Goal: Task Accomplishment & Management: Use online tool/utility

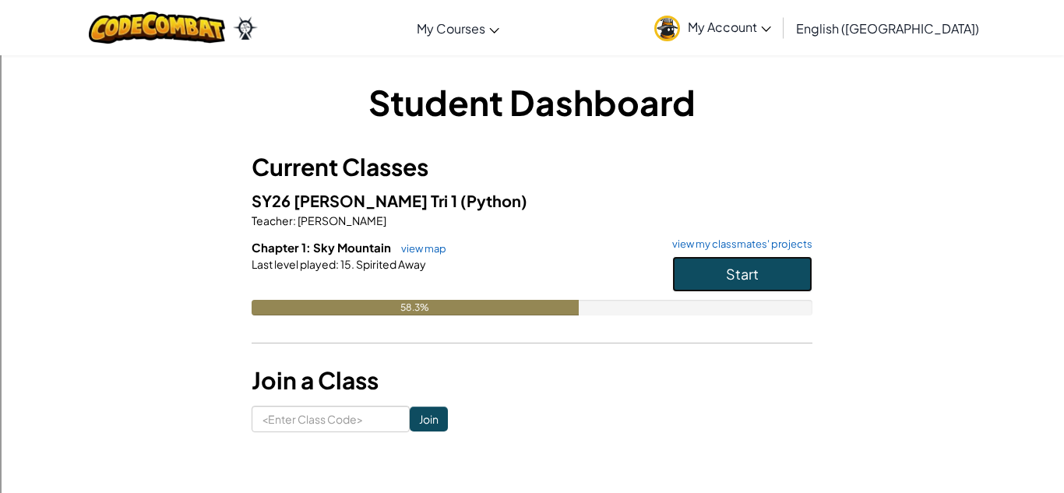
click at [701, 269] on button "Start" at bounding box center [742, 274] width 140 height 36
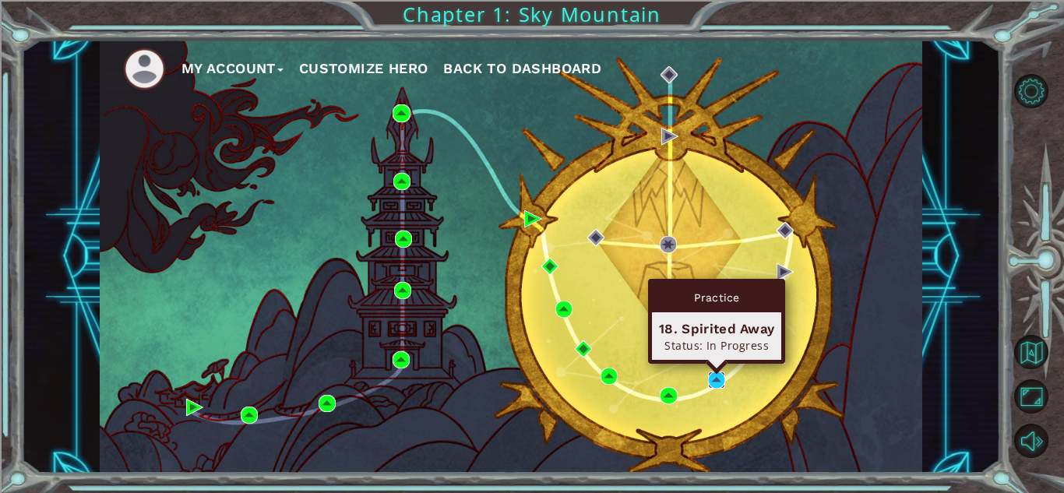
click at [722, 378] on img at bounding box center [716, 380] width 17 height 17
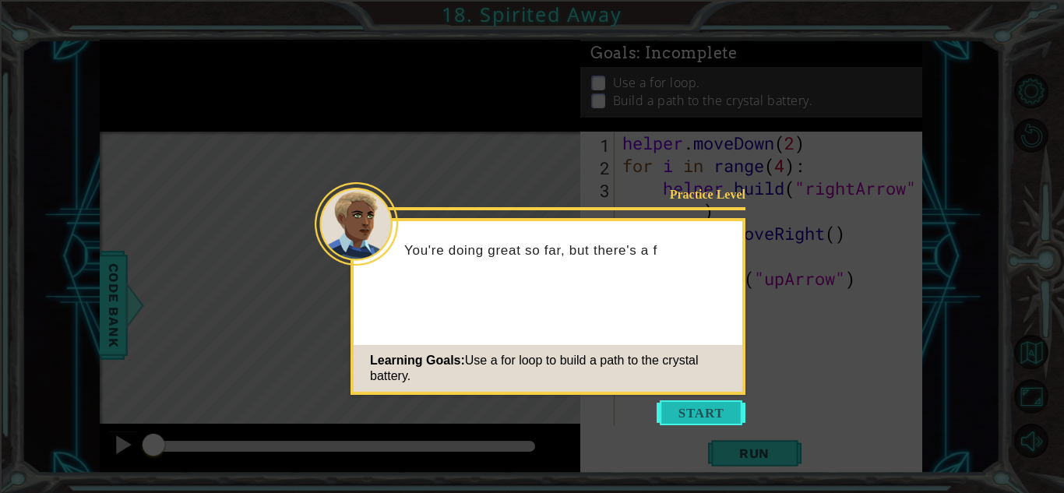
click at [679, 410] on button "Start" at bounding box center [701, 413] width 89 height 25
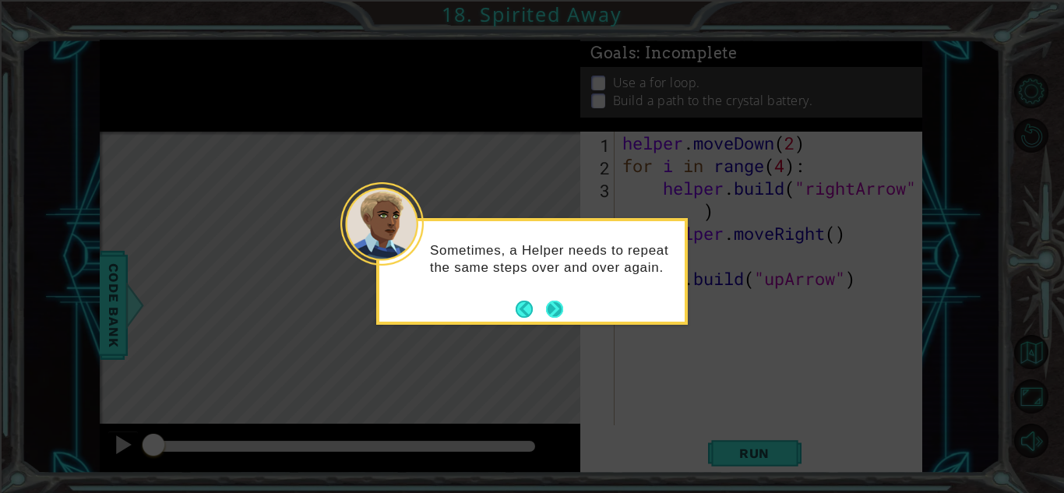
click at [556, 306] on button "Next" at bounding box center [555, 309] width 18 height 18
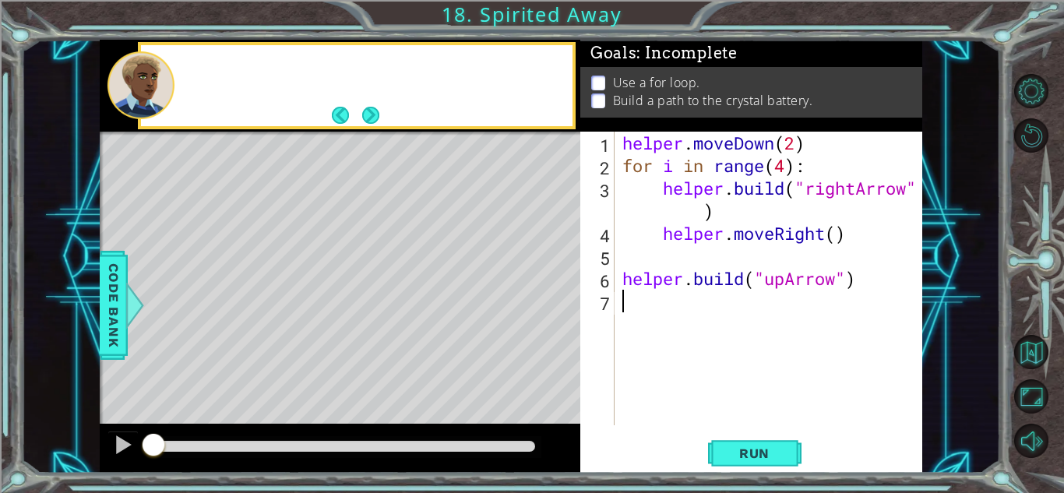
click at [556, 306] on div "Level Map" at bounding box center [460, 361] width 720 height 459
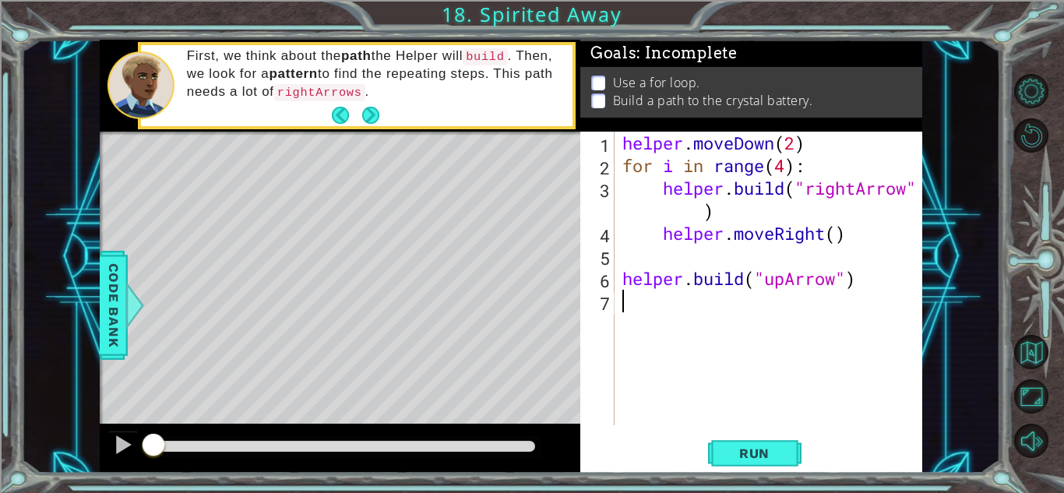
click at [675, 303] on div "helper . moveDown ( 2 ) for i in range ( 4 ) : helper . build ( "rightArrow" ) …" at bounding box center [772, 301] width 307 height 339
click at [742, 452] on span "Run" at bounding box center [755, 454] width 62 height 16
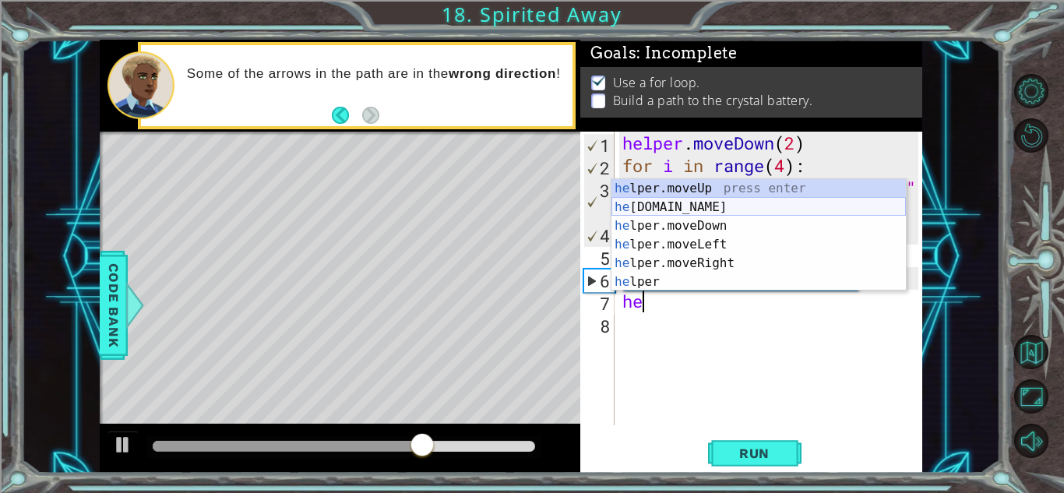
click at [726, 206] on div "he lper.moveUp press enter he [DOMAIN_NAME] press enter he lper.moveDown press …" at bounding box center [759, 254] width 295 height 150
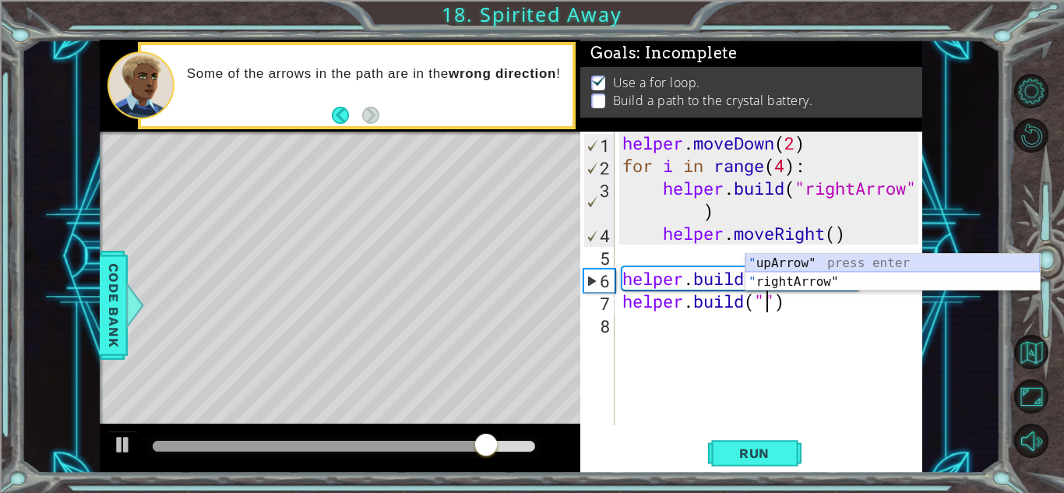
click at [887, 258] on div "" upArrow" press enter " rightArrow" press enter" at bounding box center [893, 291] width 295 height 75
type textarea "[DOMAIN_NAME]("upArrow")"
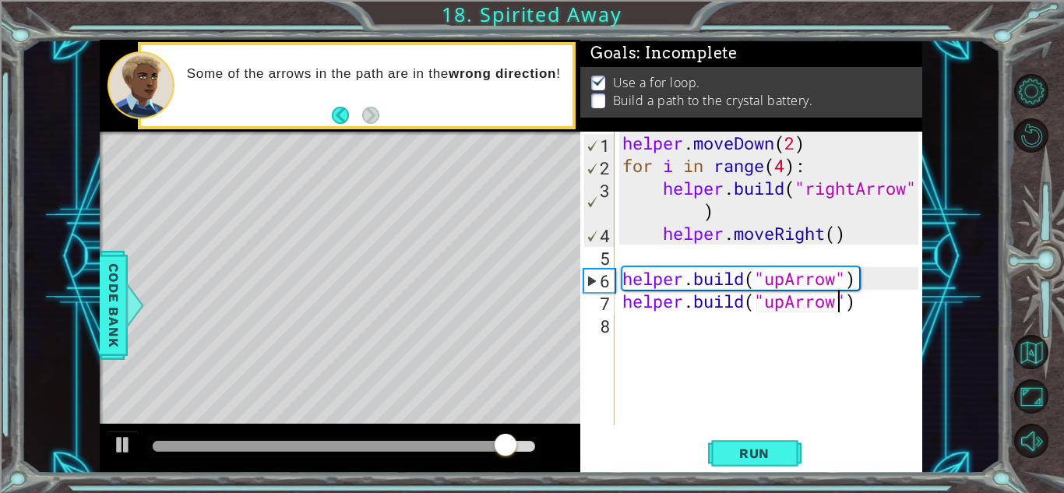
click at [702, 344] on div "helper . moveDown ( 2 ) for i in range ( 4 ) : helper . build ( "rightArrow" ) …" at bounding box center [772, 301] width 307 height 339
click at [753, 447] on span "Run" at bounding box center [755, 454] width 62 height 16
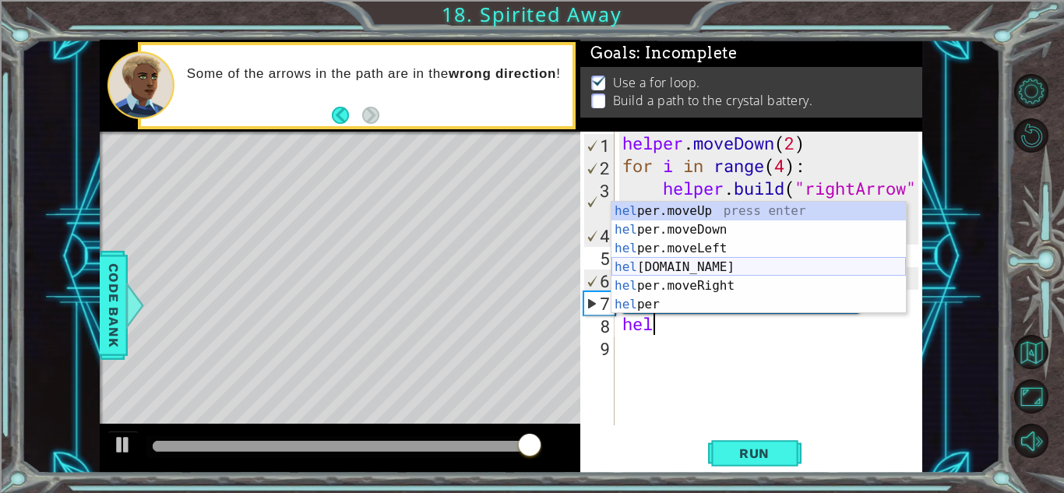
click at [773, 263] on div "hel per.moveUp press enter hel per.moveDown press enter hel per.moveLeft press …" at bounding box center [759, 277] width 295 height 150
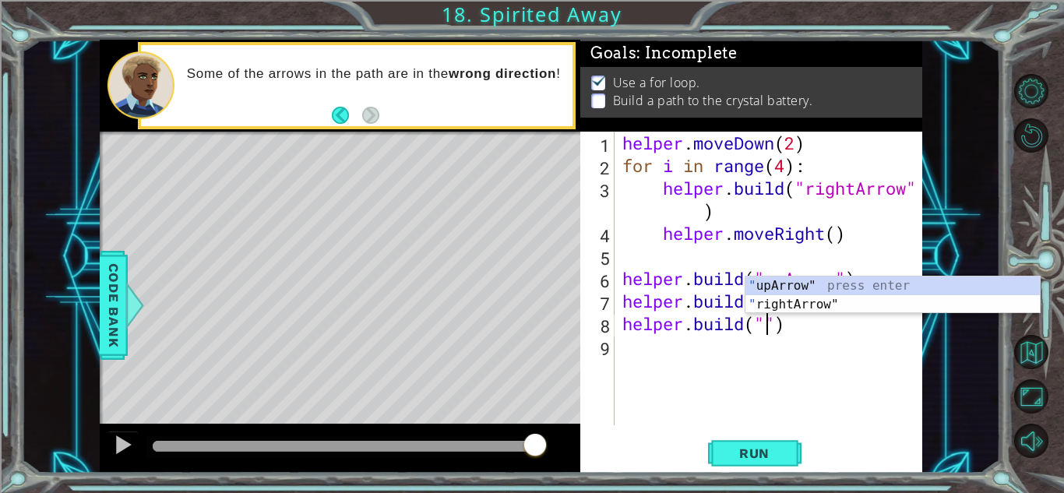
scroll to position [0, 7]
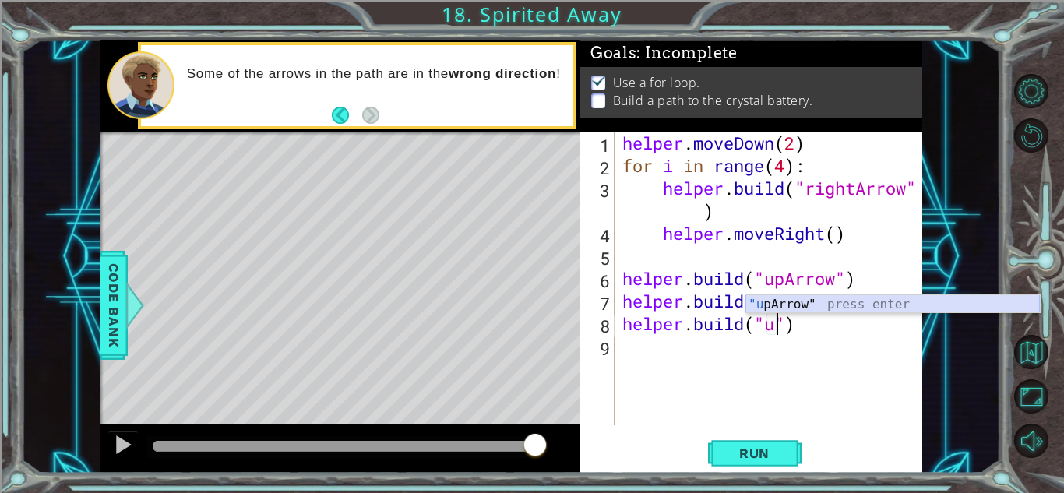
click at [864, 306] on div ""u [PERSON_NAME]" press enter" at bounding box center [893, 323] width 295 height 56
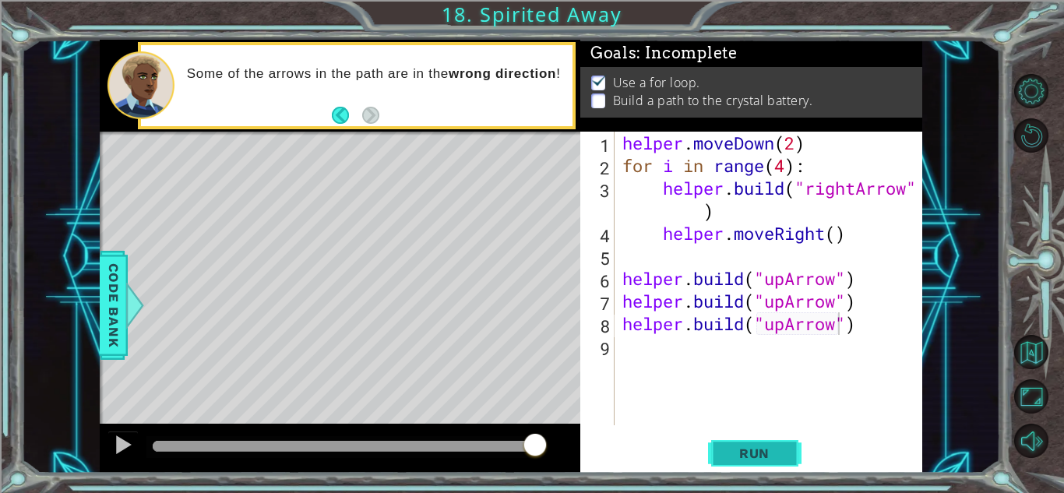
click at [764, 450] on span "Run" at bounding box center [755, 454] width 62 height 16
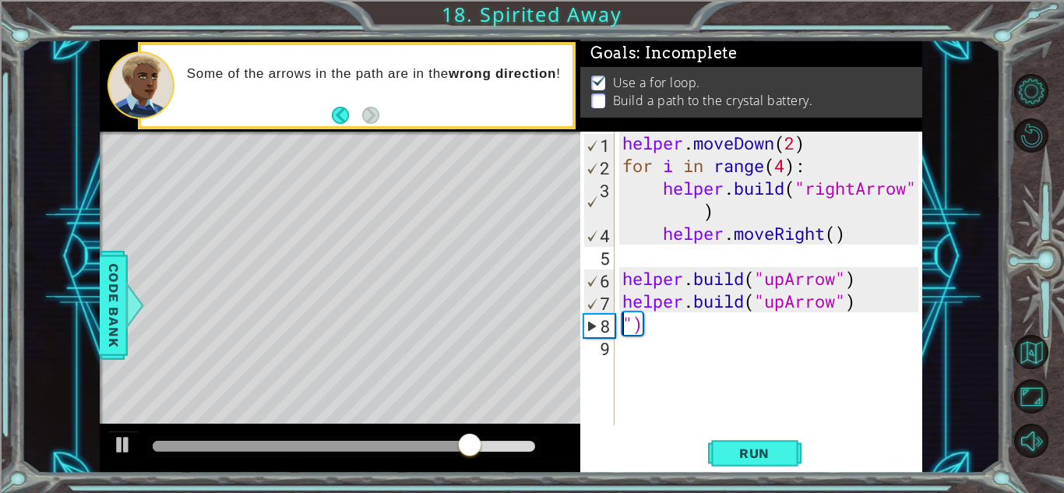
scroll to position [0, 0]
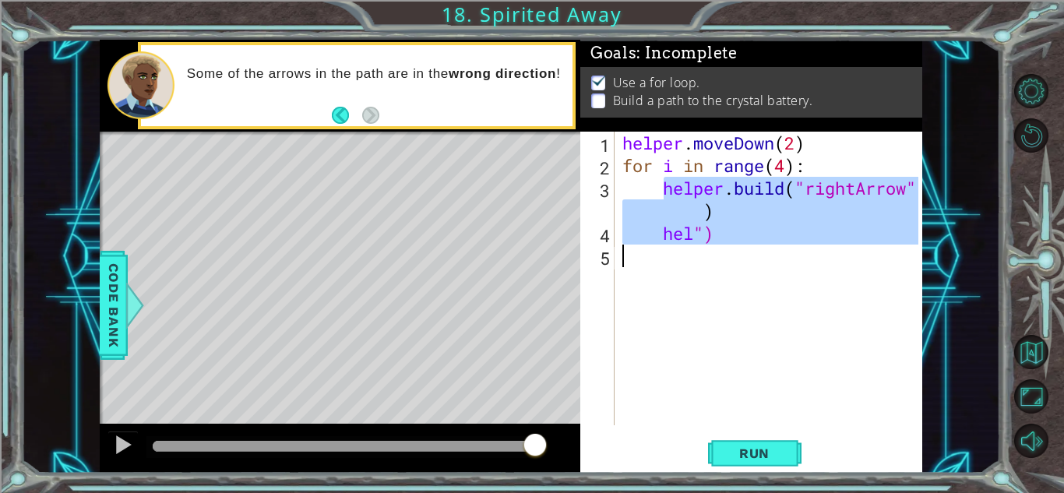
drag, startPoint x: 666, startPoint y: 192, endPoint x: 871, endPoint y: 250, distance: 213.1
click at [871, 250] on div "helper . moveDown ( 2 ) for i in range ( 4 ) : helper . build ( "rightArrow" ) …" at bounding box center [772, 301] width 307 height 339
type textarea "hel")"
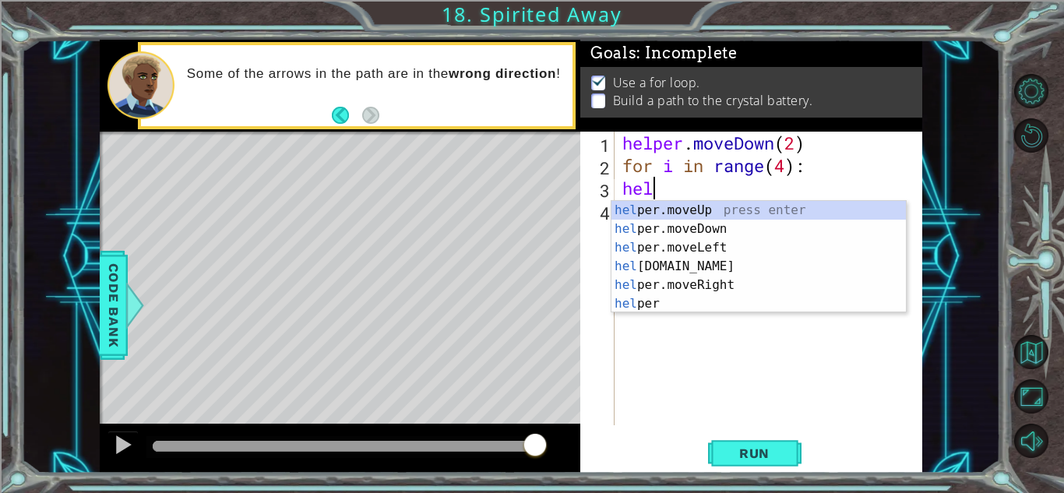
scroll to position [0, 1]
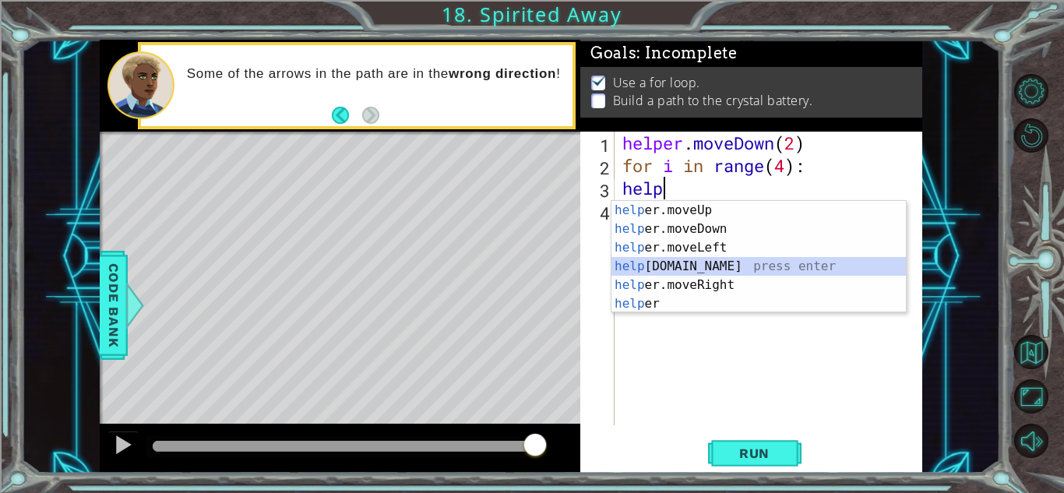
click at [867, 266] on div "help er.moveUp press enter help er.moveDown press enter help er.moveLeft press …" at bounding box center [759, 276] width 295 height 150
type textarea "[DOMAIN_NAME]("rightArrow")"
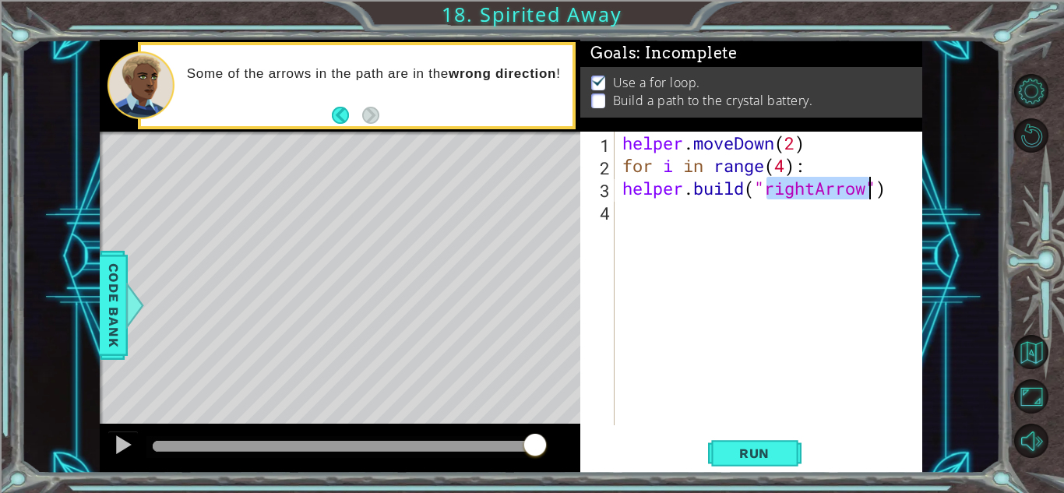
click at [723, 217] on div "helper . moveDown ( 2 ) for i in range ( 4 ) : helper . build ( "rightArrow" )" at bounding box center [772, 301] width 307 height 339
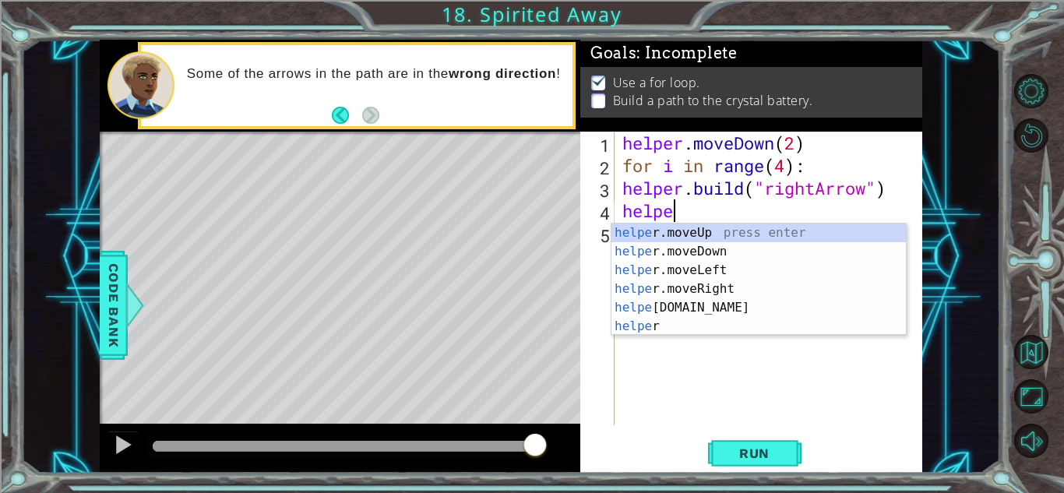
scroll to position [0, 2]
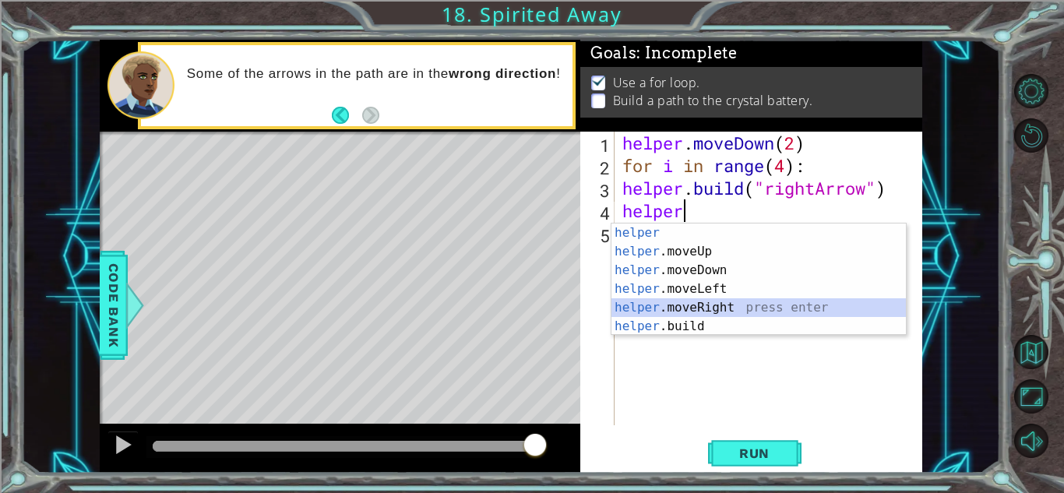
click at [726, 303] on div "helper press enter helper .moveUp press enter helper .moveDown press enter help…" at bounding box center [759, 299] width 295 height 150
type textarea "helper.moveRight(1)"
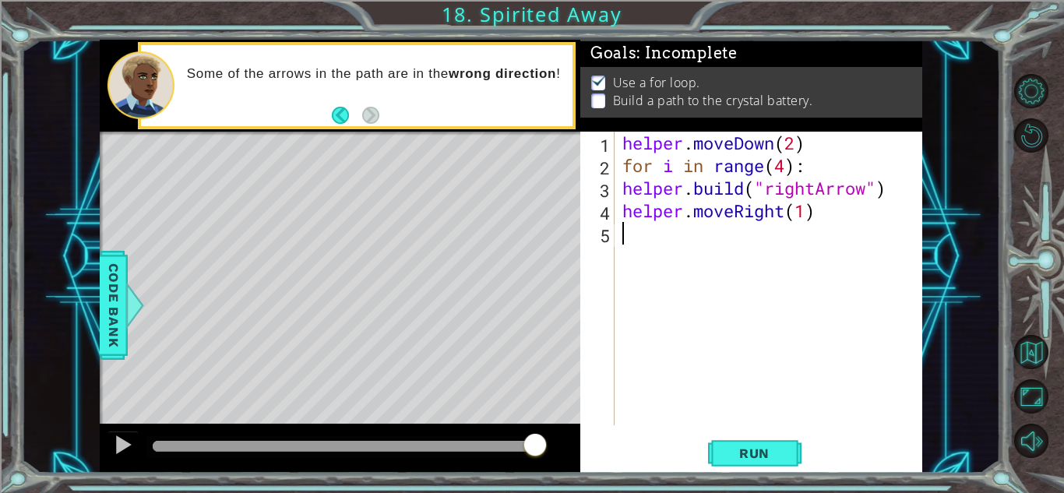
click at [633, 238] on div "helper . moveDown ( 2 ) for i in range ( 4 ) : helper . build ( "rightArrow" ) …" at bounding box center [772, 301] width 307 height 339
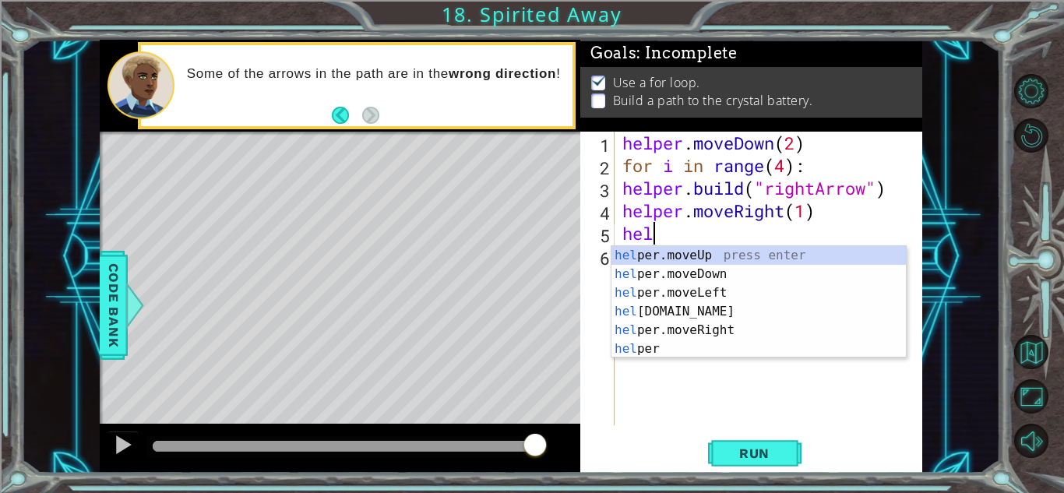
scroll to position [0, 1]
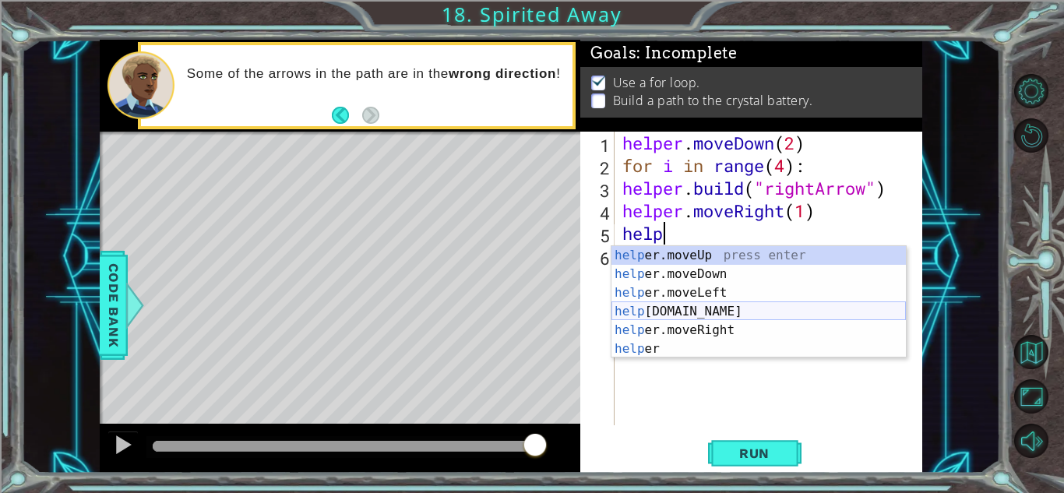
click at [698, 315] on div "help er.moveUp press enter help er.moveDown press enter help er.moveLeft press …" at bounding box center [759, 321] width 295 height 150
type textarea "[DOMAIN_NAME]("rightArrow")"
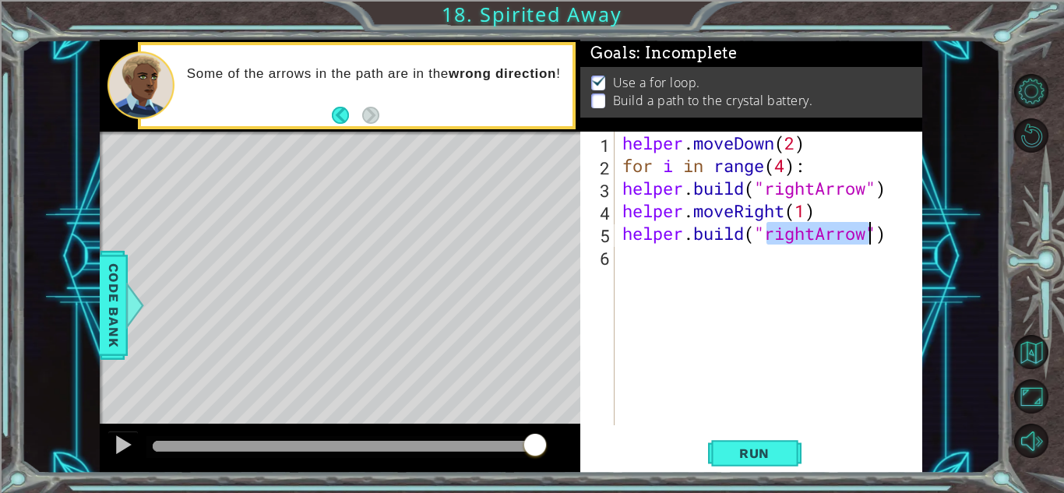
click at [629, 266] on div "helper . moveDown ( 2 ) for i in range ( 4 ) : helper . build ( "rightArrow" ) …" at bounding box center [772, 301] width 307 height 339
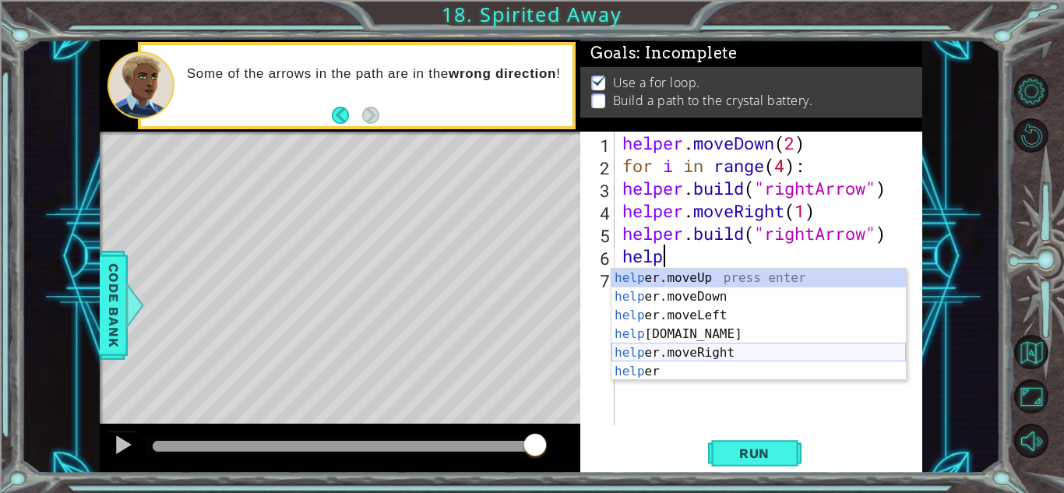
click at [723, 353] on div "help er.moveUp press enter help er.moveDown press enter help er.moveLeft press …" at bounding box center [759, 344] width 295 height 150
type textarea "helper.moveRight(1)"
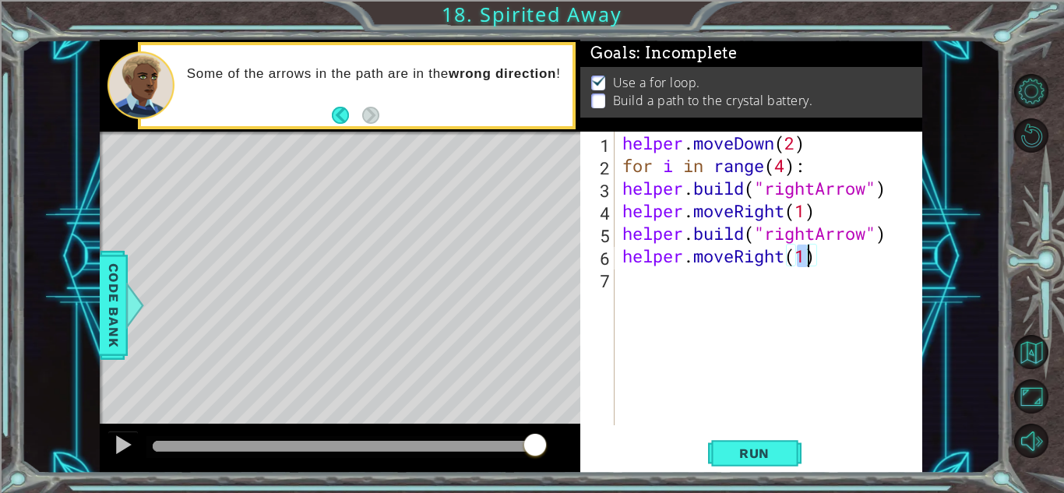
click at [624, 280] on div "helper . moveDown ( 2 ) for i in range ( 4 ) : helper . build ( "rightArrow" ) …" at bounding box center [772, 301] width 307 height 339
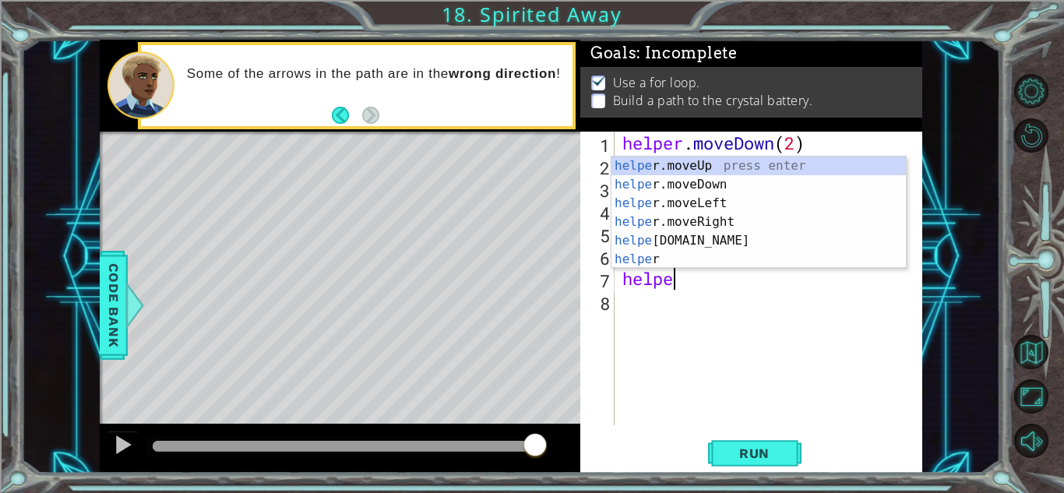
scroll to position [0, 2]
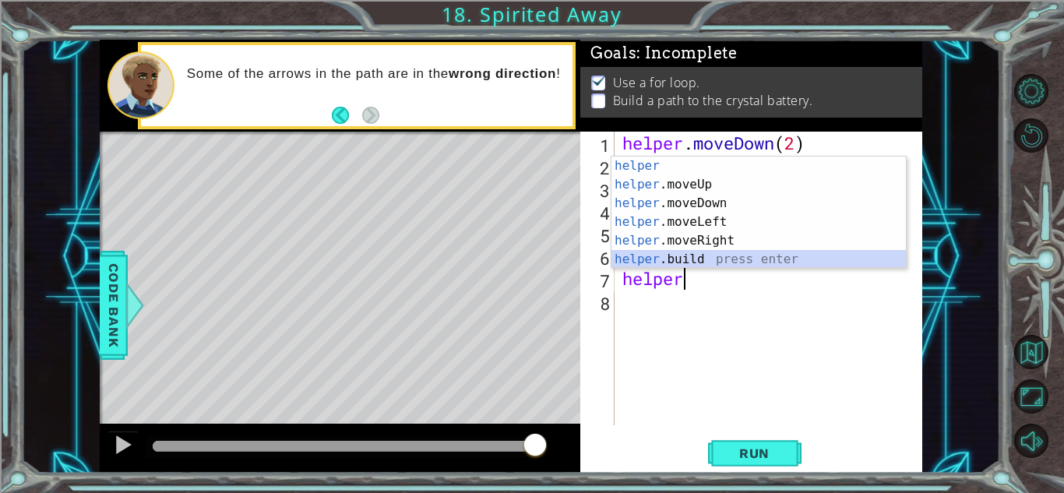
click at [659, 257] on div "helper press enter helper .moveUp press enter helper .moveDown press enter help…" at bounding box center [759, 232] width 295 height 150
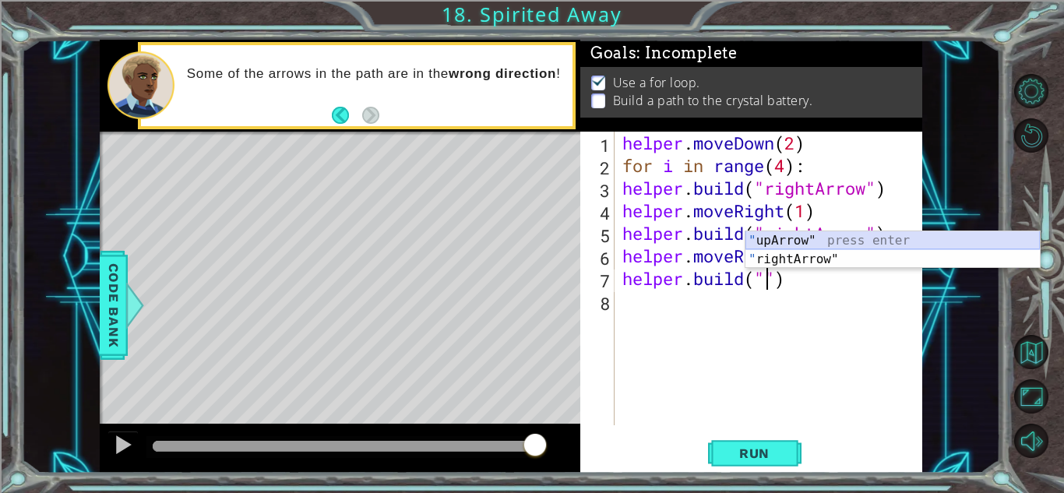
click at [863, 237] on div "" upArrow" press enter " rightArrow" press enter" at bounding box center [893, 268] width 295 height 75
type textarea "[DOMAIN_NAME]("upArrow")"
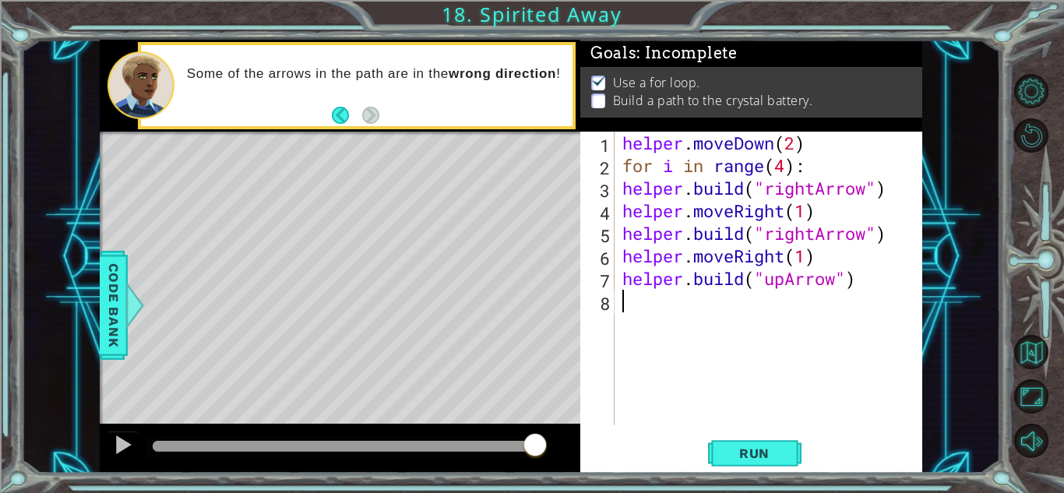
click at [634, 305] on div "helper . moveDown ( 2 ) for i in range ( 4 ) : helper . build ( "rightArrow" ) …" at bounding box center [772, 301] width 307 height 339
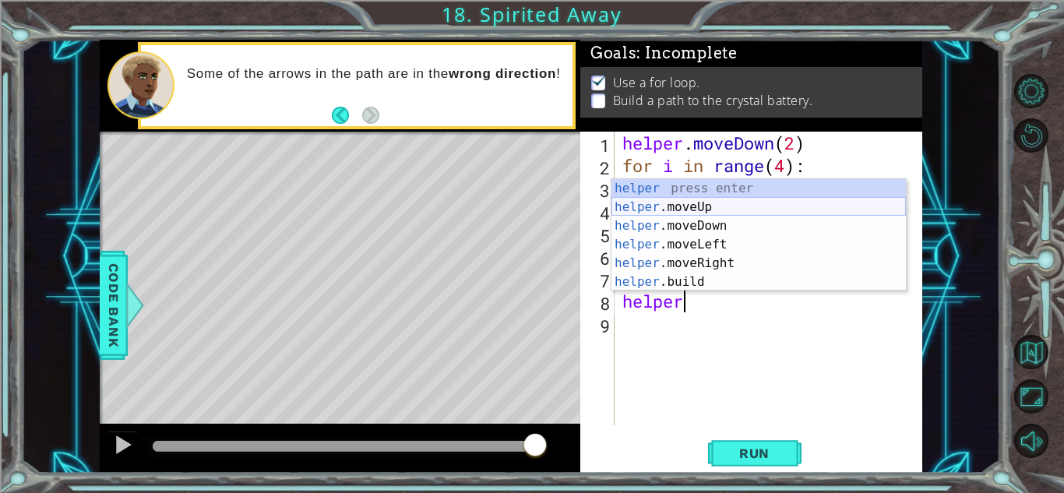
click at [706, 209] on div "helper press enter helper .moveUp press enter helper .moveDown press enter help…" at bounding box center [759, 254] width 295 height 150
type textarea "helper.moveUp(1)"
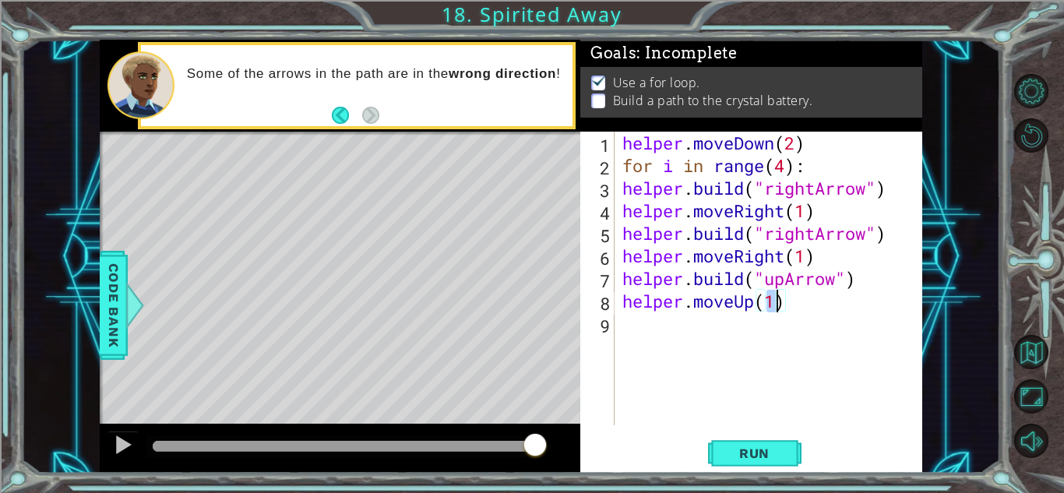
click at [630, 322] on div "helper . moveDown ( 2 ) for i in range ( 4 ) : helper . build ( "rightArrow" ) …" at bounding box center [772, 301] width 307 height 339
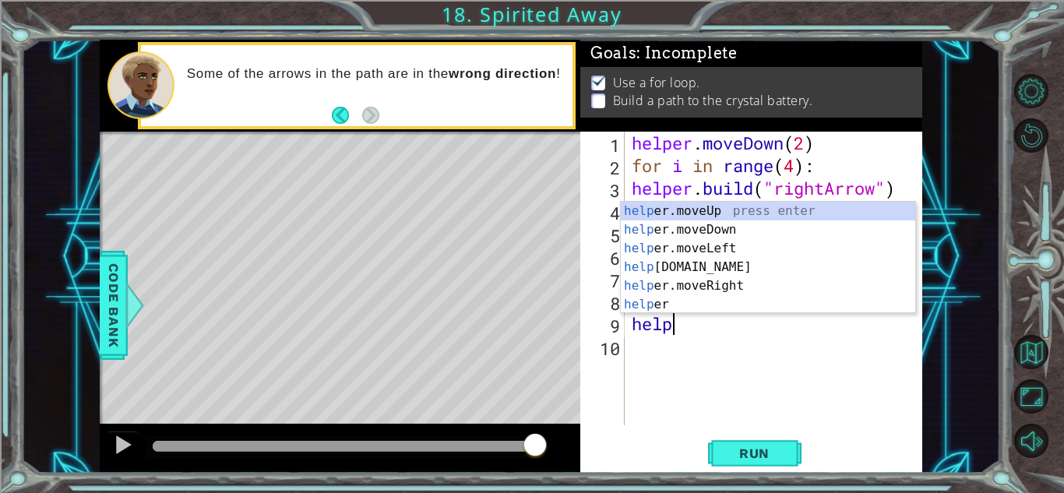
scroll to position [0, 1]
click at [710, 206] on div "help er.moveUp press enter help er.moveDown press enter help er.moveLeft press …" at bounding box center [768, 277] width 295 height 150
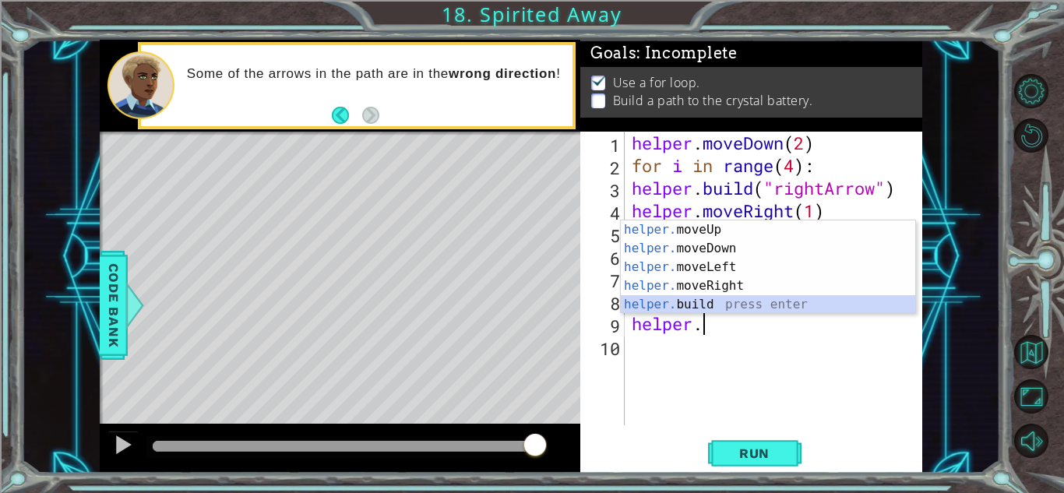
click at [806, 301] on div "helper. moveUp press enter helper. moveDown press enter helper. moveLeft press …" at bounding box center [768, 286] width 295 height 131
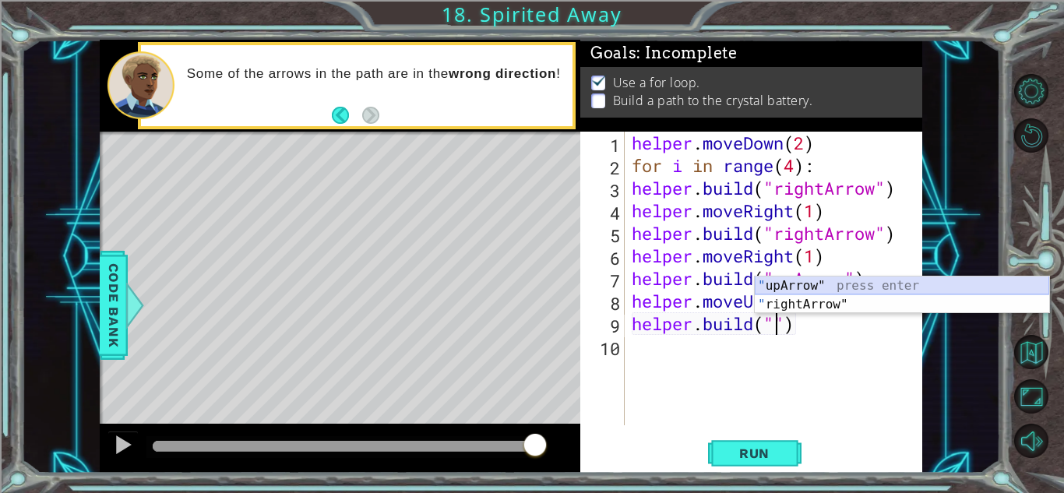
click at [863, 284] on div "" upArrow" press enter " rightArrow" press enter" at bounding box center [902, 314] width 295 height 75
type textarea "[DOMAIN_NAME]("upArrow")"
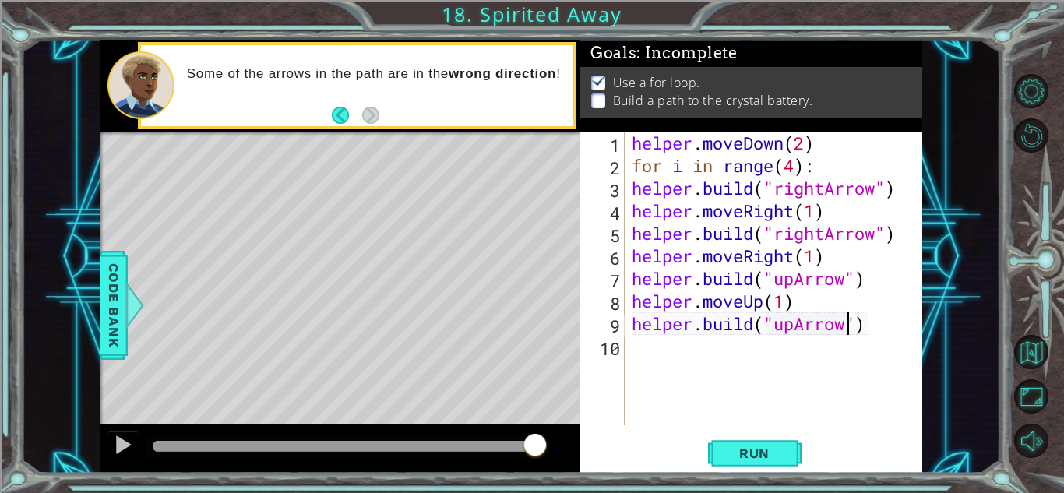
click at [685, 358] on div "helper . moveDown ( 2 ) for i in range ( 4 ) : helper . build ( "rightArrow" ) …" at bounding box center [778, 301] width 298 height 339
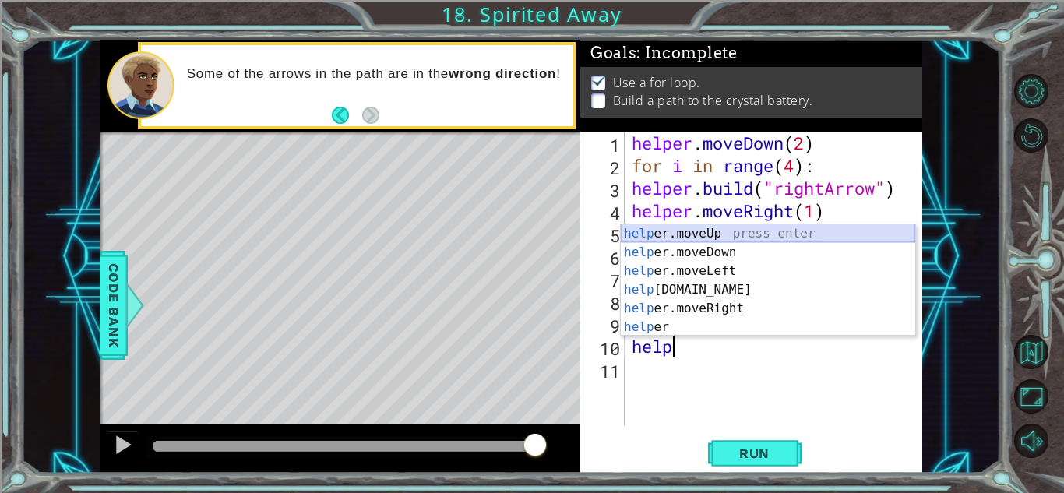
click at [719, 232] on div "help er.moveUp press enter help er.moveDown press enter help er.moveLeft press …" at bounding box center [768, 299] width 295 height 150
type textarea "helper.moveUp(1)"
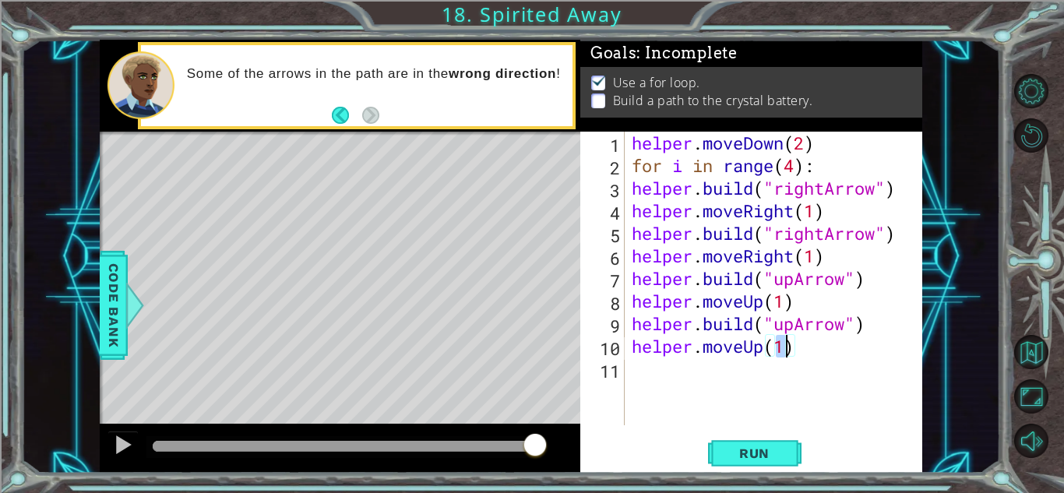
click at [643, 377] on div "helper . moveDown ( 2 ) for i in range ( 4 ) : helper . build ( "rightArrow" ) …" at bounding box center [778, 301] width 298 height 339
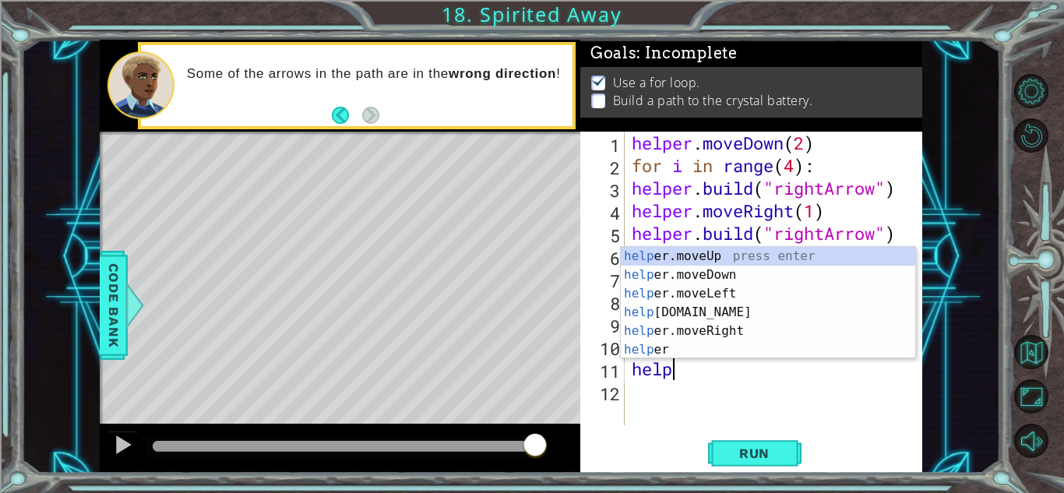
scroll to position [0, 2]
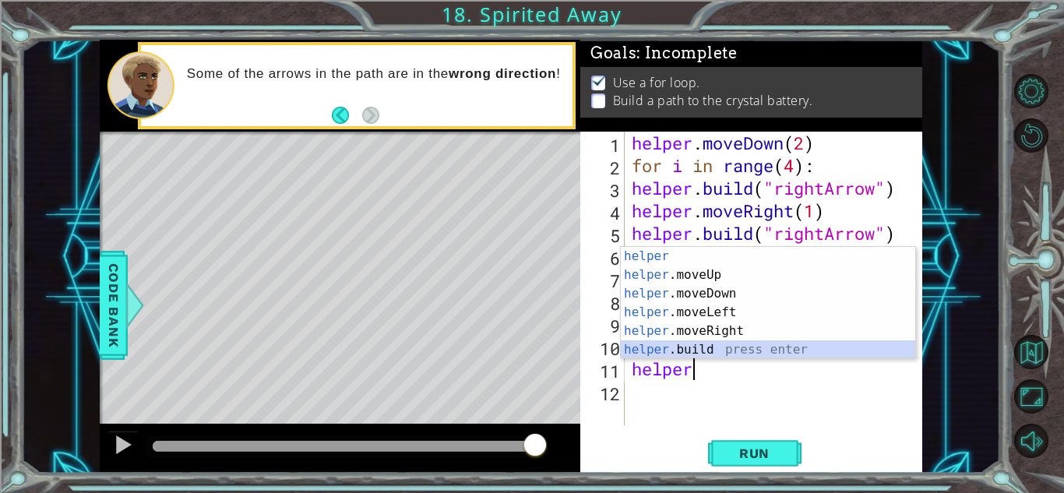
click at [698, 344] on div "helper press enter helper .moveUp press enter helper .moveDown press enter help…" at bounding box center [768, 322] width 295 height 150
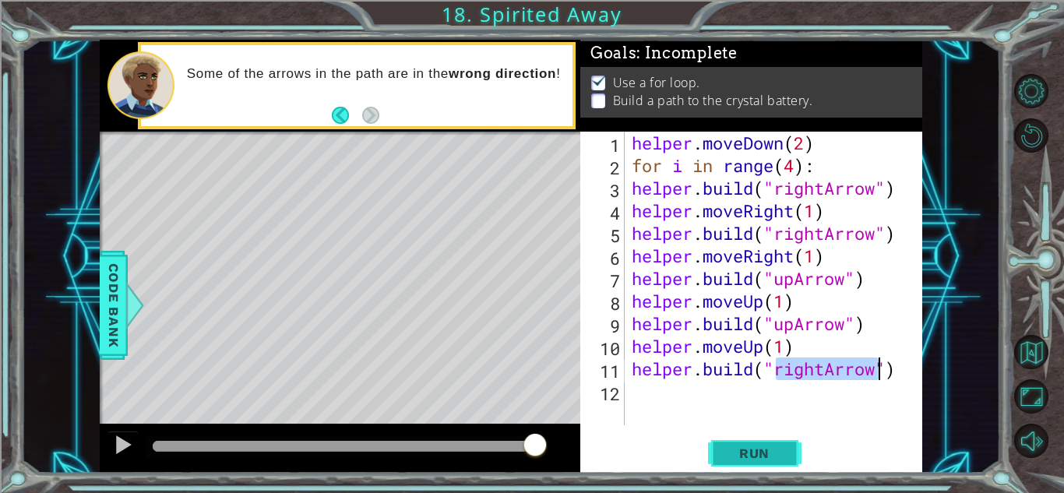
click at [770, 460] on span "Run" at bounding box center [755, 454] width 62 height 16
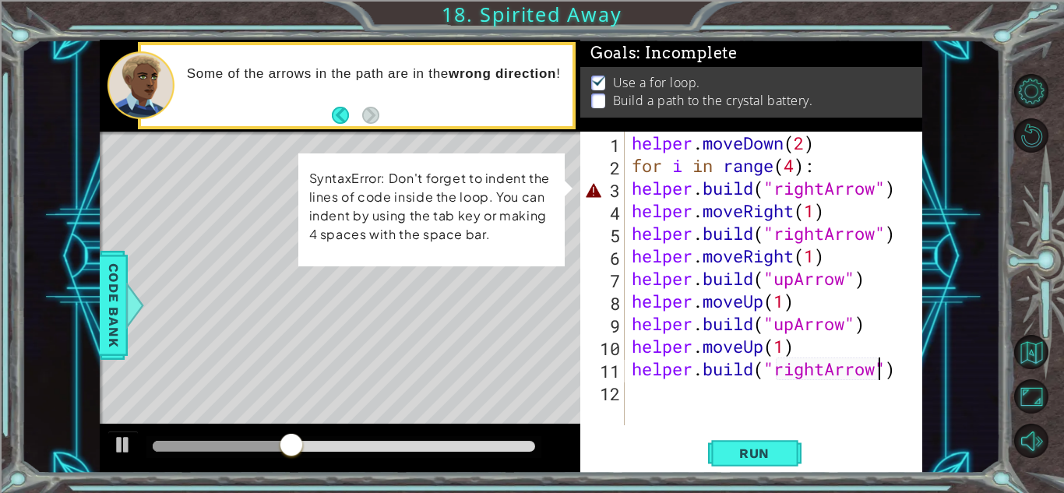
click at [632, 189] on div "helper . moveDown ( 2 ) for i in range ( 4 ) : helper . build ( "rightArrow" ) …" at bounding box center [778, 301] width 298 height 339
type textarea "[DOMAIN_NAME]("rightArrow")"
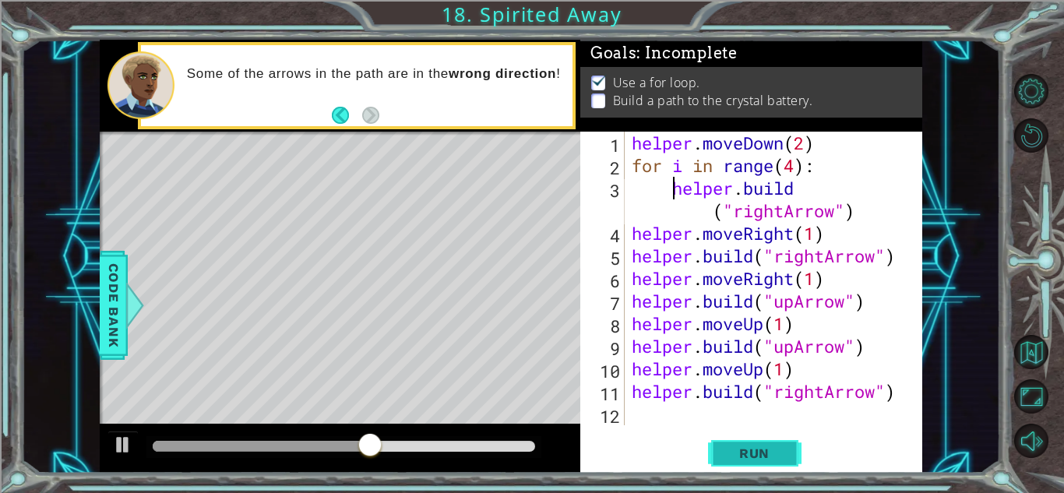
click at [736, 443] on button "Run" at bounding box center [755, 453] width 94 height 34
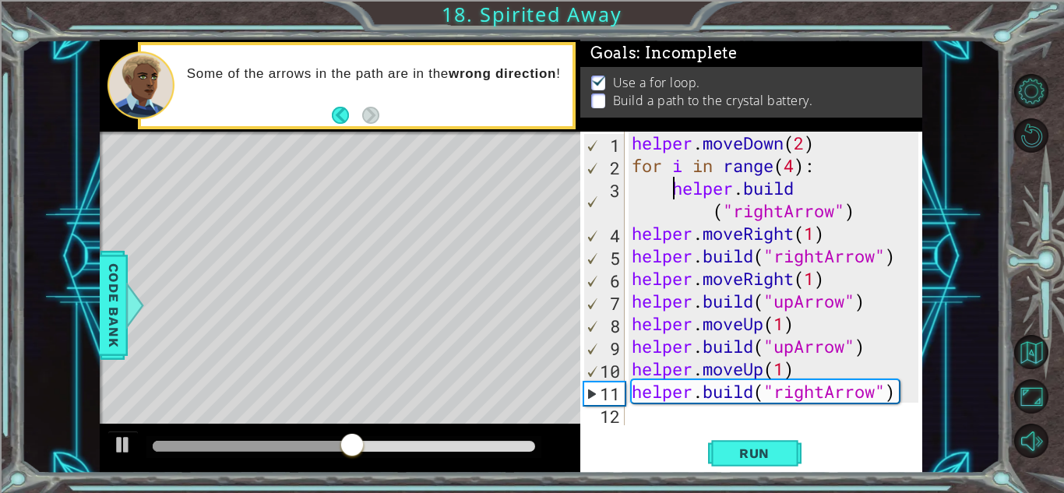
click at [683, 422] on div "helper . moveDown ( 2 ) for i in range ( 4 ) : helper . build ( "rightArrow" ) …" at bounding box center [778, 301] width 298 height 339
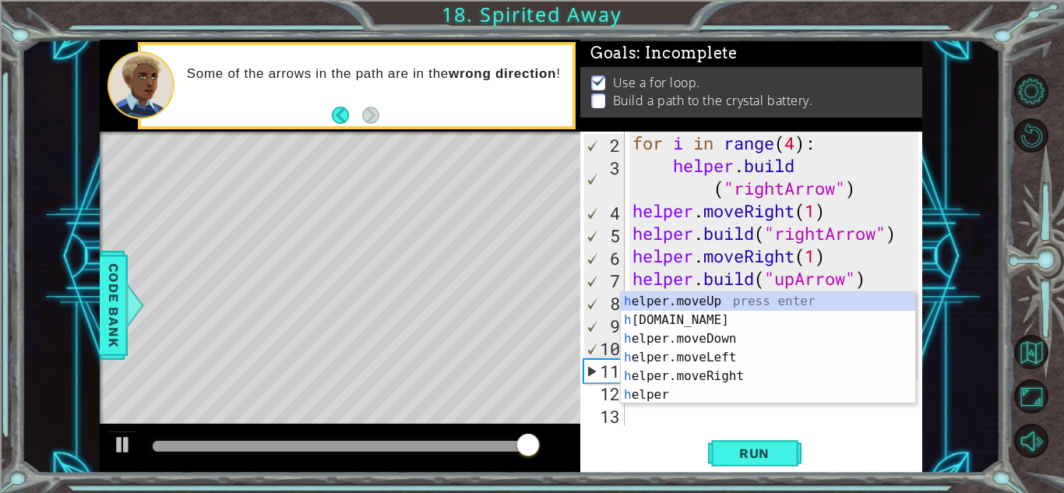
scroll to position [23, 0]
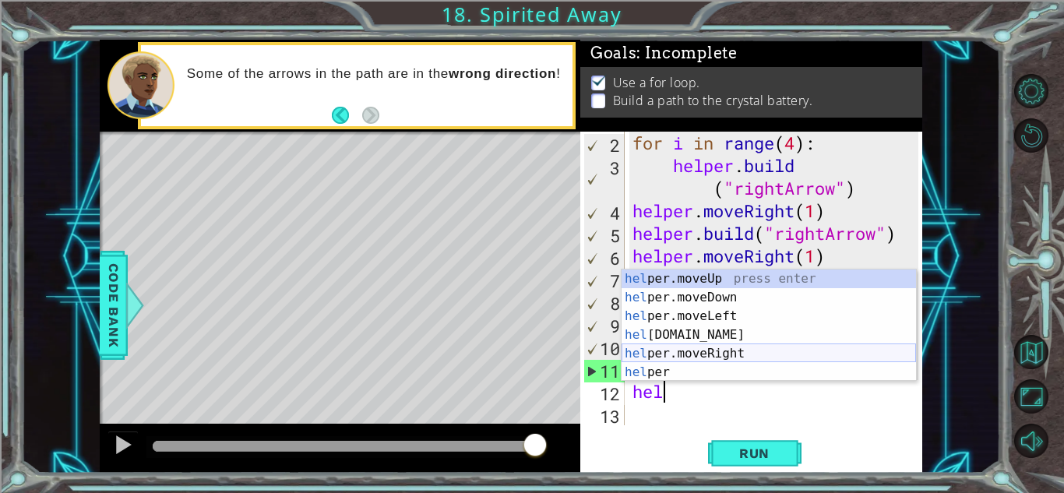
click at [747, 349] on div "hel per.moveUp press enter hel per.moveDown press enter hel per.moveLeft press …" at bounding box center [769, 345] width 295 height 150
type textarea "helper.moveRight(1)"
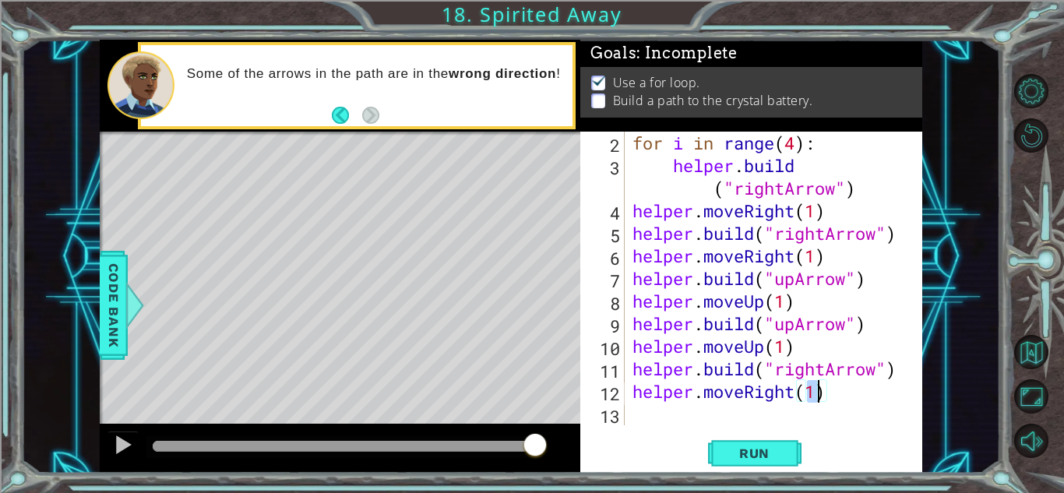
click at [701, 411] on div "for i in range ( 4 ) : helper . build ( "rightArrow" ) helper . moveRight ( 1 )…" at bounding box center [778, 301] width 297 height 339
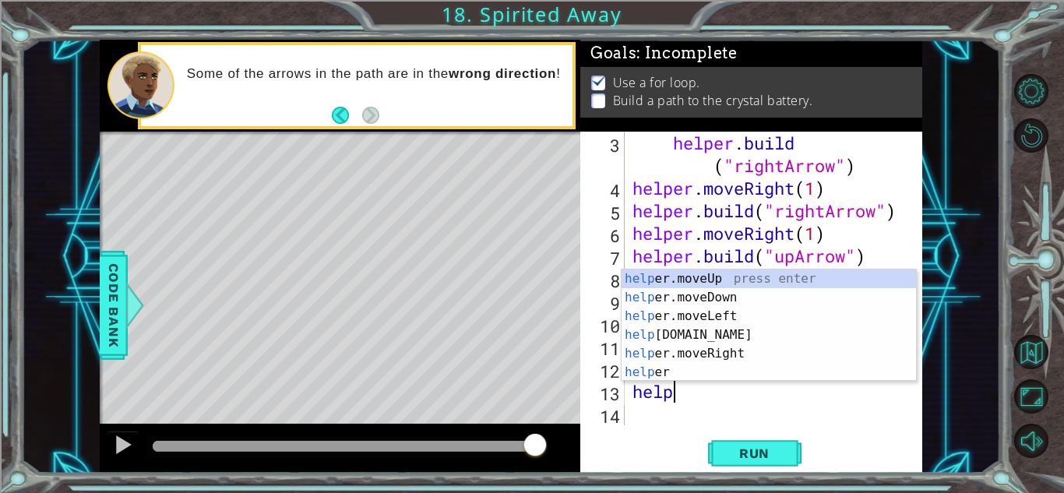
scroll to position [0, 1]
click at [750, 333] on div "help er.moveUp press enter help er.moveDown press enter help er.moveLeft press …" at bounding box center [769, 345] width 295 height 150
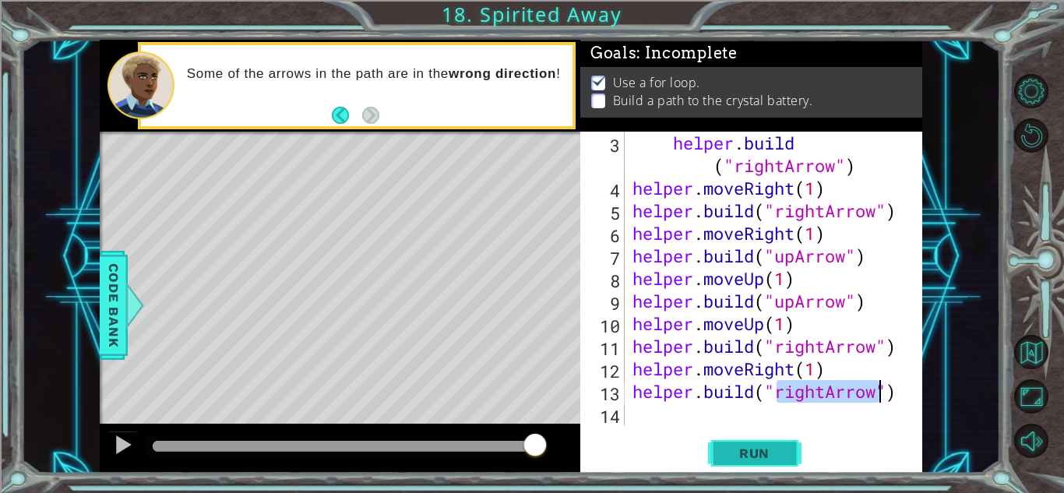
type textarea "[DOMAIN_NAME]("rightArrow")"
click at [785, 454] on button "Run" at bounding box center [755, 453] width 94 height 34
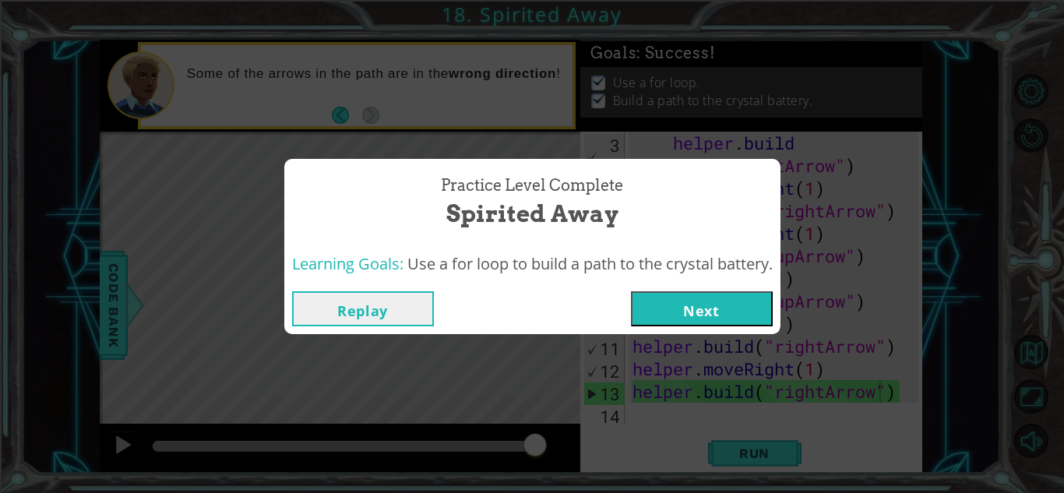
click at [678, 311] on button "Next" at bounding box center [702, 308] width 142 height 35
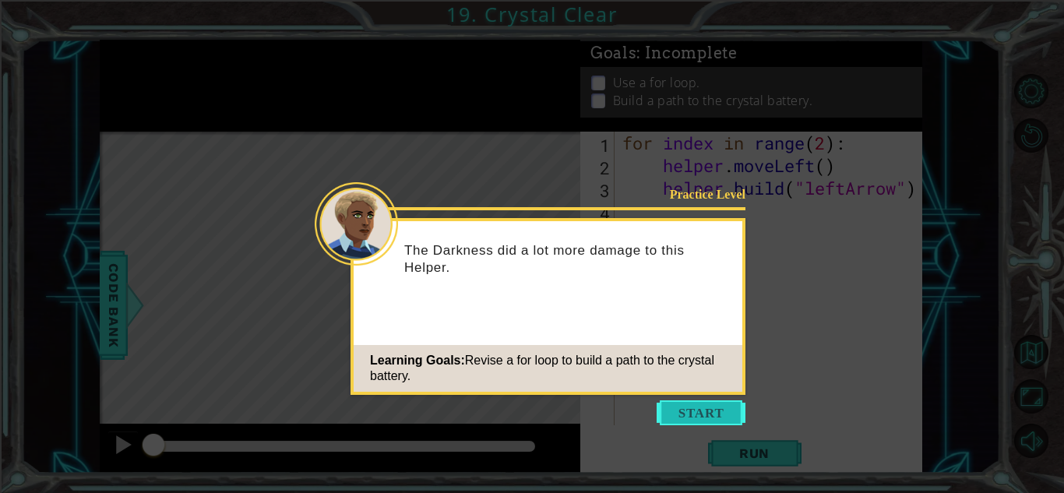
click at [701, 414] on button "Start" at bounding box center [701, 413] width 89 height 25
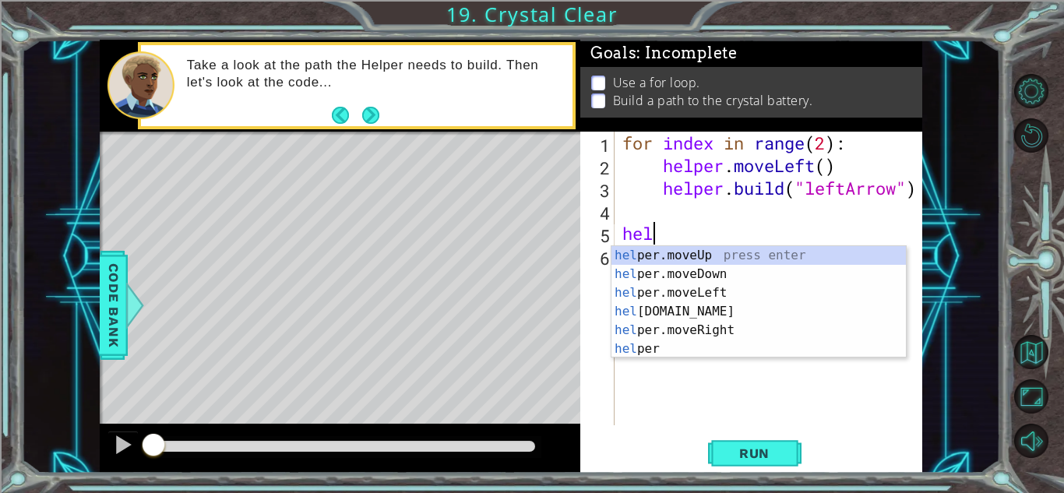
scroll to position [0, 2]
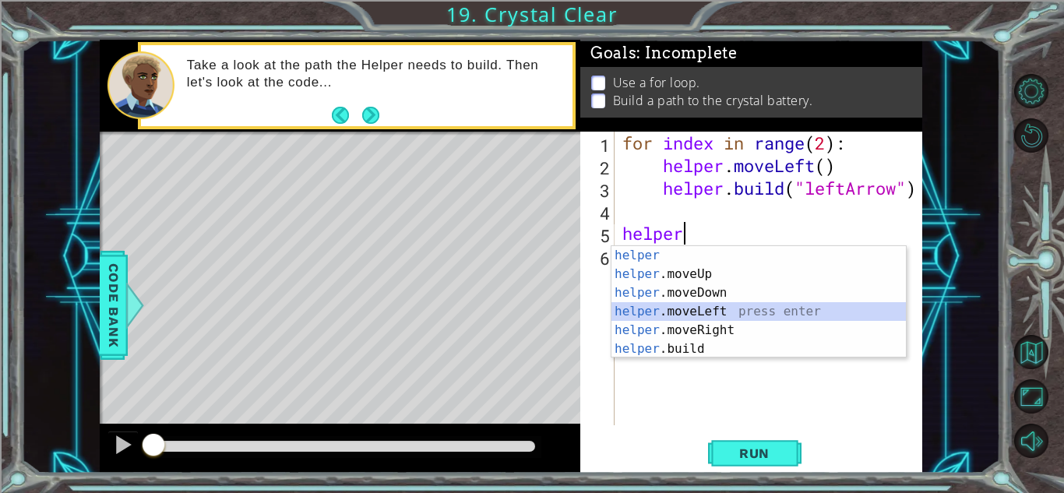
click at [776, 310] on div "helper press enter helper .moveUp press enter helper .moveDown press enter help…" at bounding box center [759, 321] width 295 height 150
type textarea "helper.moveLeft(1)"
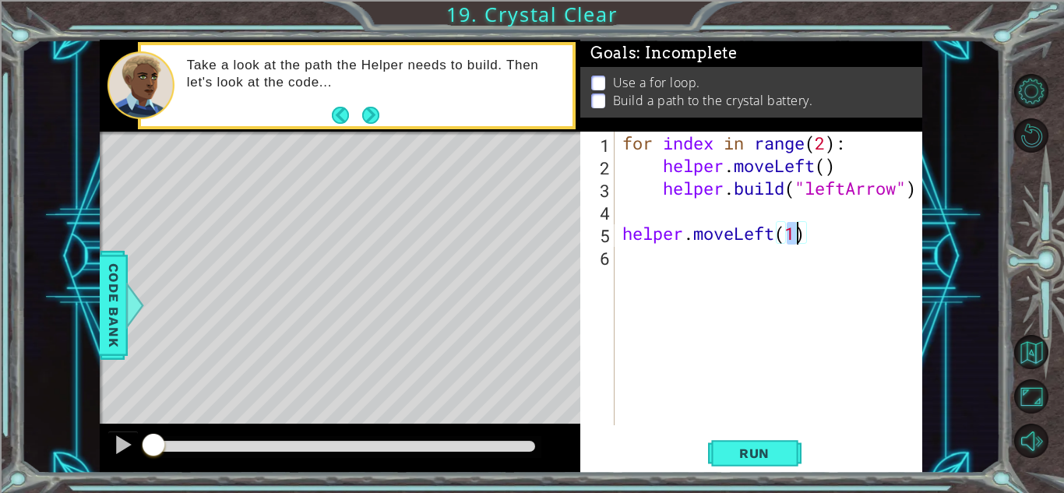
click at [711, 277] on div "for index in range ( 2 ) : helper . moveLeft ( ) helper . build ( "leftArrow" )…" at bounding box center [772, 301] width 307 height 339
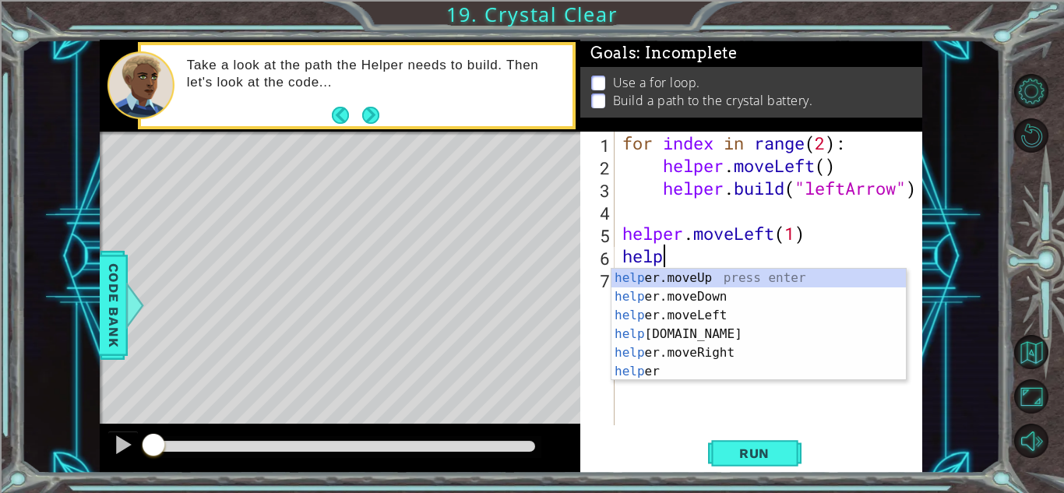
scroll to position [0, 1]
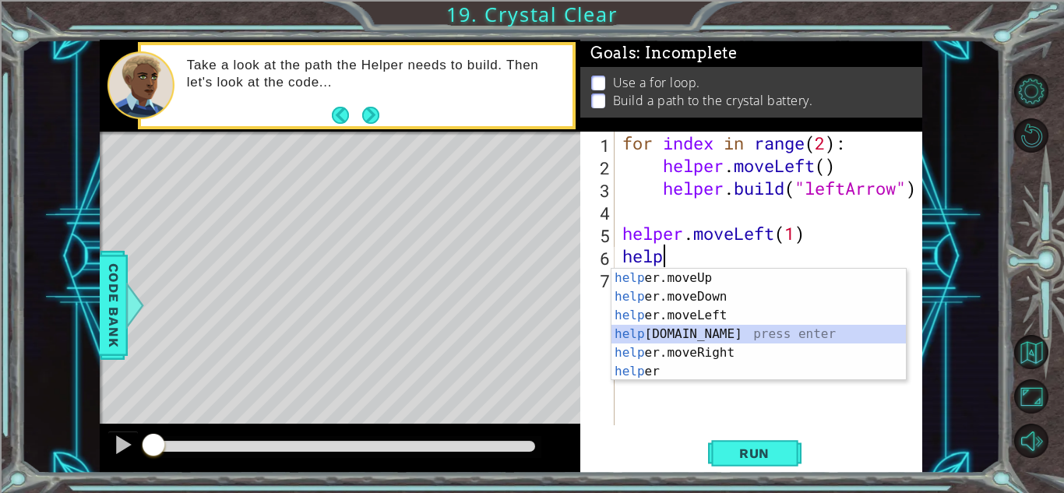
click at [722, 329] on div "help er.moveUp press enter help er.moveDown press enter help er.moveLeft press …" at bounding box center [759, 344] width 295 height 150
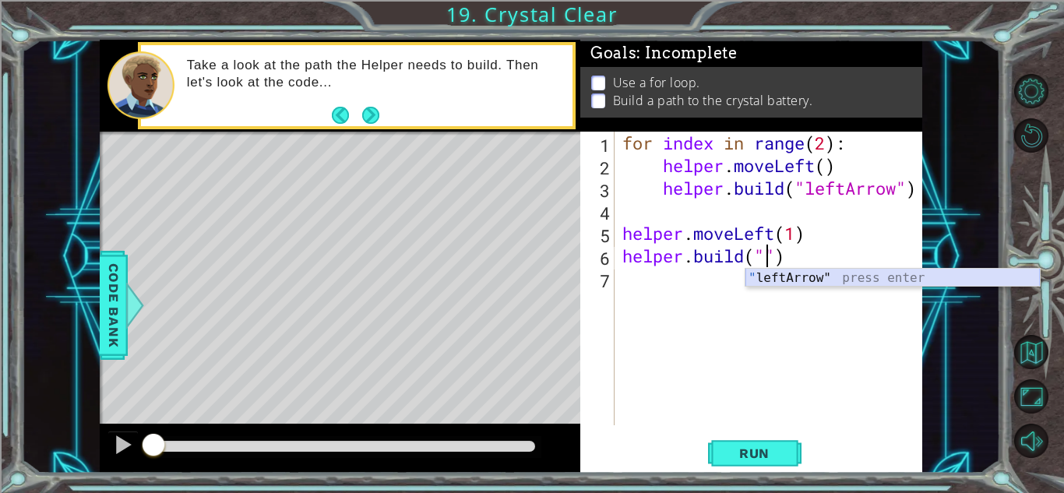
click at [824, 280] on div "" leftArrow" press enter" at bounding box center [893, 297] width 295 height 56
type textarea "[DOMAIN_NAME]("leftArrow")"
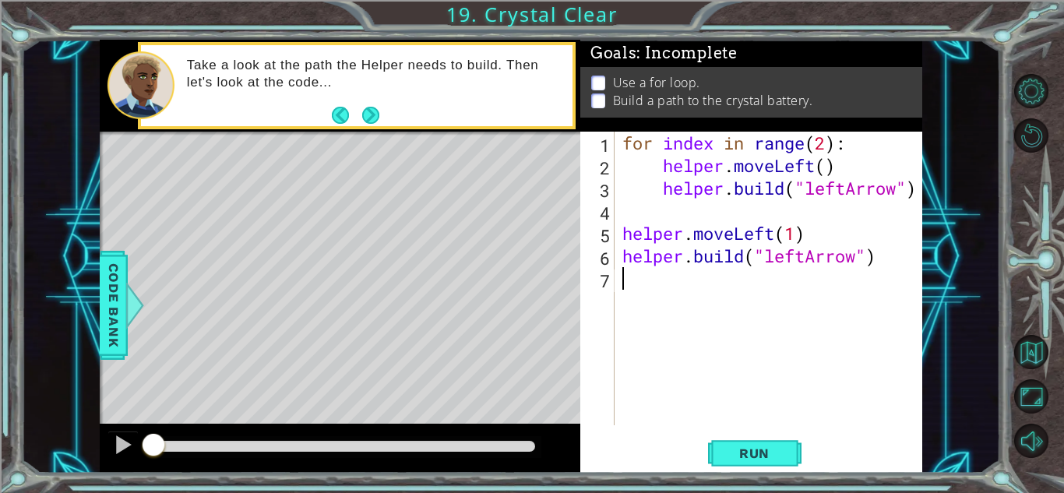
click at [676, 292] on div "for index in range ( 2 ) : helper . moveLeft ( ) helper . build ( "leftArrow" )…" at bounding box center [772, 301] width 307 height 339
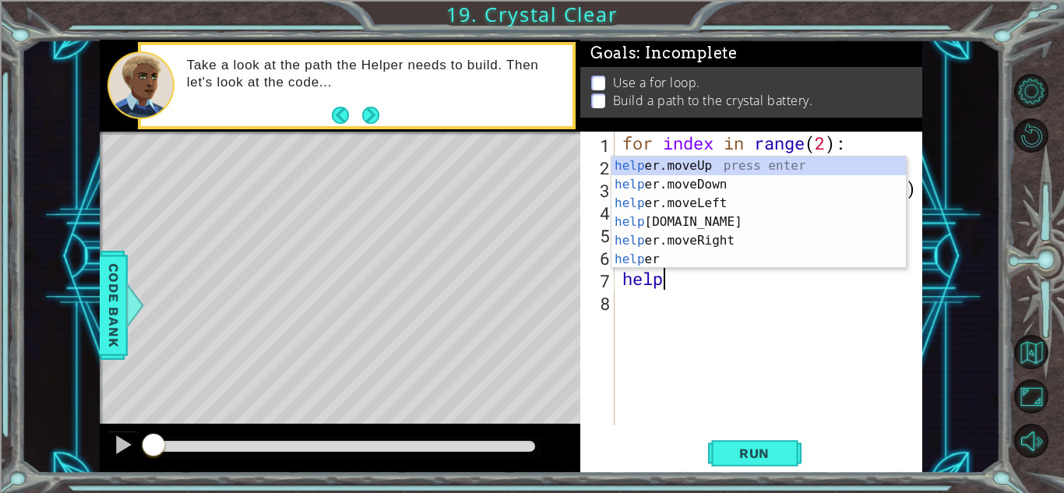
scroll to position [0, 2]
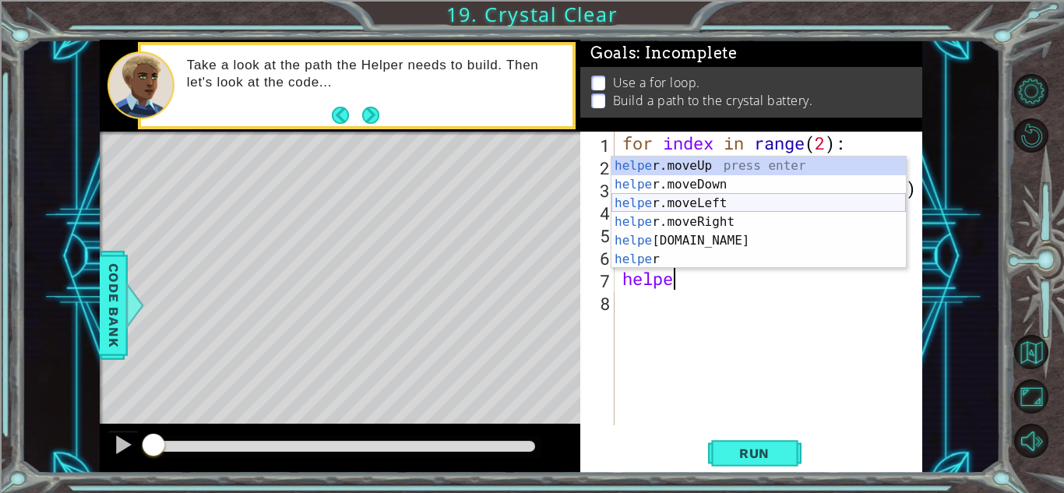
click at [728, 206] on div "helpe [PERSON_NAME]moveUp press enter helpe [PERSON_NAME]moveDown press enter h…" at bounding box center [759, 232] width 295 height 150
type textarea "helper.moveLeft(1)"
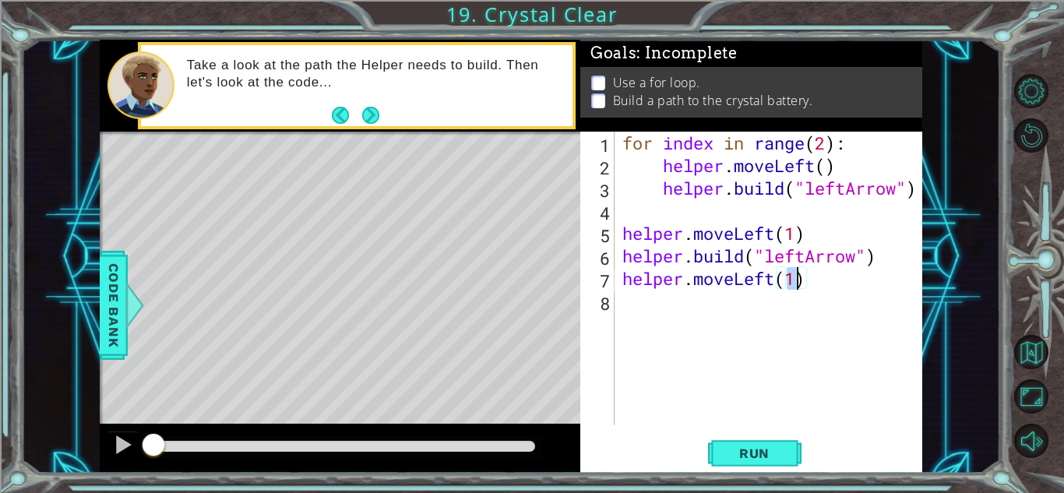
click at [657, 309] on div "for index in range ( 2 ) : helper . moveLeft ( ) helper . build ( "leftArrow" )…" at bounding box center [772, 301] width 307 height 339
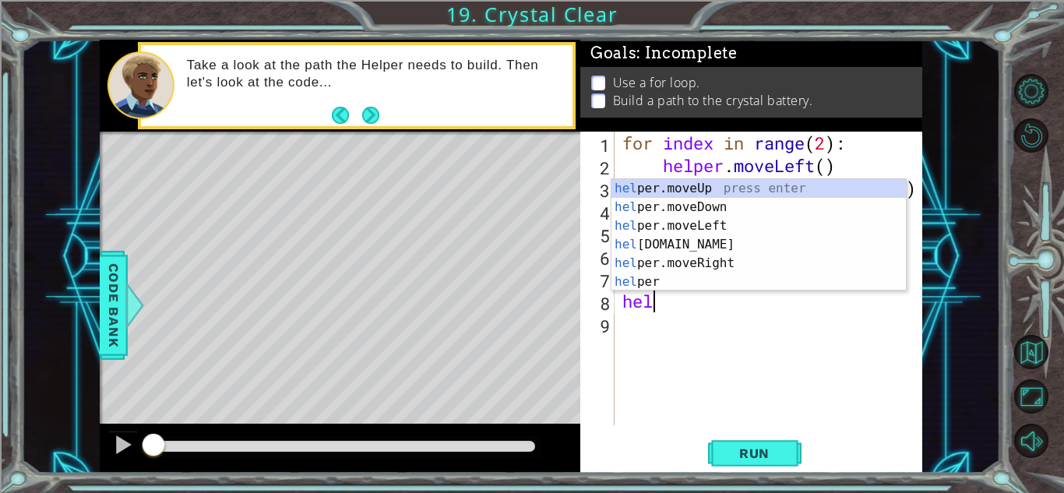
scroll to position [0, 1]
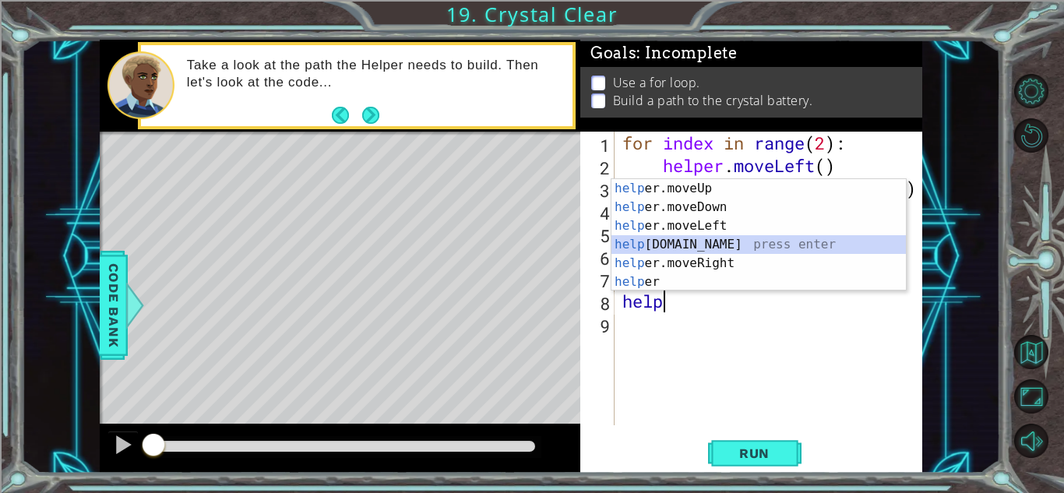
click at [704, 244] on div "help er.moveUp press enter help er.moveDown press enter help er.moveLeft press …" at bounding box center [759, 254] width 295 height 150
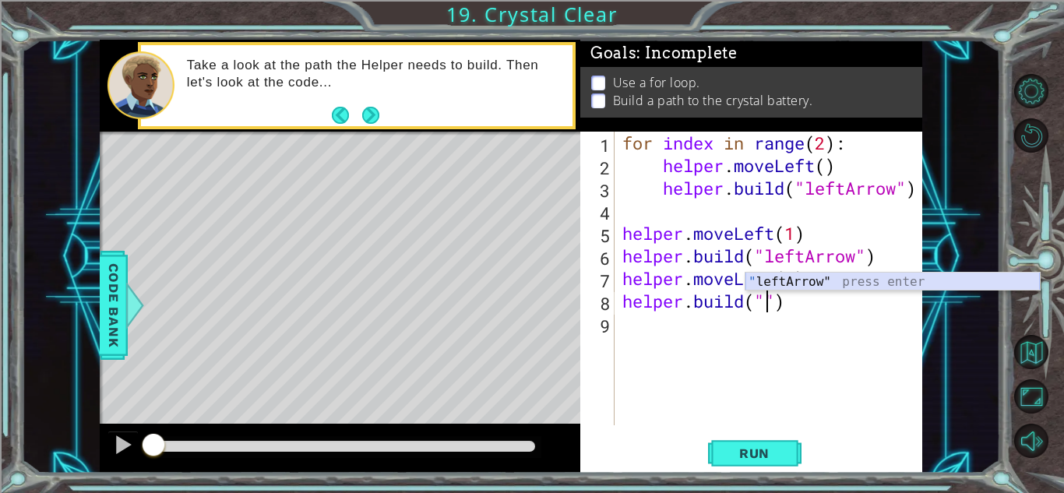
click at [855, 285] on div "" leftArrow" press enter" at bounding box center [893, 301] width 295 height 56
type textarea "[DOMAIN_NAME]("leftArrow")"
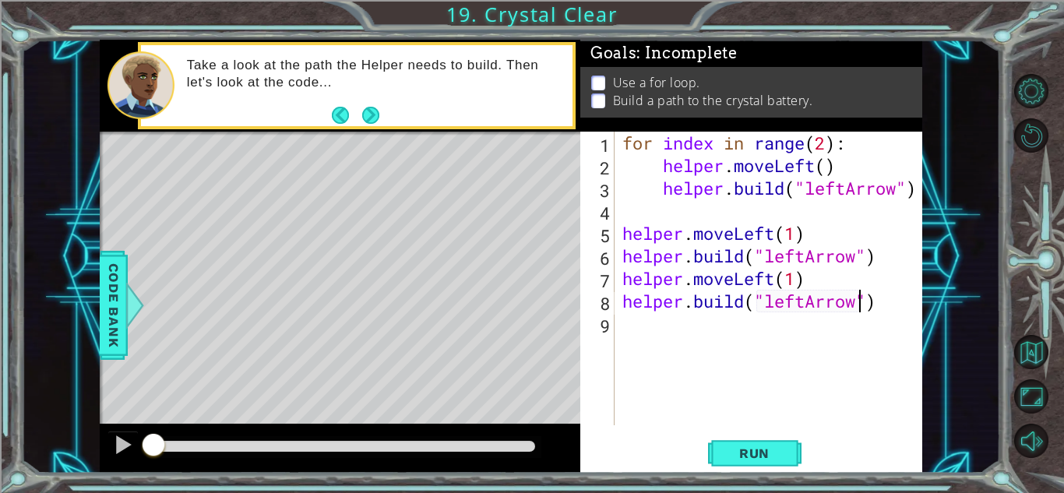
click at [679, 337] on div "for index in range ( 2 ) : helper . moveLeft ( ) helper . build ( "leftArrow" )…" at bounding box center [772, 301] width 307 height 339
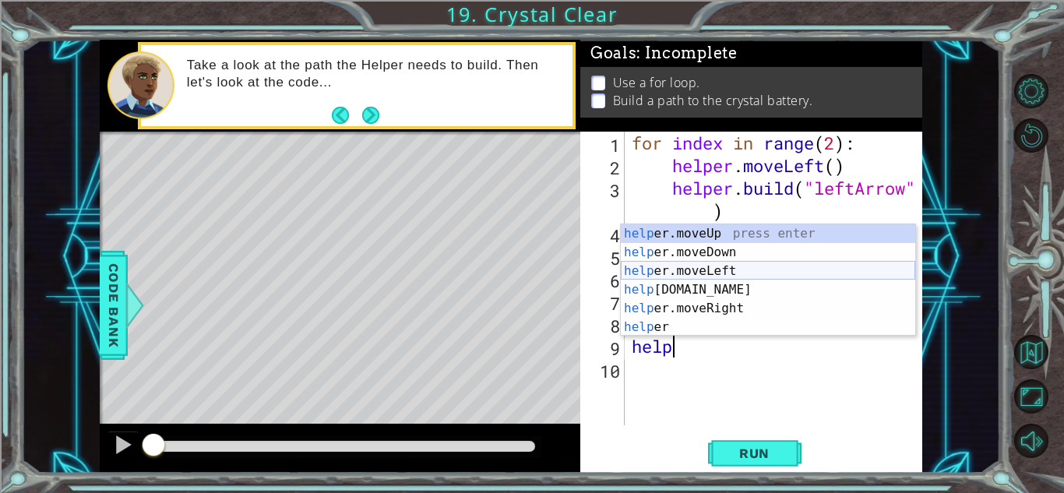
click at [739, 267] on div "help er.moveUp press enter help er.moveDown press enter help er.moveLeft press …" at bounding box center [768, 299] width 295 height 150
type textarea "helper.moveLeft(1)"
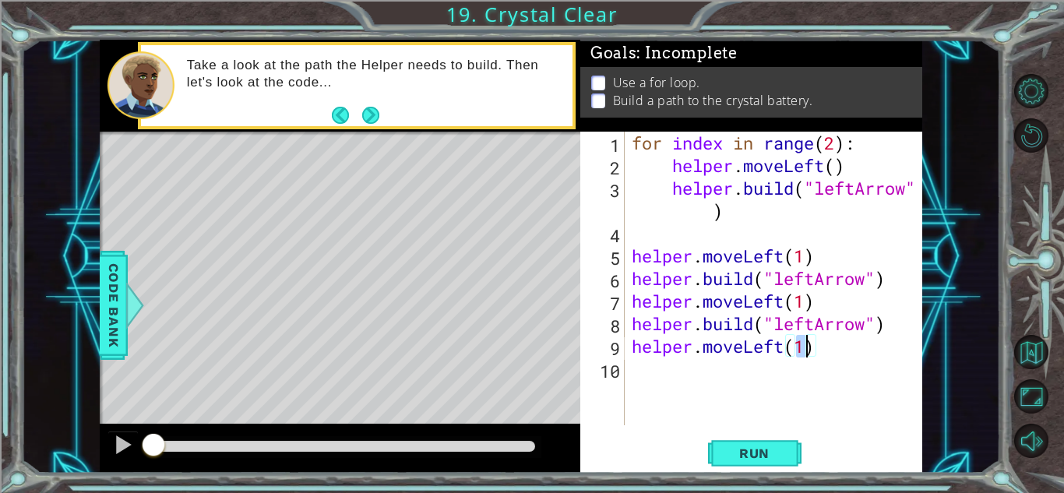
click at [714, 389] on div "for index in range ( 2 ) : helper . moveLeft ( ) helper . build ( "leftArrow" )…" at bounding box center [778, 301] width 298 height 339
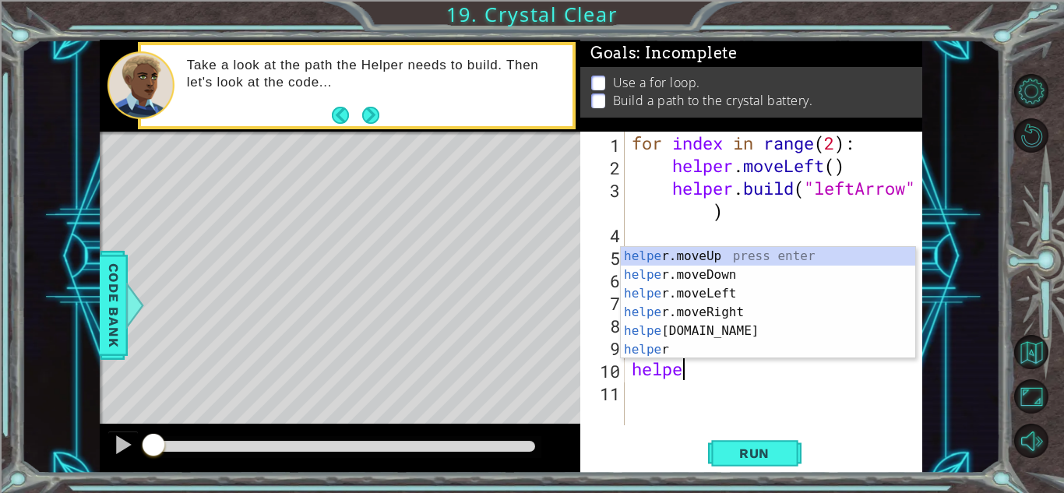
scroll to position [0, 2]
click at [763, 345] on div "helper press enter helper .moveUp press enter helper .moveDown press enter help…" at bounding box center [768, 322] width 295 height 150
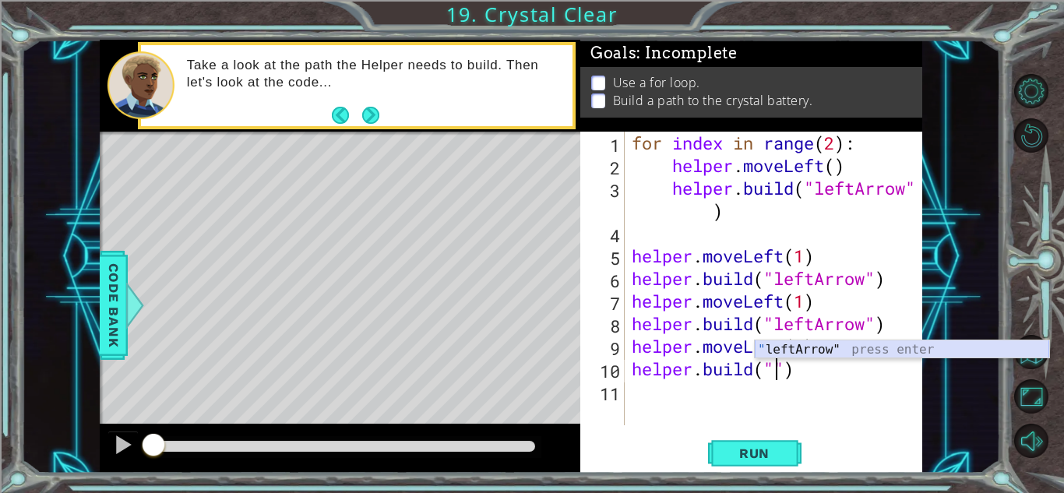
click at [885, 351] on div "" leftArrow" press enter" at bounding box center [902, 369] width 295 height 56
type textarea "[DOMAIN_NAME]("leftArrow")"
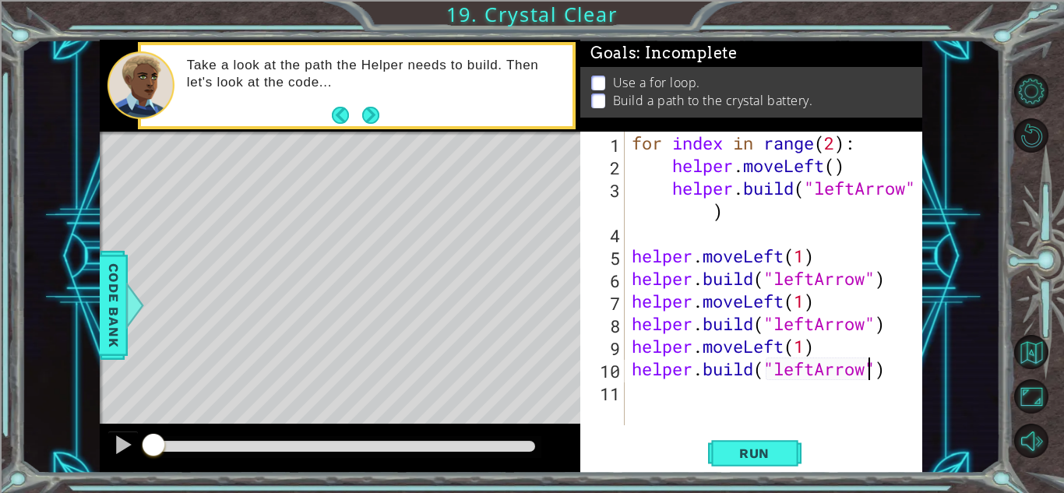
click at [702, 400] on div "for index in range ( 2 ) : helper . moveLeft ( ) helper . build ( "leftArrow" )…" at bounding box center [778, 301] width 298 height 339
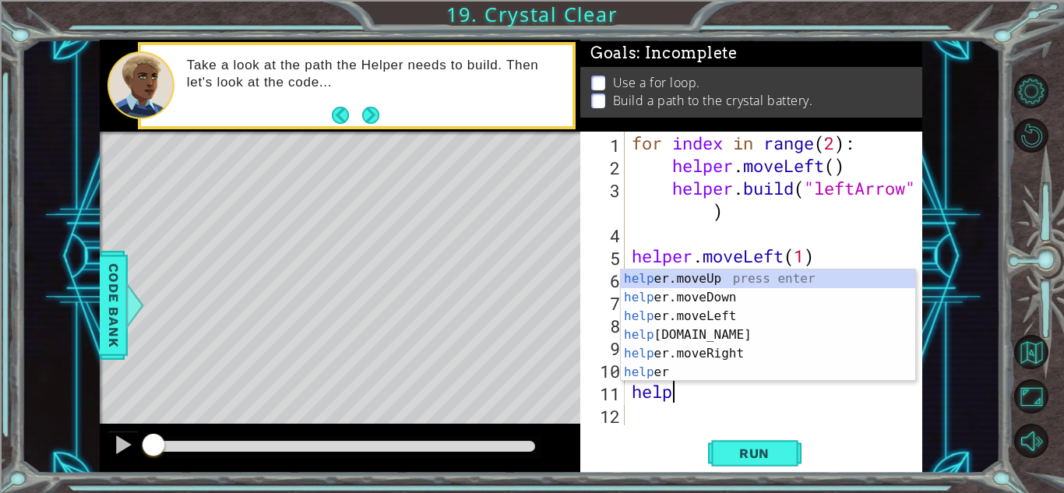
scroll to position [0, 1]
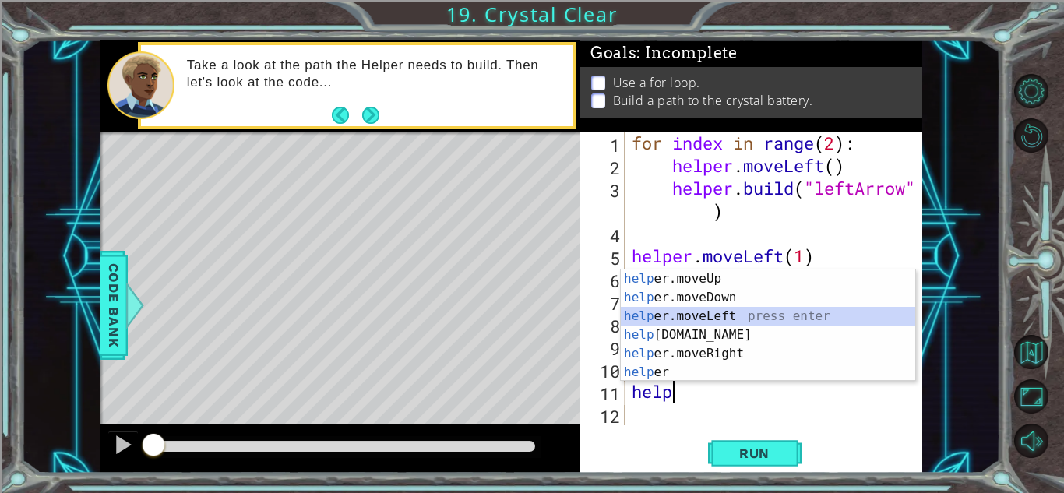
click at [750, 318] on div "help er.moveUp press enter help er.moveDown press enter help er.moveLeft press …" at bounding box center [768, 345] width 295 height 150
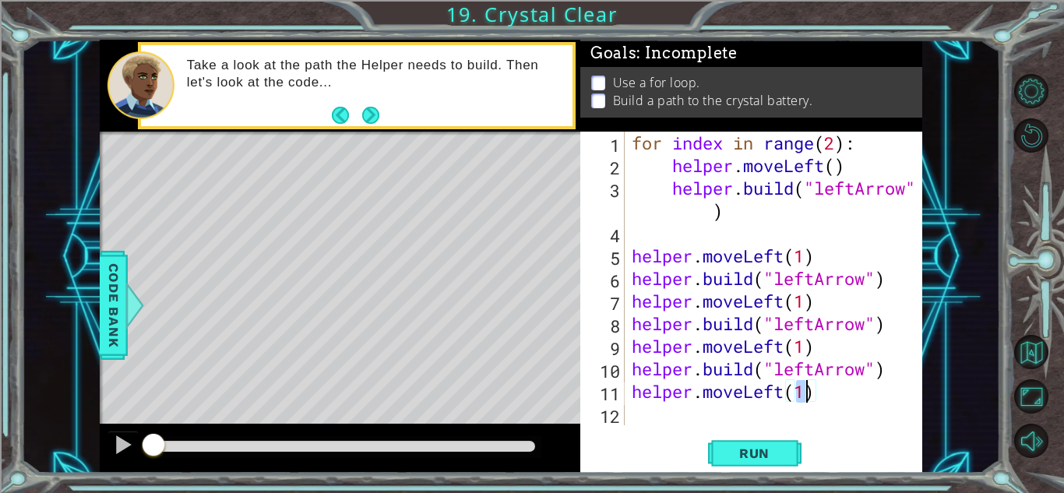
type textarea "helper.moveLeft(1)"
click at [693, 426] on div "helper.moveLeft(1) 1 2 3 4 5 6 7 8 9 10 11 12 for index in range ( 2 ) : helper…" at bounding box center [751, 302] width 342 height 341
click at [681, 424] on div "for index in range ( 2 ) : helper . moveLeft ( ) helper . build ( "leftArrow" )…" at bounding box center [778, 301] width 298 height 339
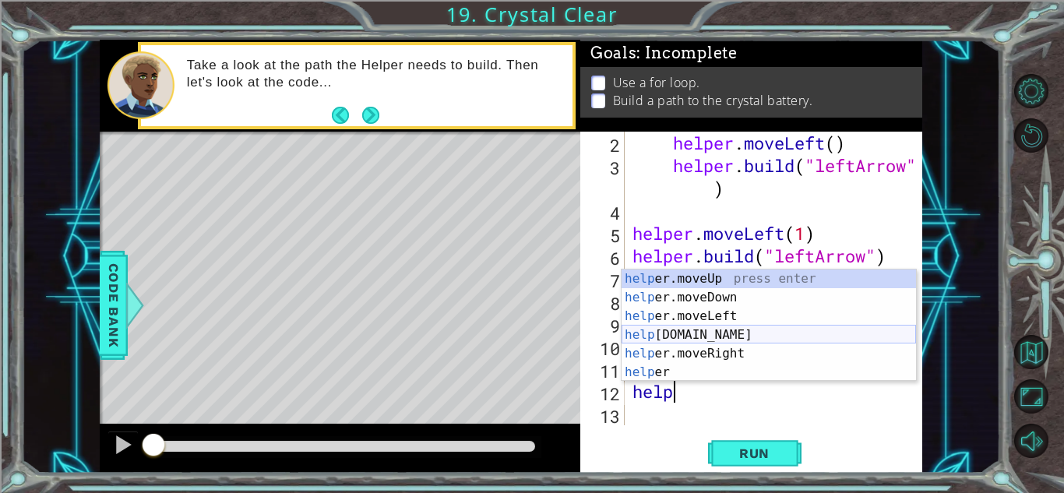
click at [717, 334] on div "help er.moveUp press enter help er.moveDown press enter help er.moveLeft press …" at bounding box center [769, 345] width 295 height 150
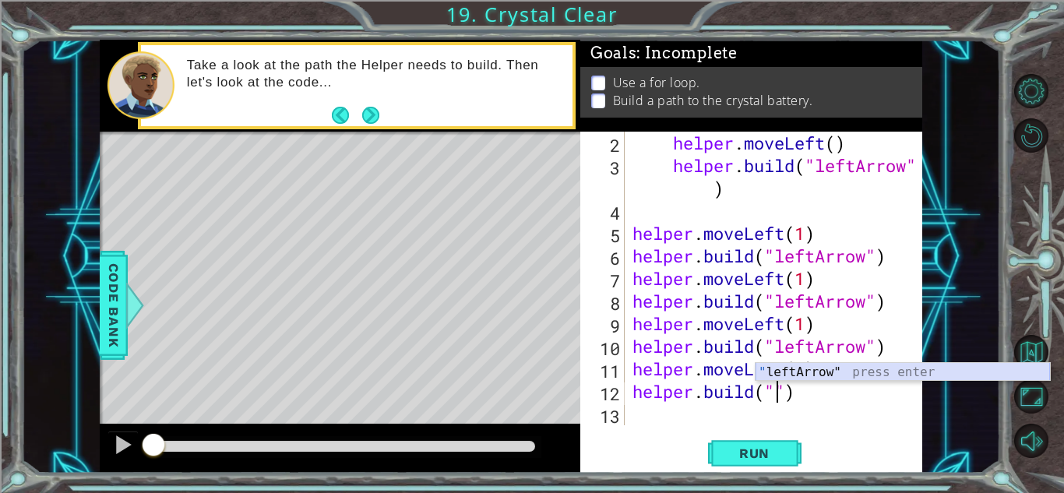
click at [879, 375] on div "" leftArrow" press enter" at bounding box center [903, 391] width 295 height 56
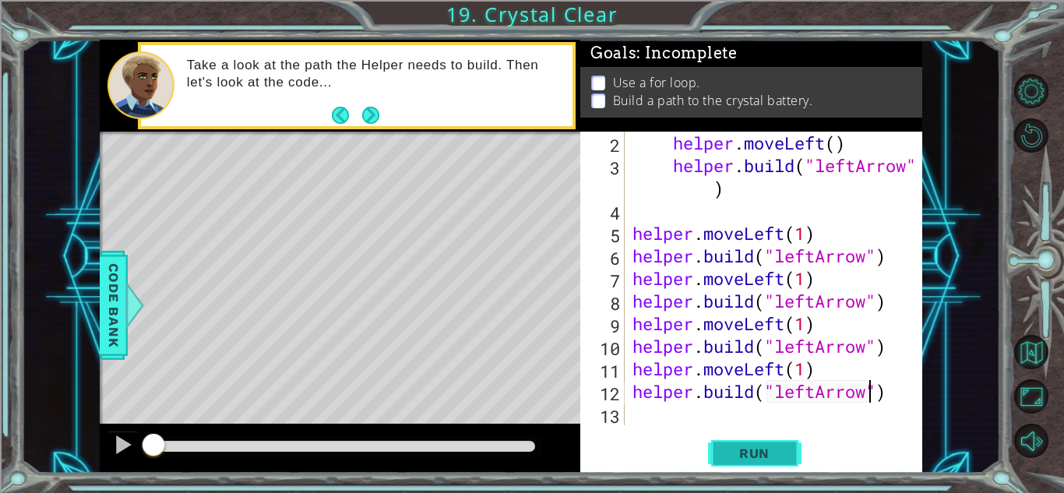
type textarea "[DOMAIN_NAME]("leftArrow")"
click at [771, 449] on span "Run" at bounding box center [755, 454] width 62 height 16
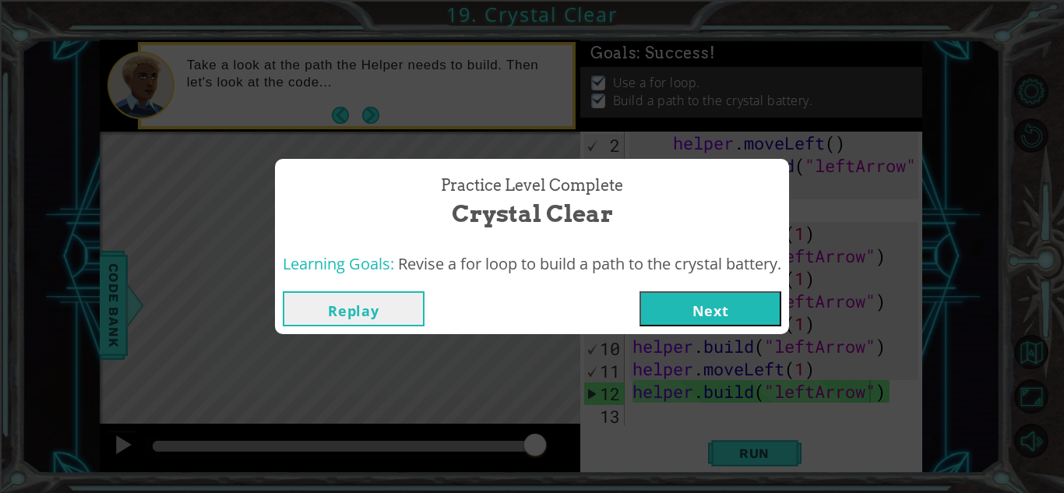
click at [738, 326] on button "Next" at bounding box center [711, 308] width 142 height 35
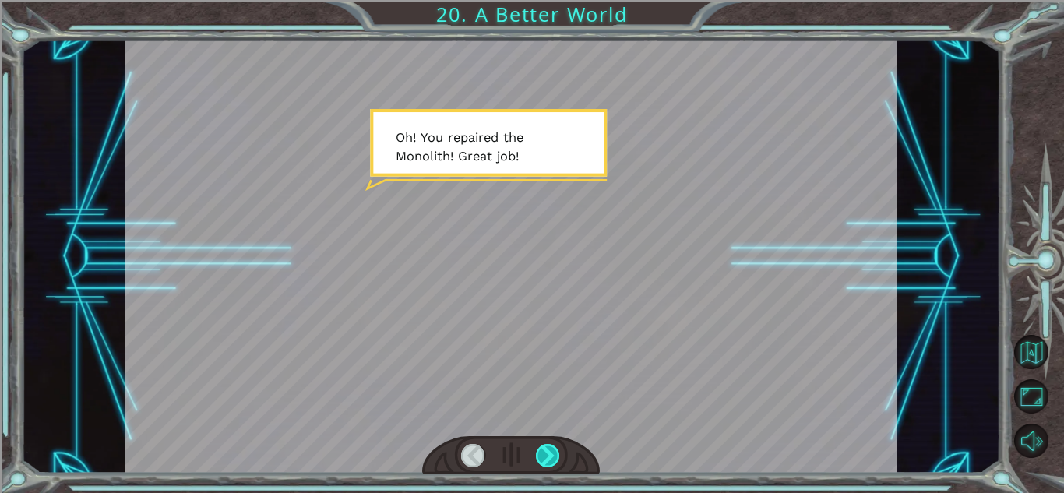
click at [542, 453] on div at bounding box center [548, 455] width 24 height 23
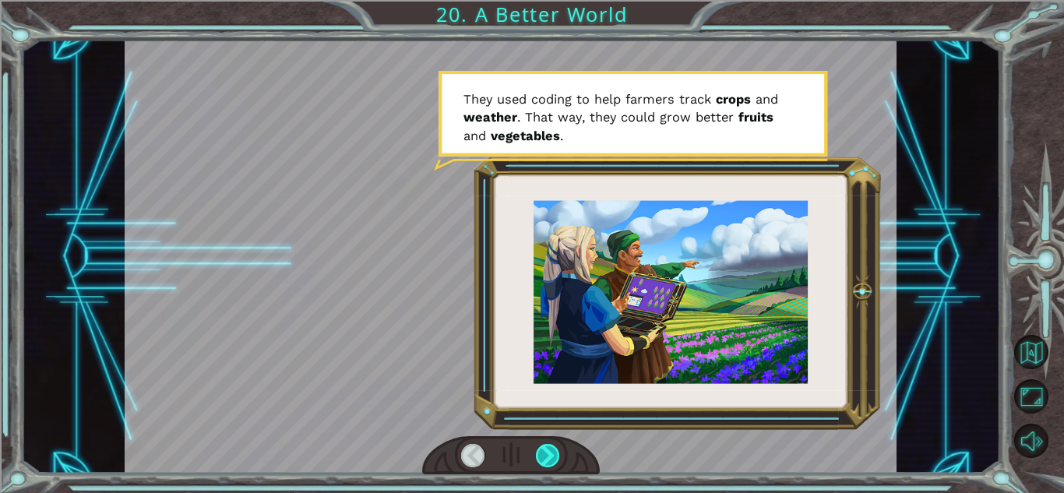
click at [542, 453] on div at bounding box center [548, 455] width 24 height 23
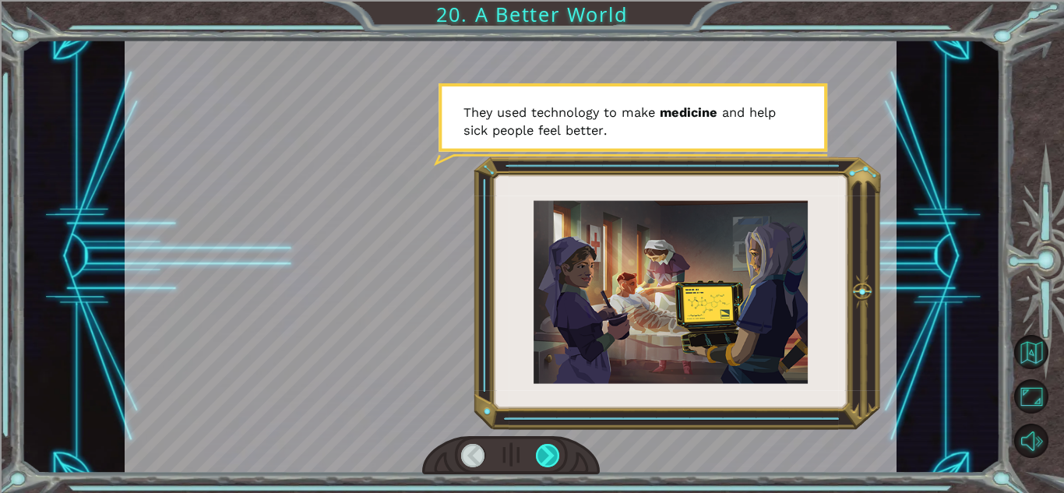
click at [542, 453] on div at bounding box center [548, 455] width 24 height 23
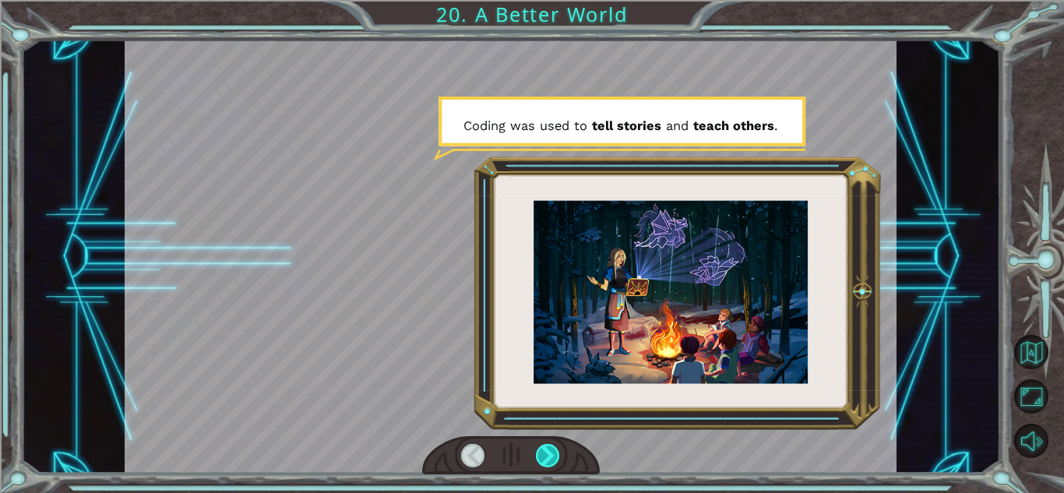
click at [542, 453] on div at bounding box center [548, 455] width 24 height 23
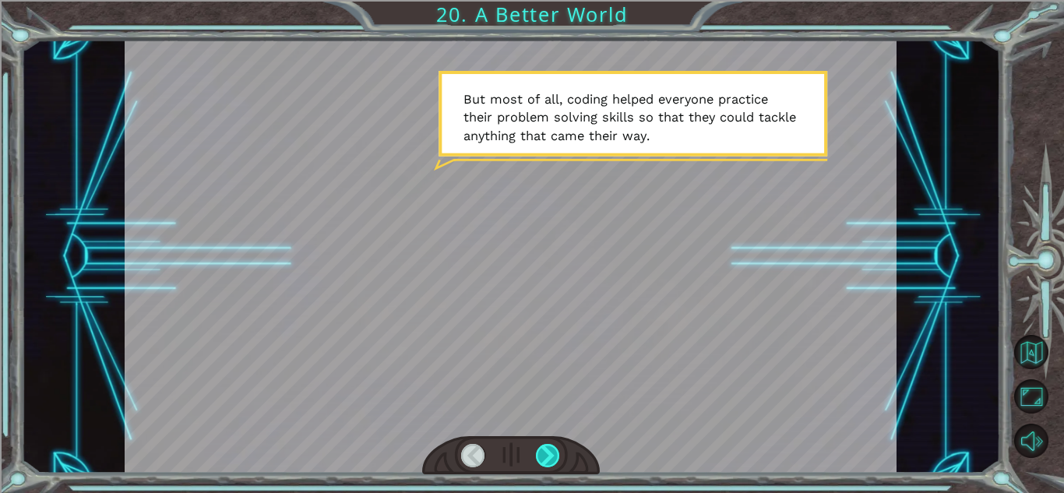
click at [542, 453] on div at bounding box center [548, 455] width 24 height 23
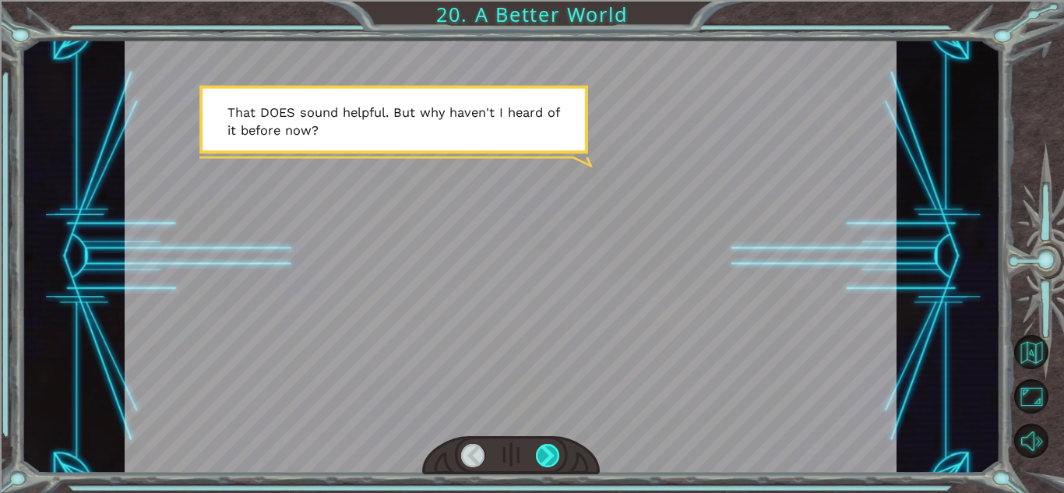
click at [544, 455] on div at bounding box center [548, 455] width 24 height 23
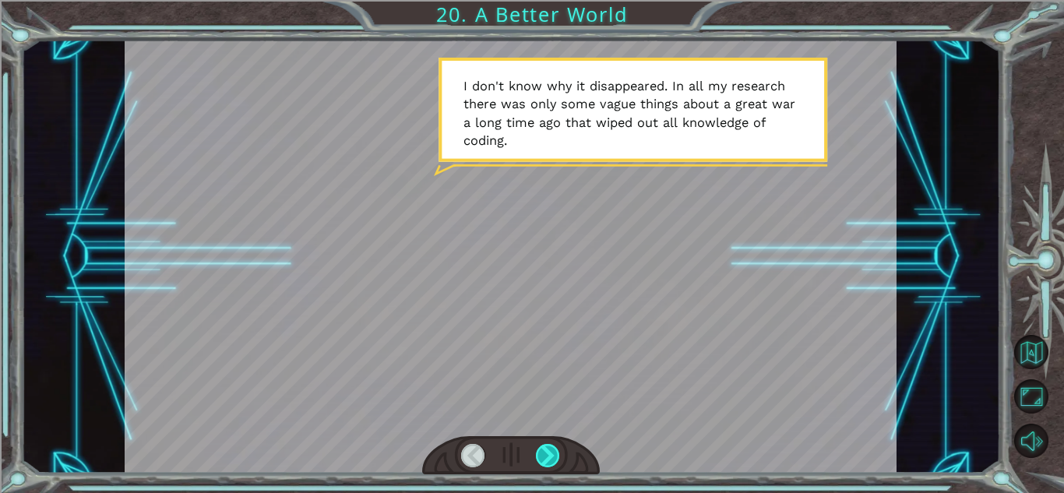
click at [544, 455] on div at bounding box center [548, 455] width 24 height 23
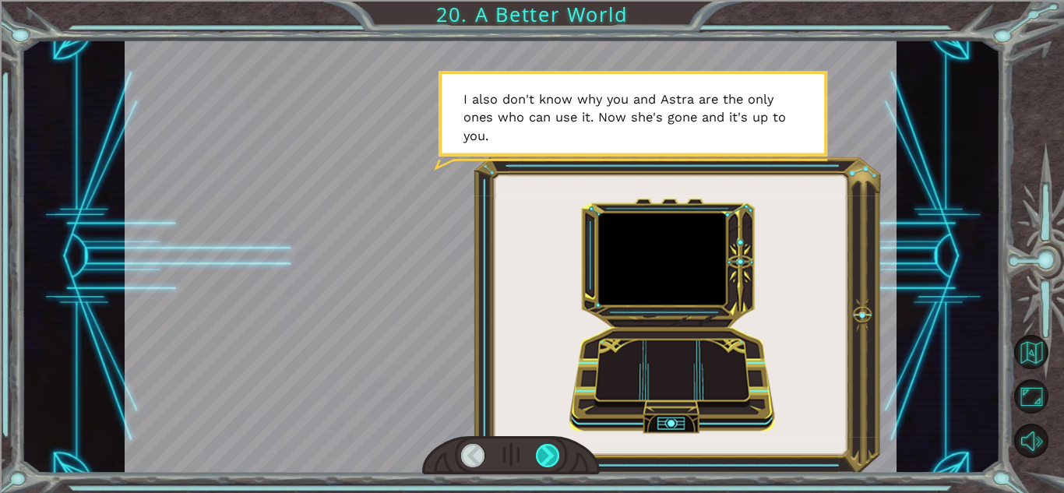
click at [544, 455] on div at bounding box center [548, 455] width 24 height 23
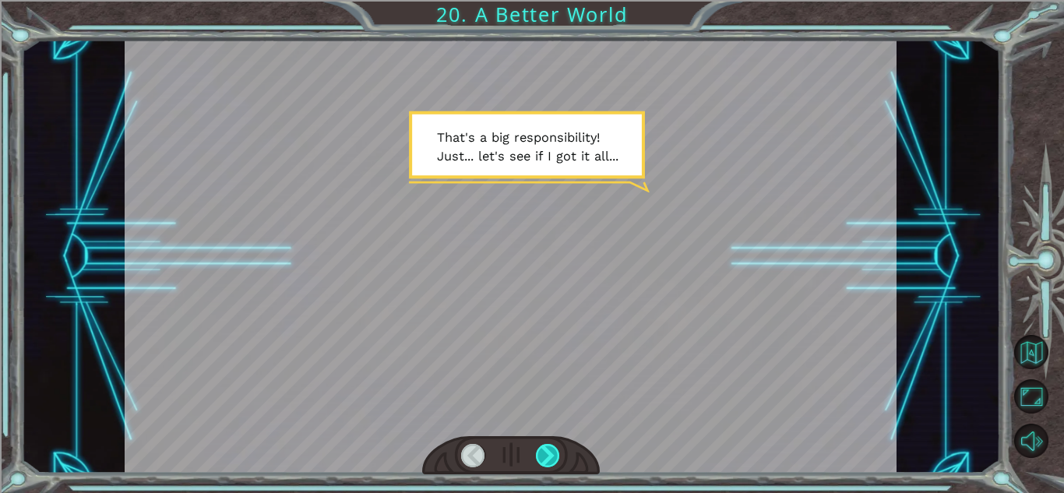
click at [544, 455] on div at bounding box center [548, 455] width 24 height 23
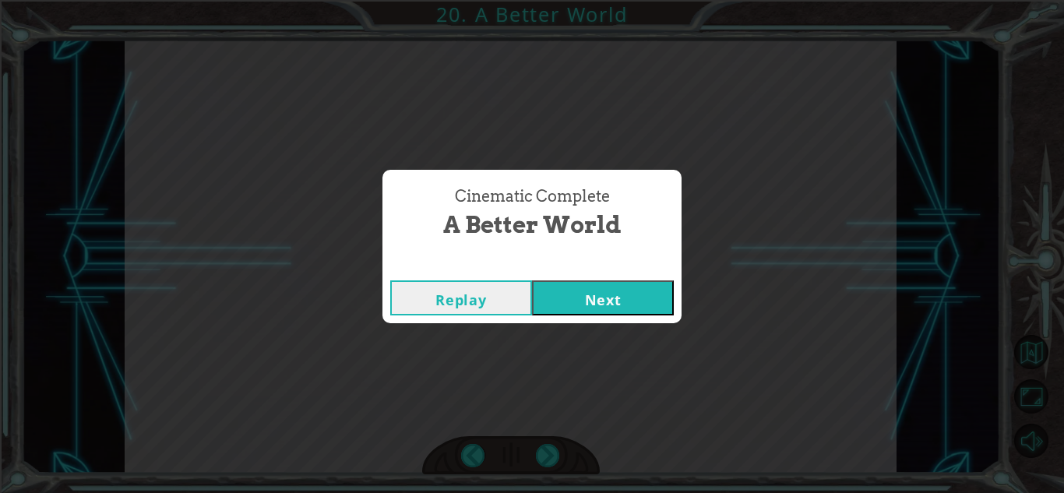
click at [612, 298] on button "Next" at bounding box center [603, 298] width 142 height 35
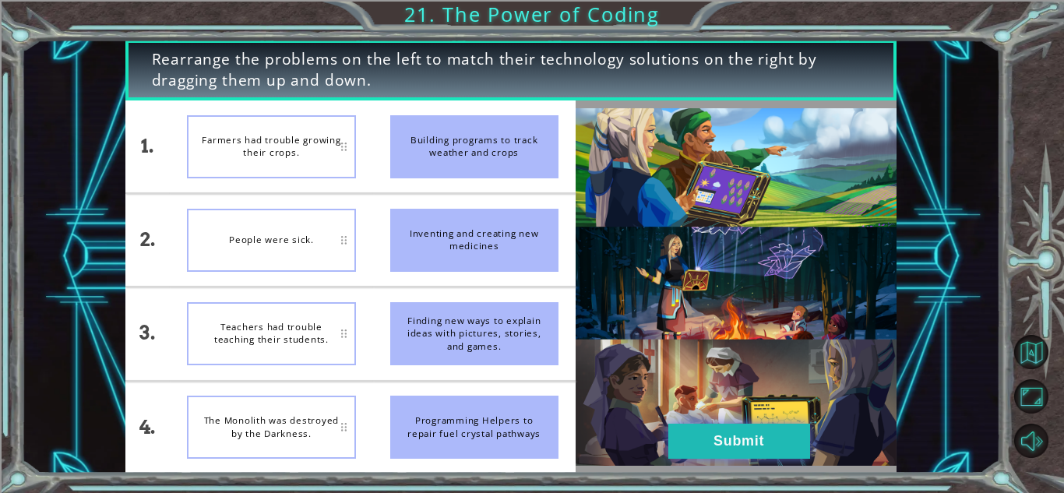
click at [711, 437] on button "Submit" at bounding box center [740, 441] width 142 height 35
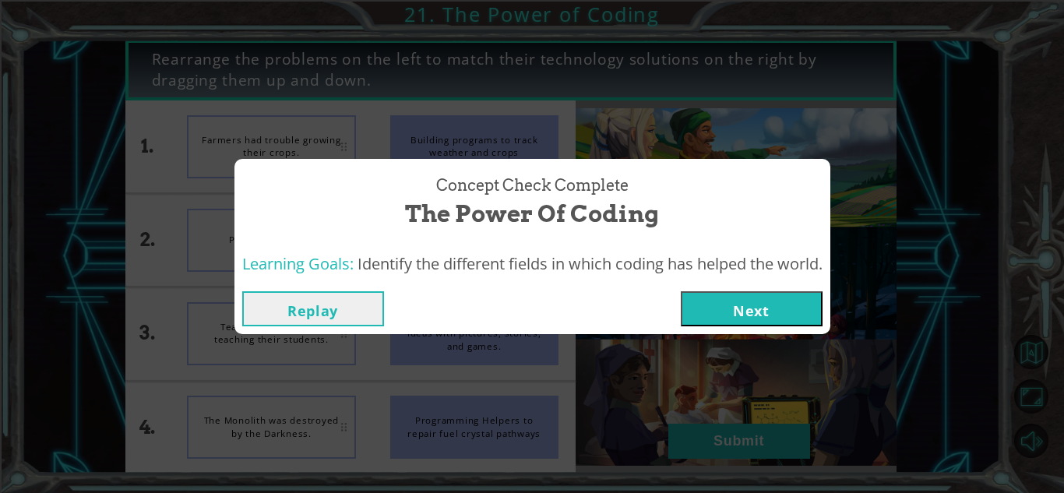
click at [710, 312] on button "Next" at bounding box center [752, 308] width 142 height 35
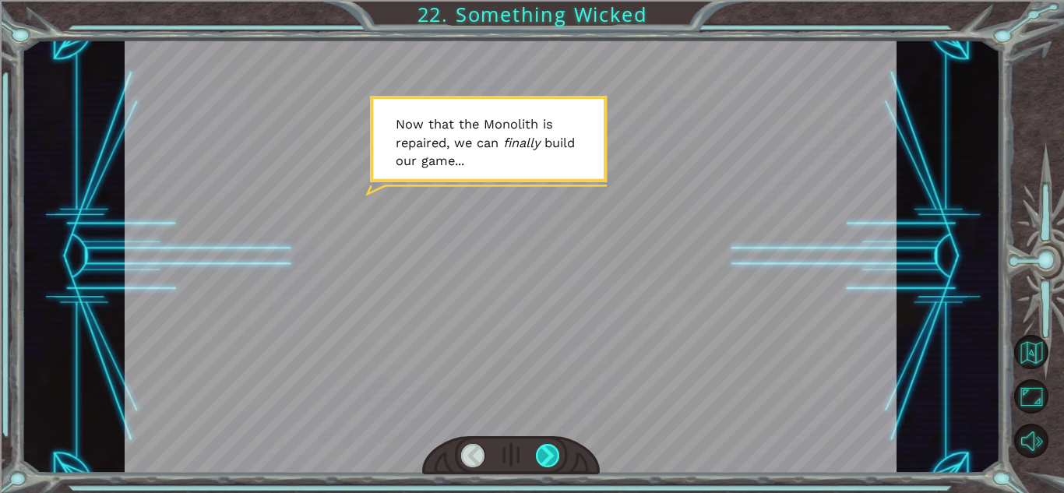
click at [551, 447] on div at bounding box center [548, 455] width 24 height 23
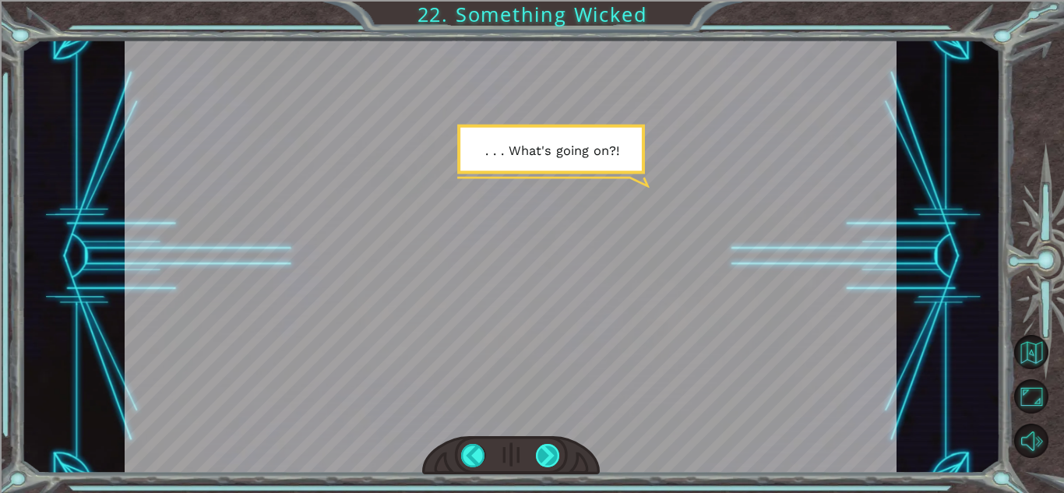
click at [549, 447] on div at bounding box center [548, 455] width 24 height 23
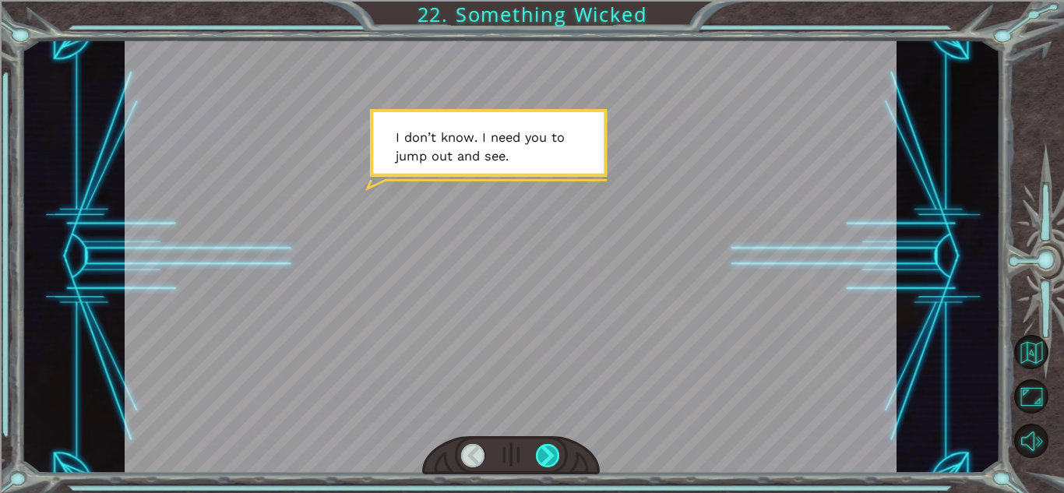
click at [549, 447] on div at bounding box center [548, 455] width 24 height 23
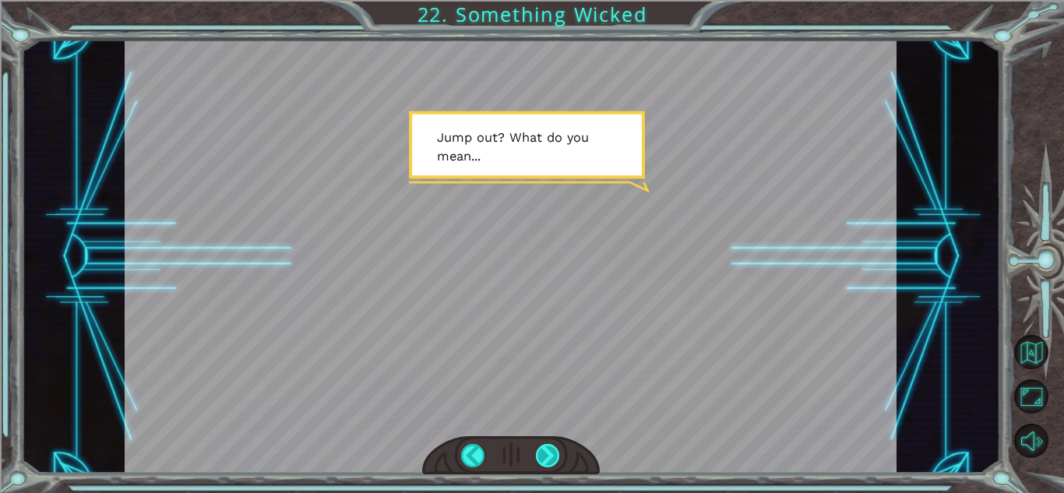
click at [549, 447] on div at bounding box center [548, 455] width 24 height 23
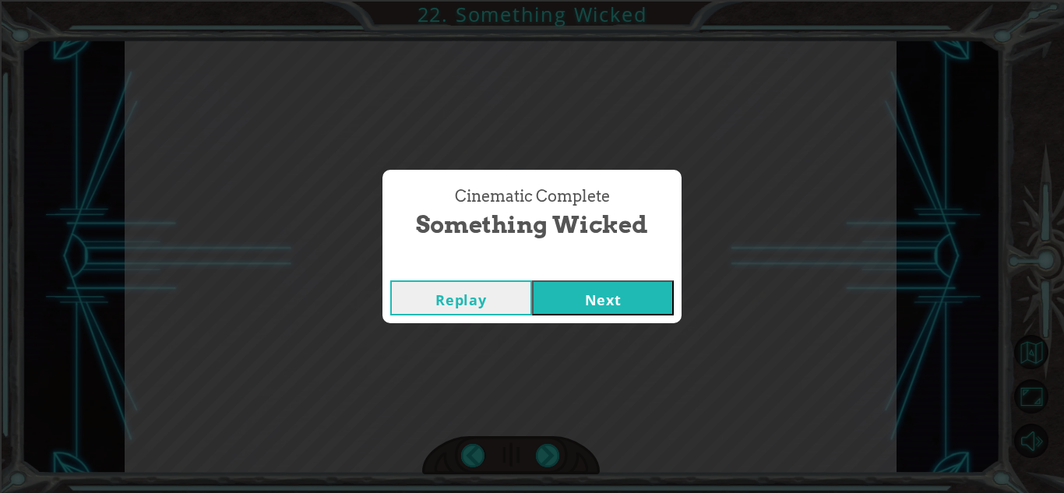
click at [569, 302] on button "Next" at bounding box center [603, 298] width 142 height 35
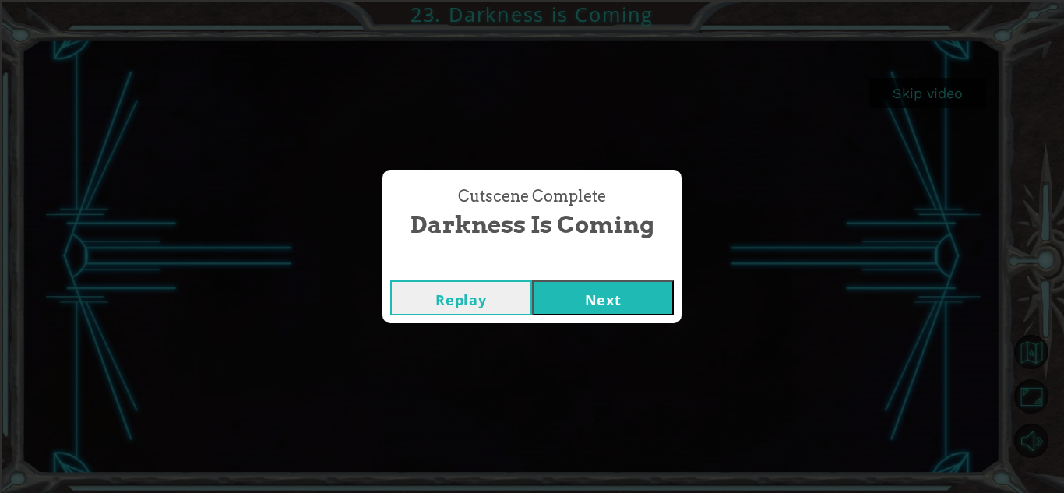
click at [567, 289] on button "Next" at bounding box center [603, 298] width 142 height 35
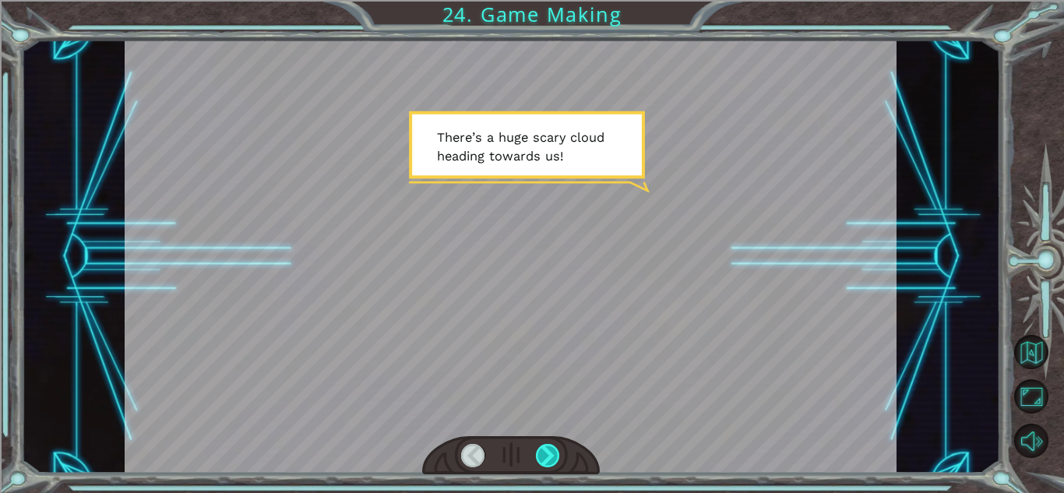
click at [545, 452] on div at bounding box center [548, 455] width 24 height 23
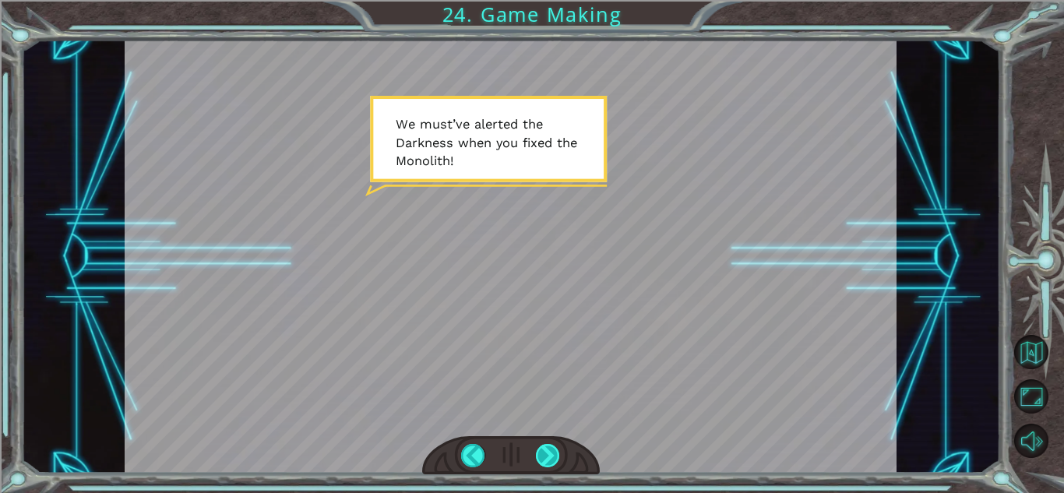
click at [545, 453] on div at bounding box center [548, 455] width 24 height 23
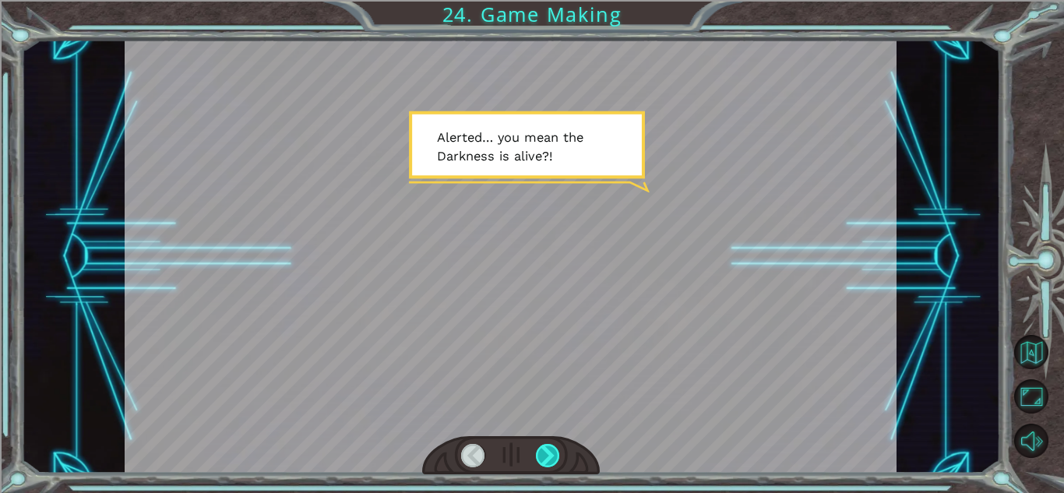
click at [545, 453] on div at bounding box center [548, 455] width 24 height 23
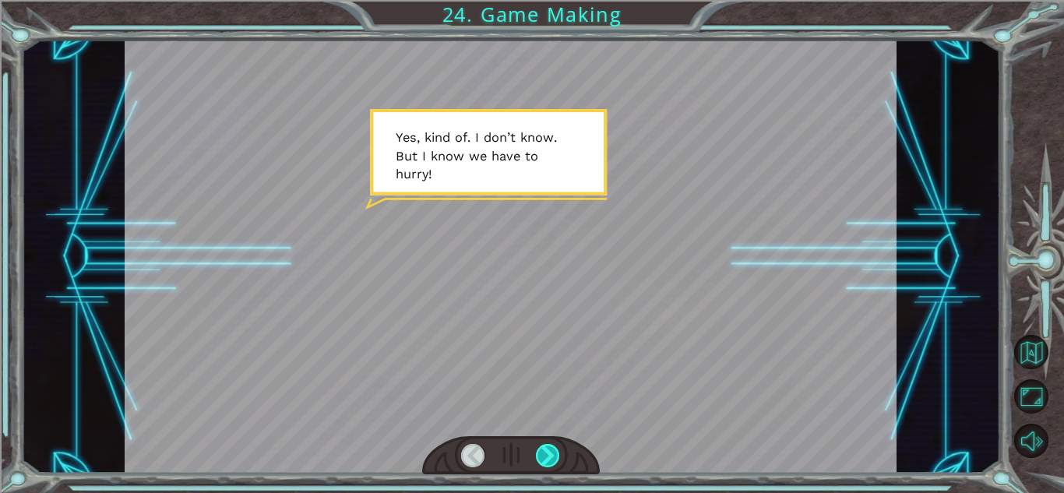
click at [545, 453] on div at bounding box center [548, 455] width 24 height 23
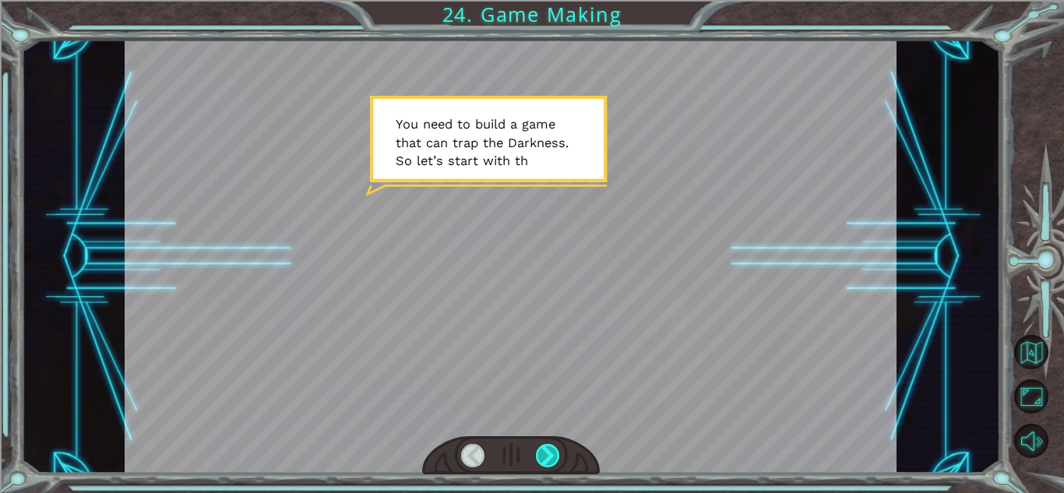
click at [545, 453] on div at bounding box center [548, 455] width 24 height 23
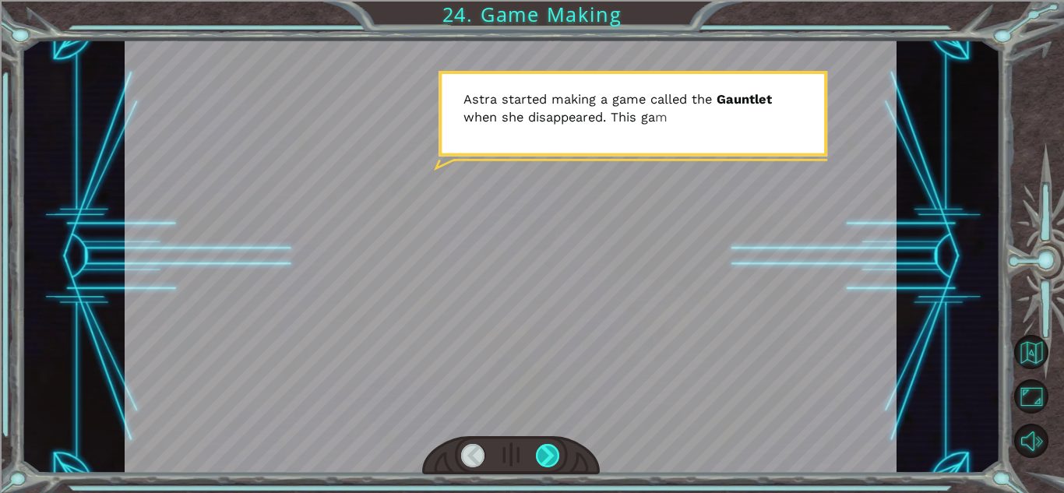
click at [545, 453] on div at bounding box center [548, 455] width 24 height 23
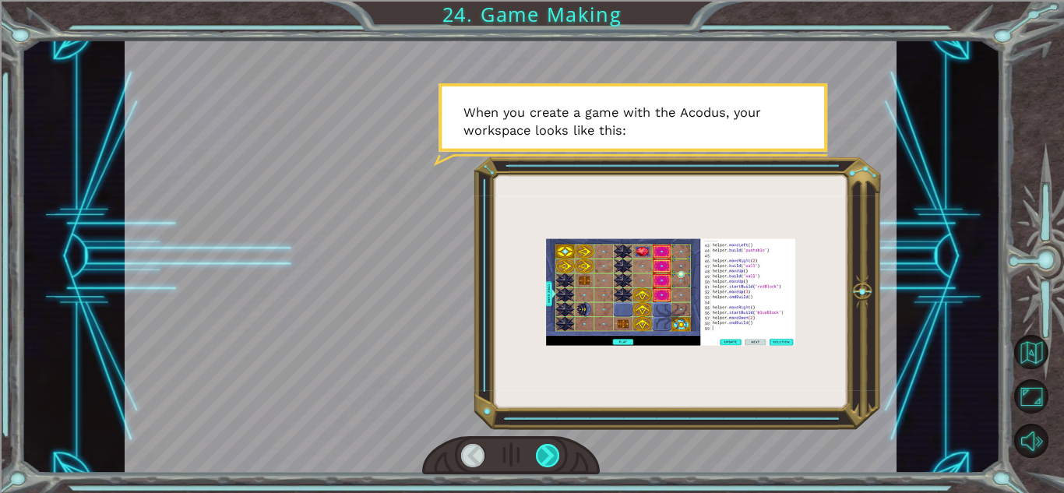
click at [545, 453] on div at bounding box center [548, 455] width 24 height 23
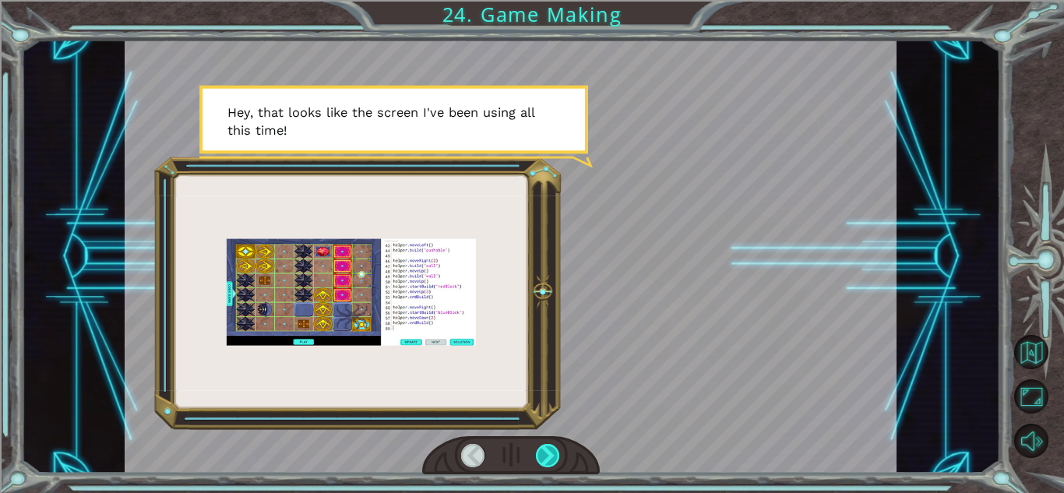
click at [545, 453] on div at bounding box center [548, 455] width 24 height 23
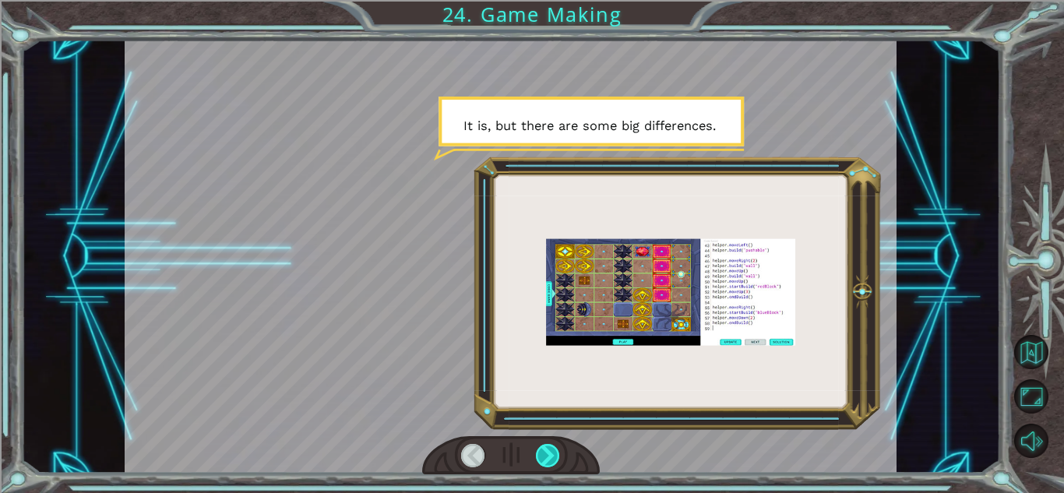
click at [545, 453] on div at bounding box center [548, 455] width 24 height 23
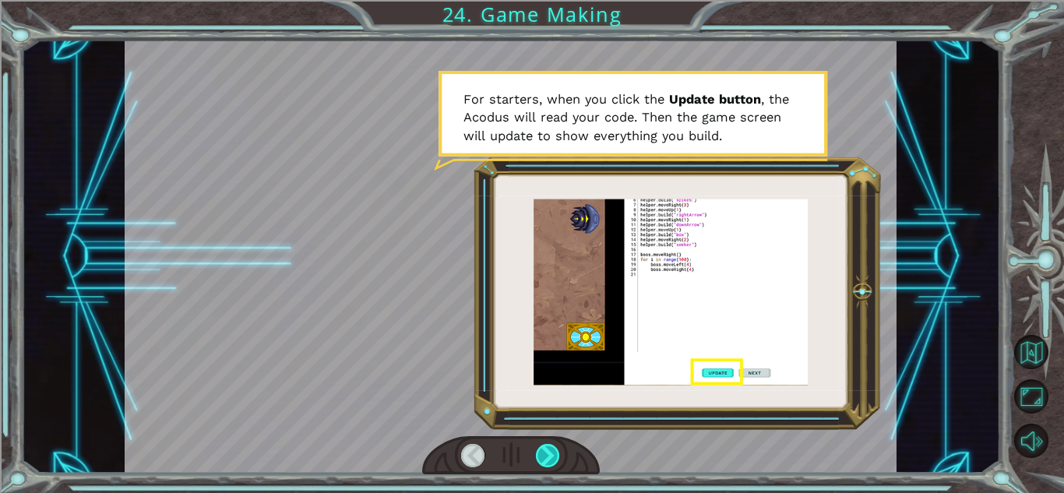
click at [545, 453] on div at bounding box center [548, 455] width 24 height 23
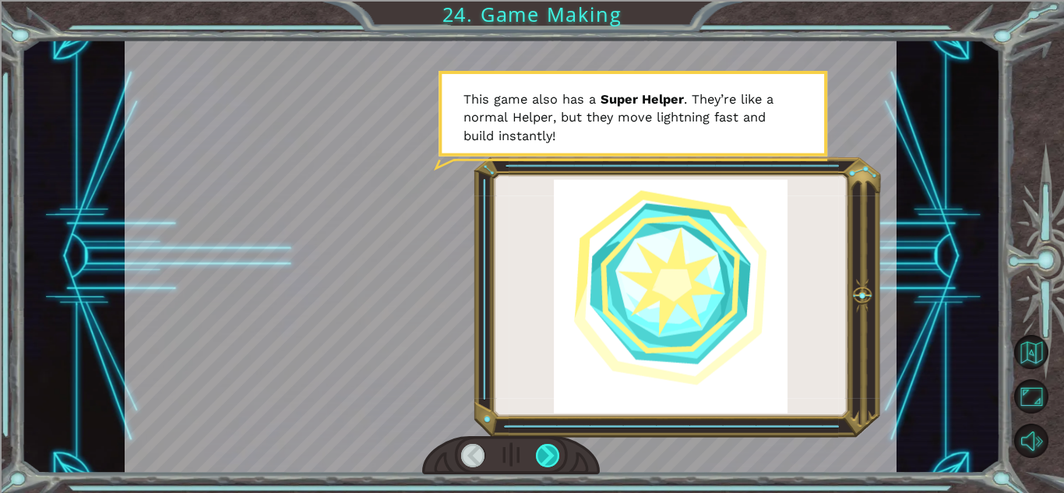
click at [545, 453] on div at bounding box center [548, 455] width 24 height 23
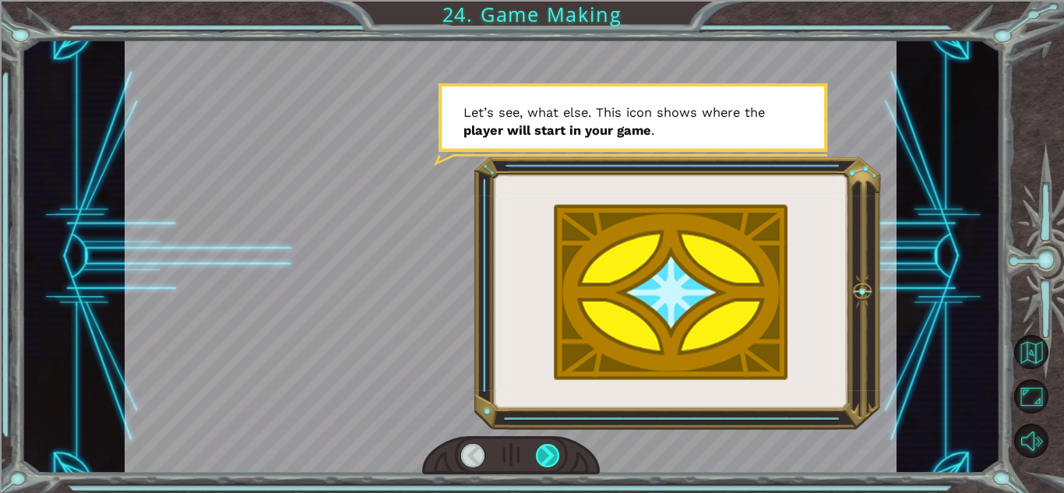
click at [545, 453] on div at bounding box center [548, 455] width 24 height 23
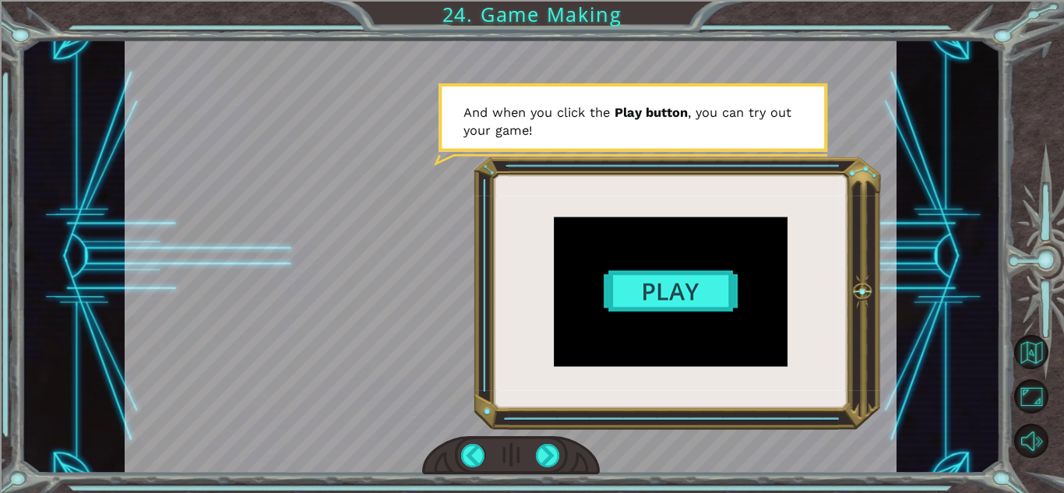
click at [639, 297] on div at bounding box center [511, 257] width 772 height 434
click at [555, 451] on div at bounding box center [548, 455] width 24 height 23
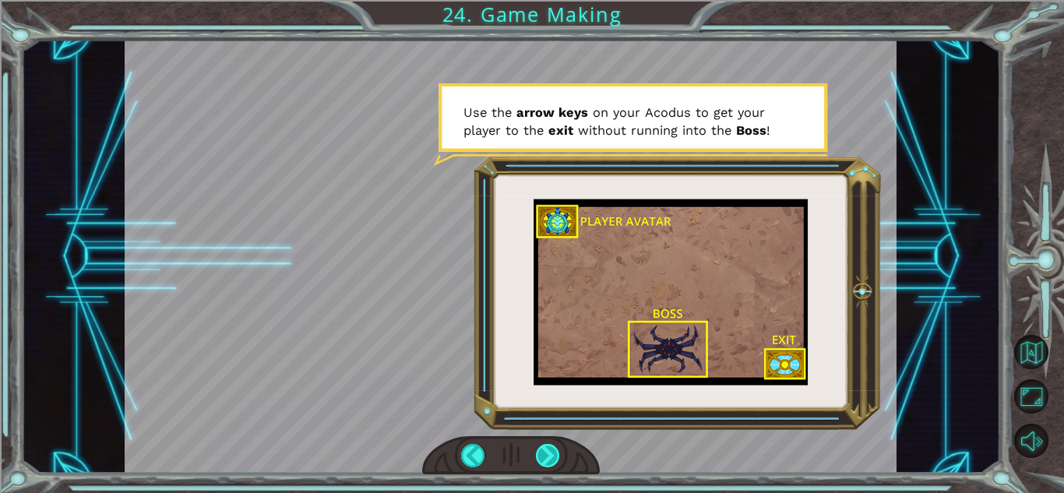
click at [551, 453] on div at bounding box center [548, 455] width 24 height 23
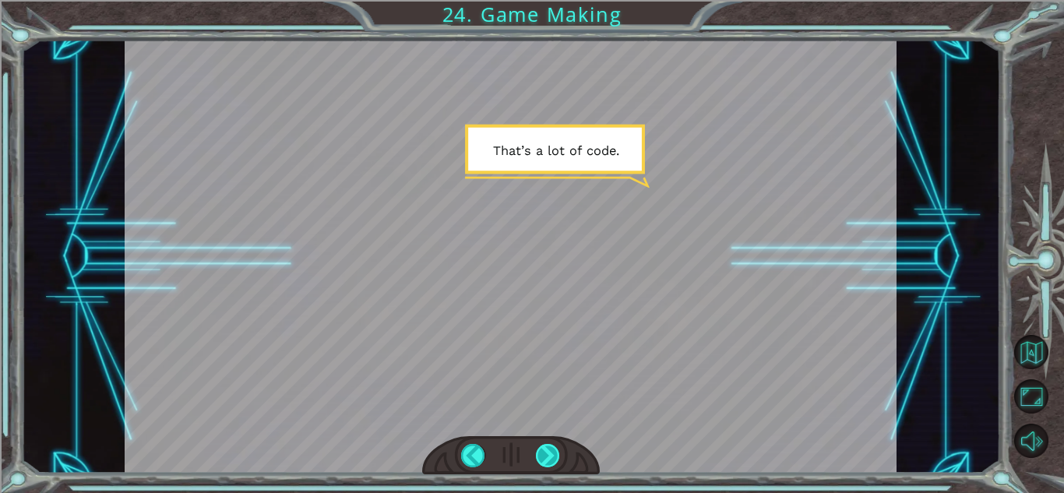
click at [545, 464] on div at bounding box center [548, 455] width 24 height 23
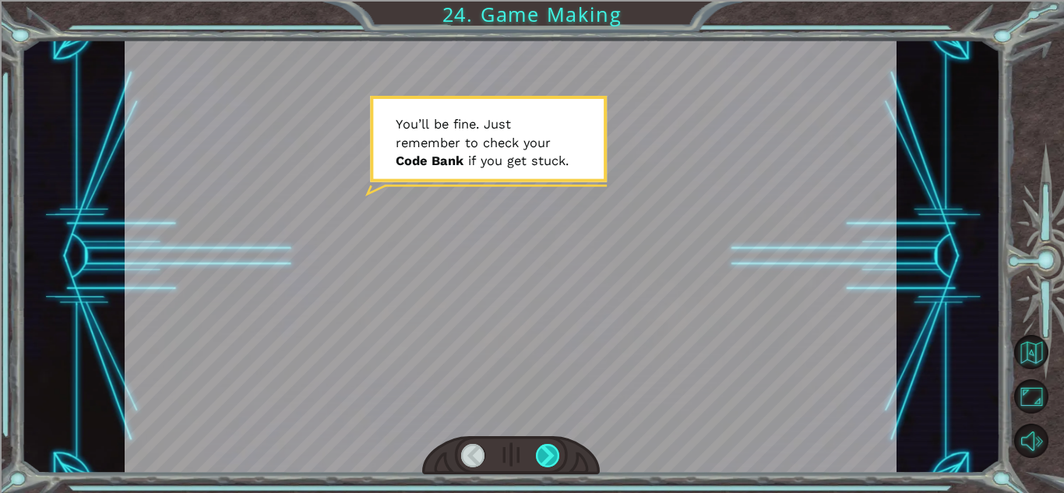
click at [545, 461] on div at bounding box center [548, 455] width 24 height 23
click at [546, 459] on div at bounding box center [548, 455] width 24 height 23
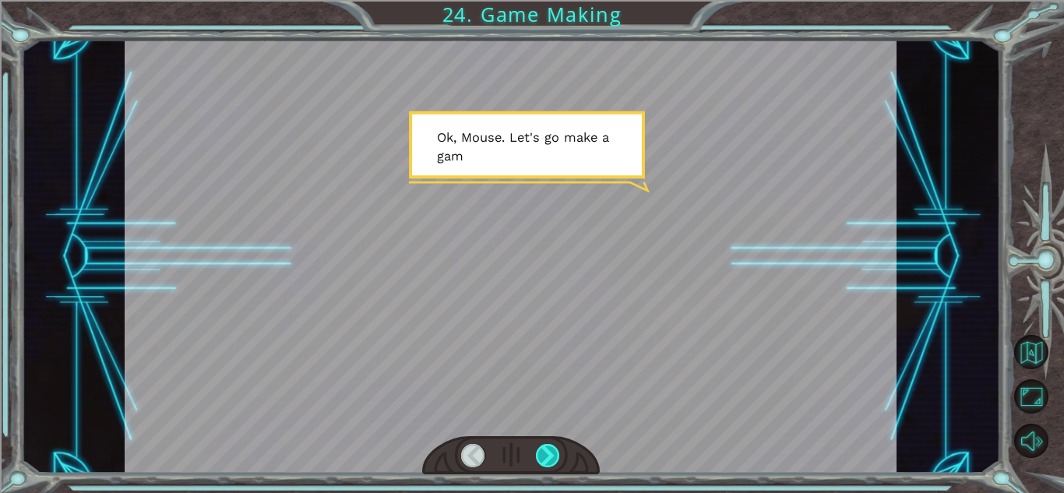
click at [546, 457] on div at bounding box center [548, 455] width 24 height 23
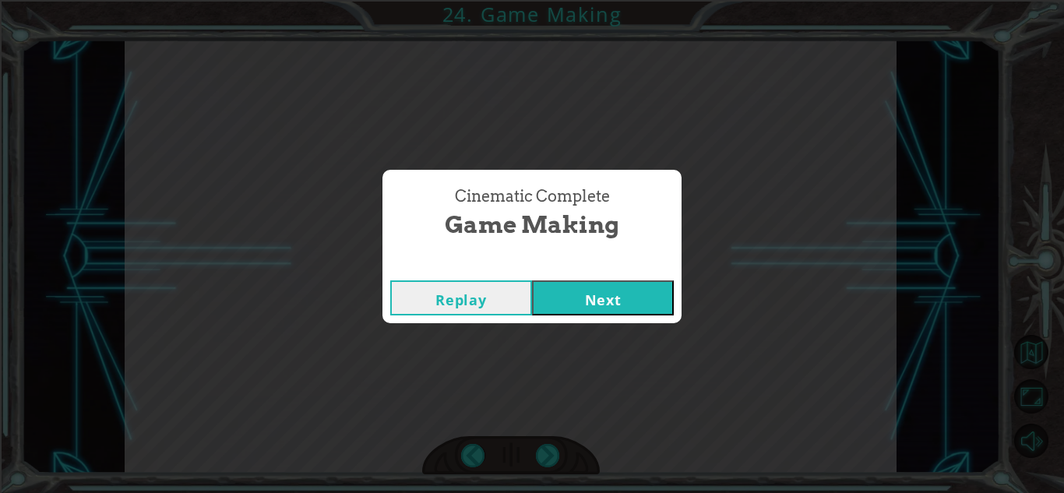
click at [584, 306] on button "Next" at bounding box center [603, 298] width 142 height 35
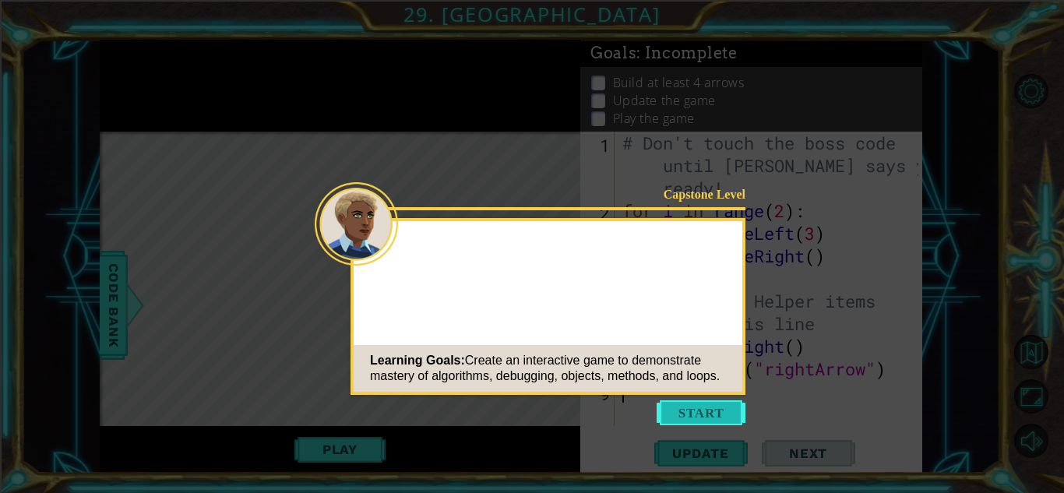
click at [686, 405] on button "Start" at bounding box center [701, 413] width 89 height 25
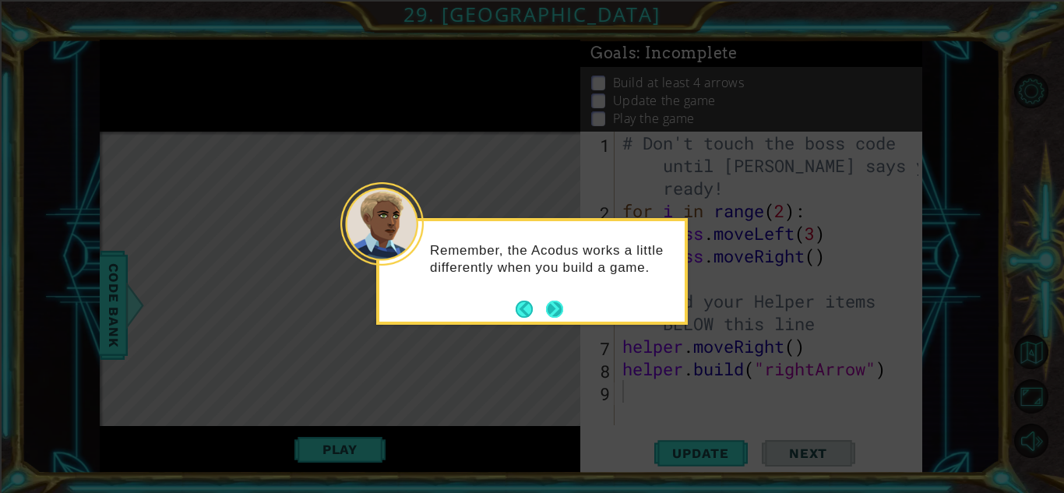
click at [552, 305] on button "Next" at bounding box center [554, 309] width 18 height 18
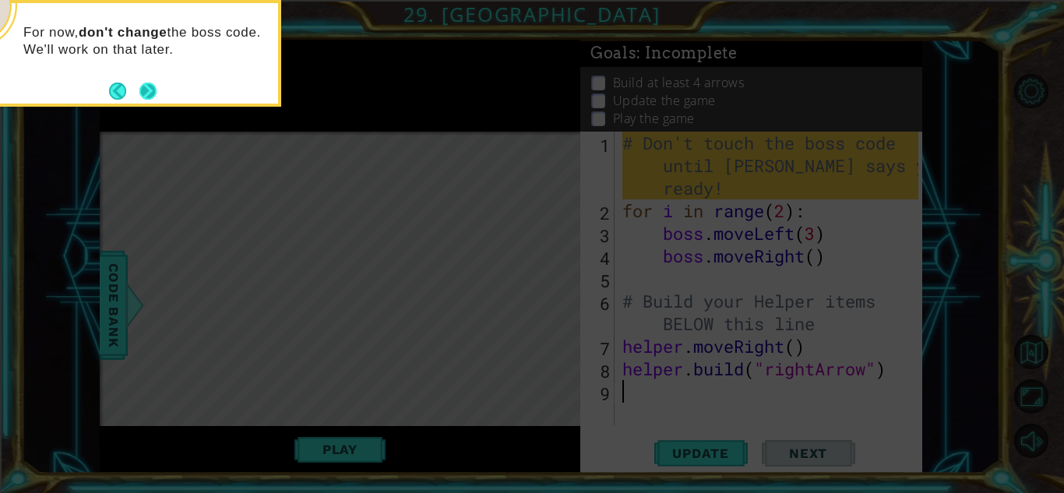
click at [143, 90] on button "Next" at bounding box center [147, 90] width 23 height 23
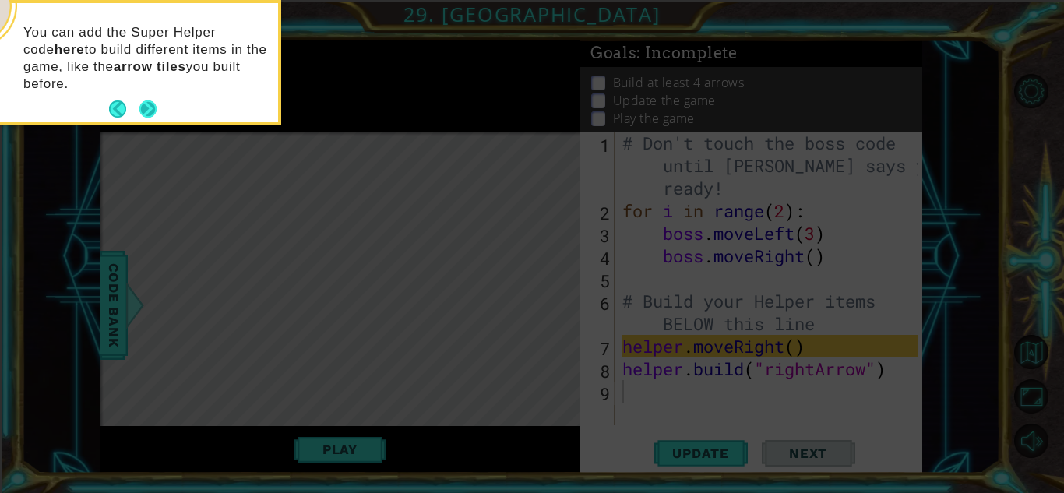
click at [146, 103] on button "Next" at bounding box center [148, 110] width 18 height 18
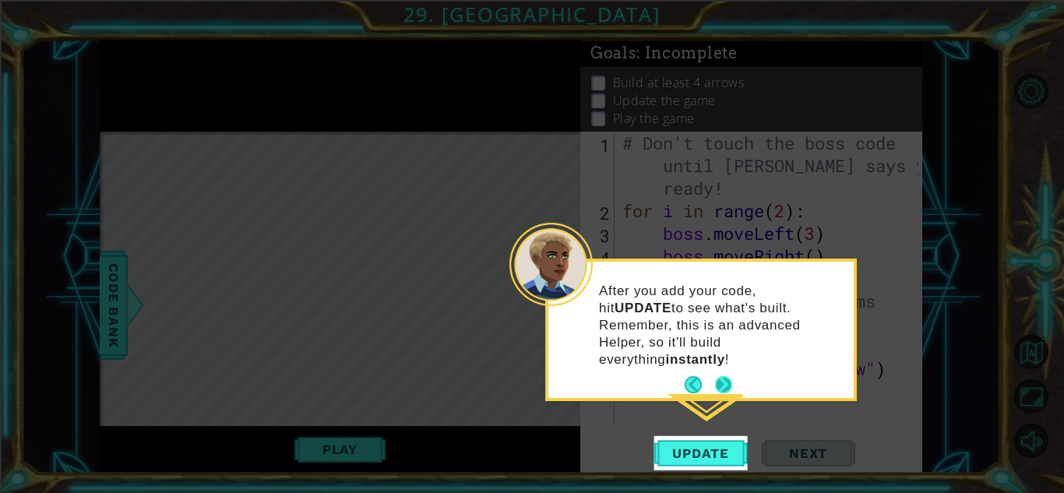
click at [723, 376] on button "Next" at bounding box center [724, 385] width 18 height 18
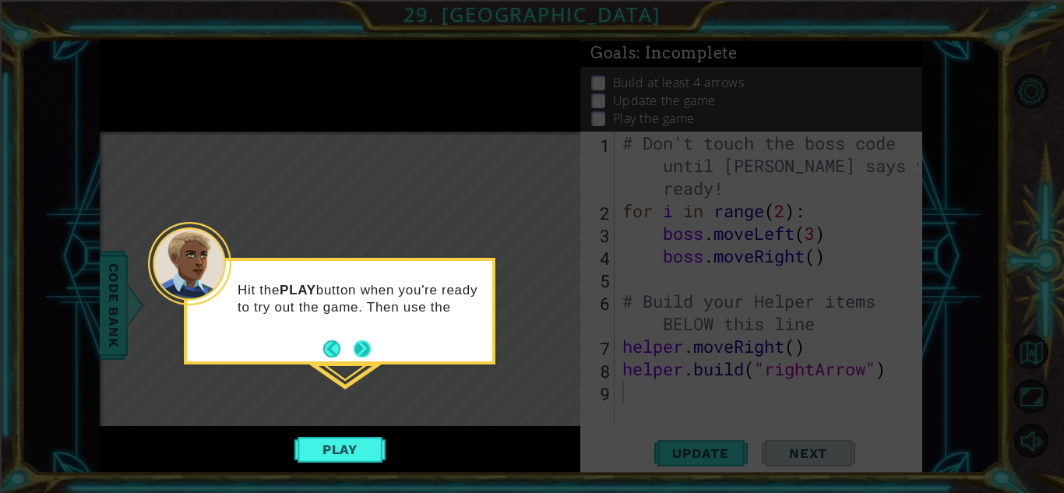
click at [364, 347] on button "Next" at bounding box center [362, 349] width 18 height 18
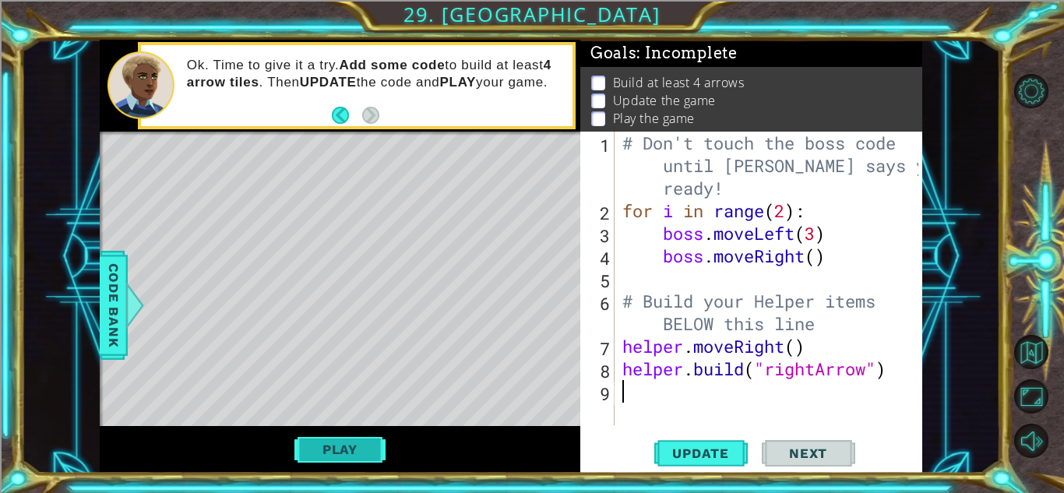
click at [362, 439] on button "Play" at bounding box center [340, 450] width 91 height 30
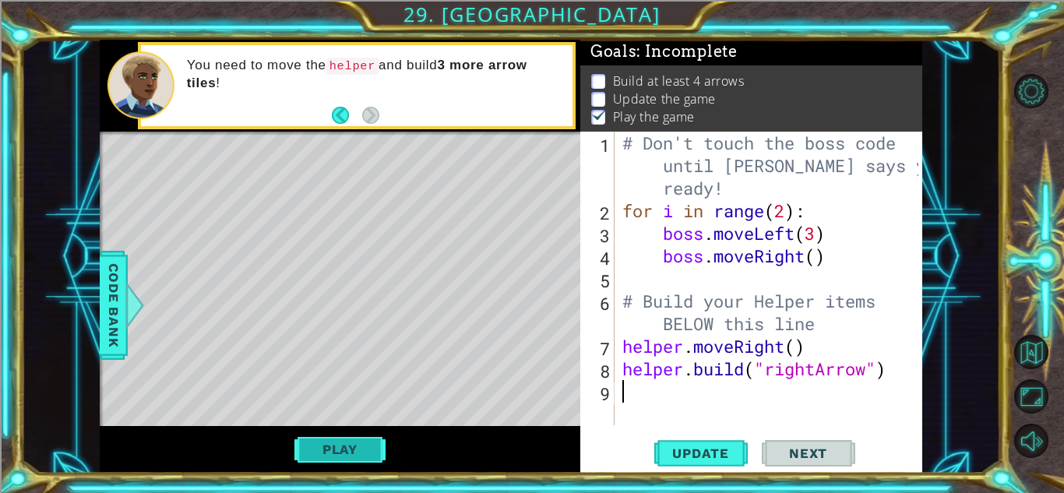
click at [325, 452] on button "Play" at bounding box center [340, 450] width 91 height 30
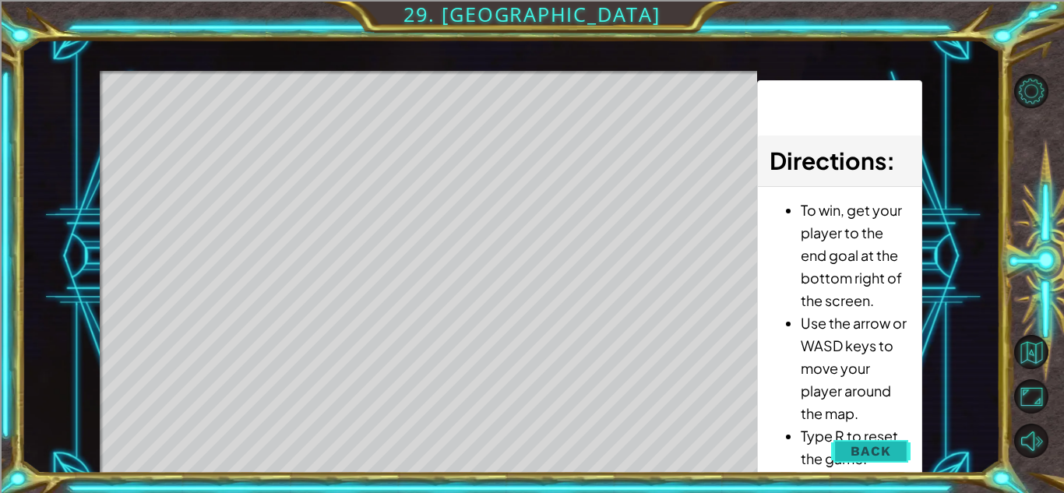
click at [841, 439] on button "Back" at bounding box center [870, 451] width 79 height 31
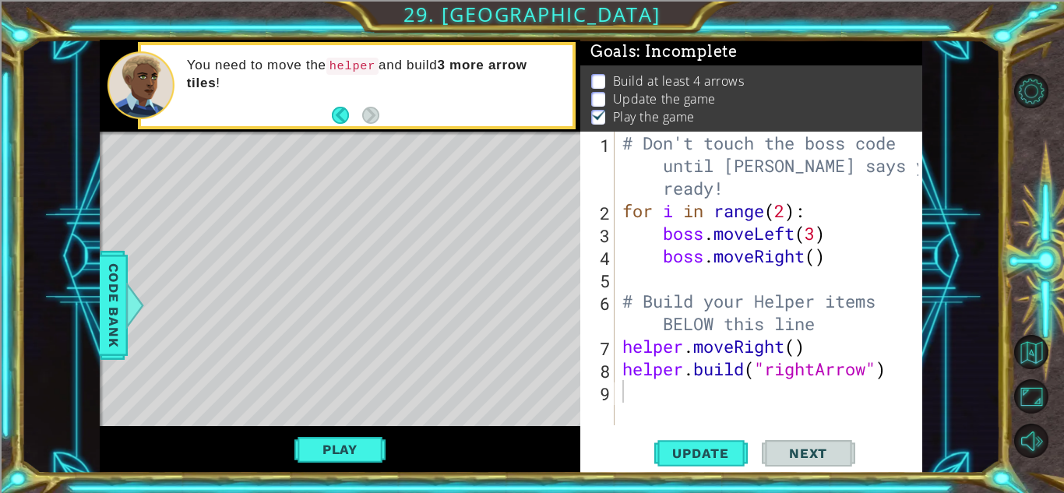
click at [737, 402] on div "# Don't touch the boss code until [PERSON_NAME] says you're ready! for i in ran…" at bounding box center [772, 324] width 307 height 384
type textarea "he"
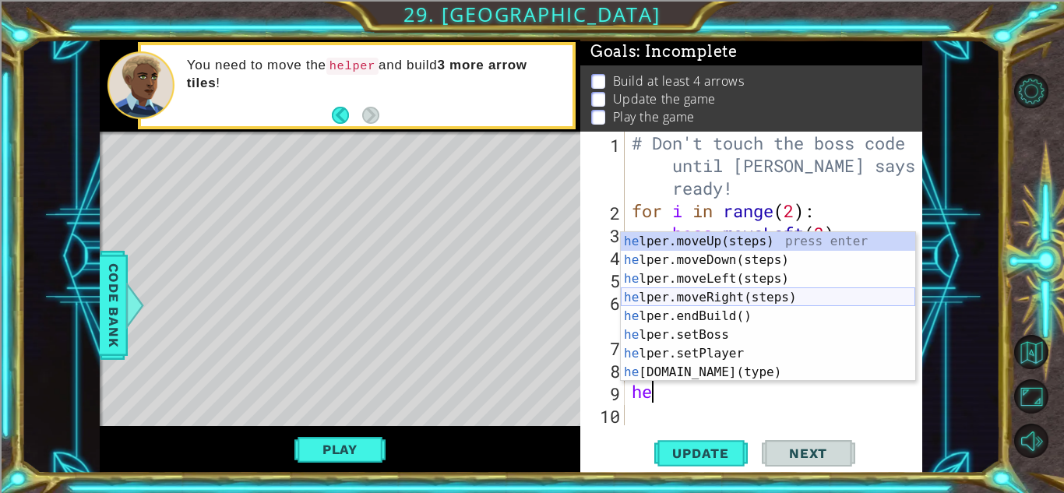
click at [798, 294] on div "he lper.moveUp(steps) press enter he lper.moveDown(steps) press enter he lper.m…" at bounding box center [768, 325] width 295 height 187
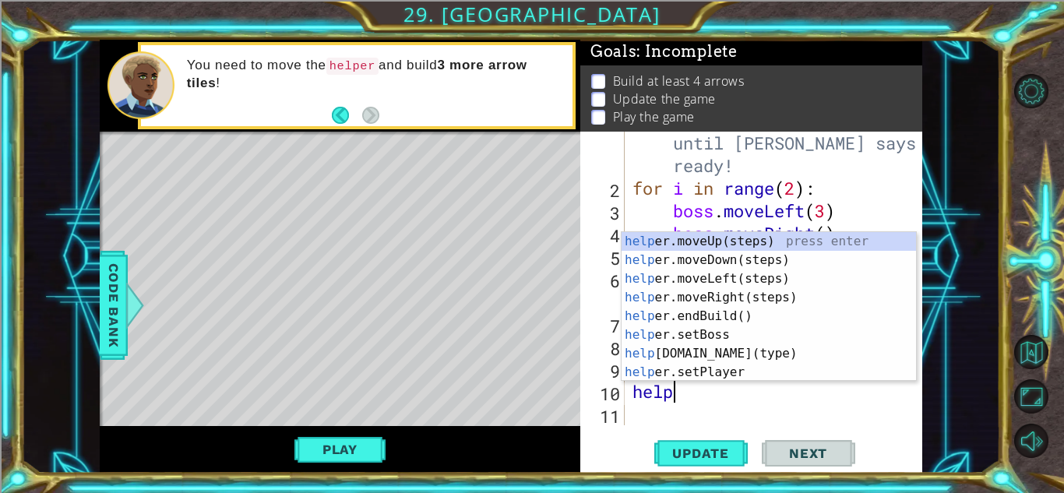
scroll to position [0, 2]
click at [764, 350] on div "helper .moveUp(steps) press enter helper .moveDown(steps) press enter helper .m…" at bounding box center [769, 325] width 295 height 187
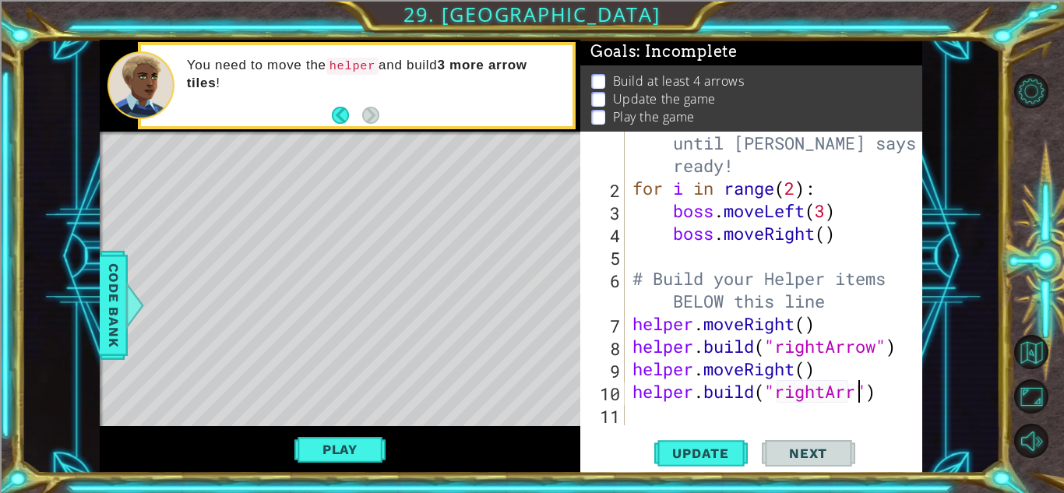
scroll to position [0, 10]
type textarea "[DOMAIN_NAME]("rightArrow")"
click at [739, 418] on div "# Don't touch the boss code until [PERSON_NAME] says you're ready! for i in ran…" at bounding box center [778, 301] width 297 height 384
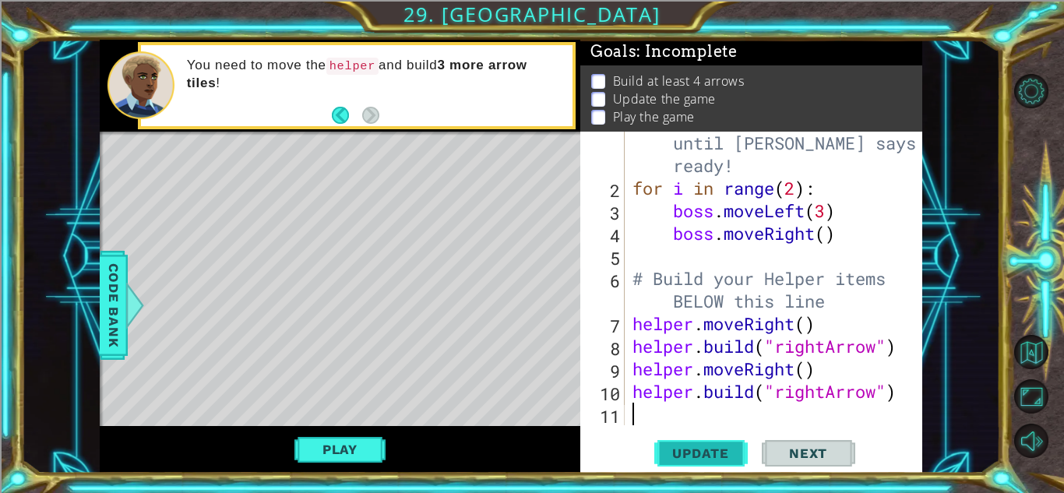
click at [736, 457] on span "Update" at bounding box center [701, 454] width 88 height 16
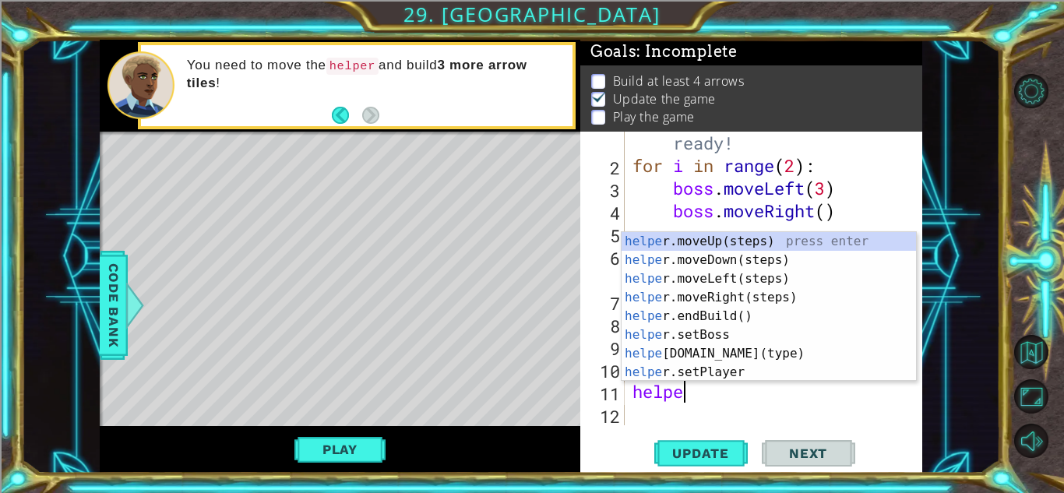
scroll to position [0, 2]
type textarea "helper"
click at [743, 297] on div "helper .moveUp(steps) press enter helper .moveDown(steps) press enter helper .m…" at bounding box center [769, 325] width 295 height 187
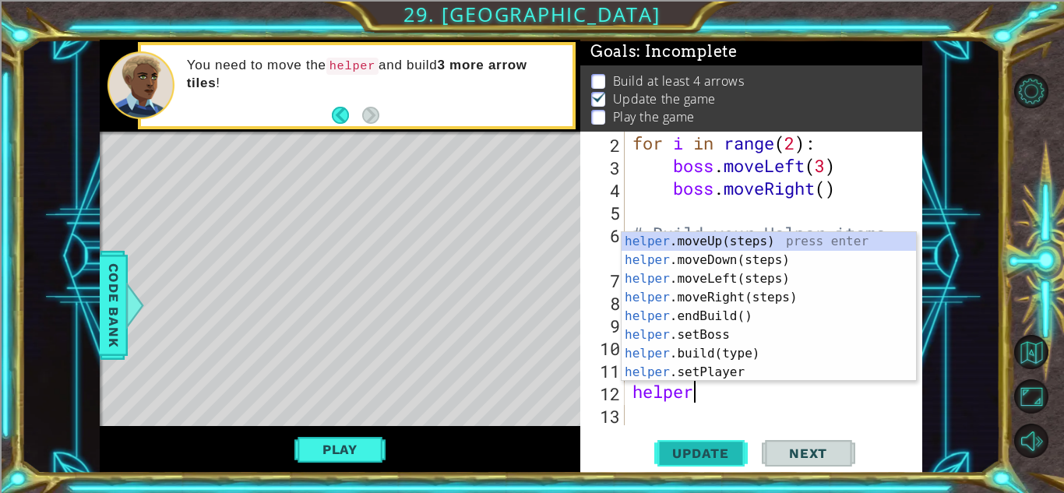
type textarea "helper"
click at [724, 457] on span "Update" at bounding box center [701, 454] width 88 height 16
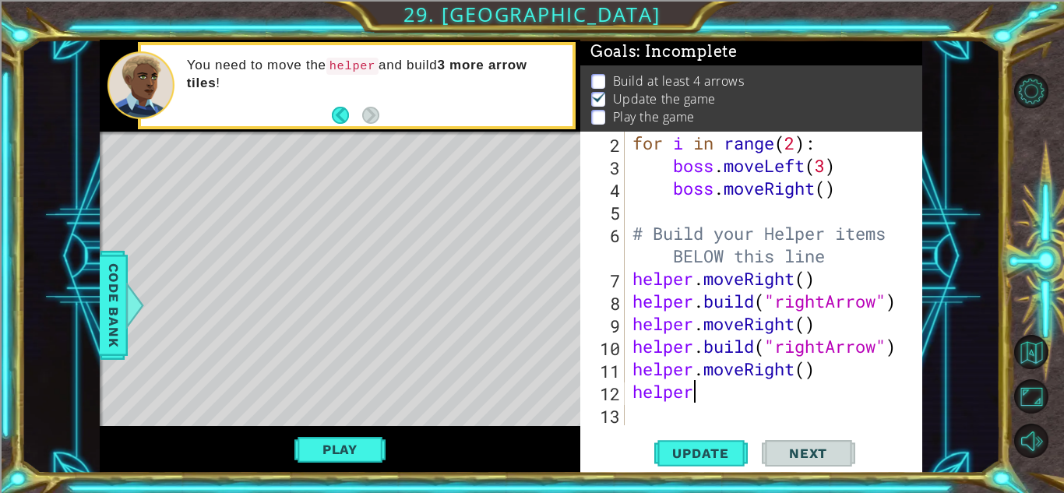
click at [717, 407] on div "for i in range ( 2 ) : boss . moveLeft ( 3 ) boss . moveRight ( ) # Build your …" at bounding box center [778, 301] width 297 height 339
click at [711, 397] on div "for i in range ( 2 ) : boss . moveLeft ( 3 ) boss . moveRight ( ) # Build your …" at bounding box center [778, 301] width 297 height 339
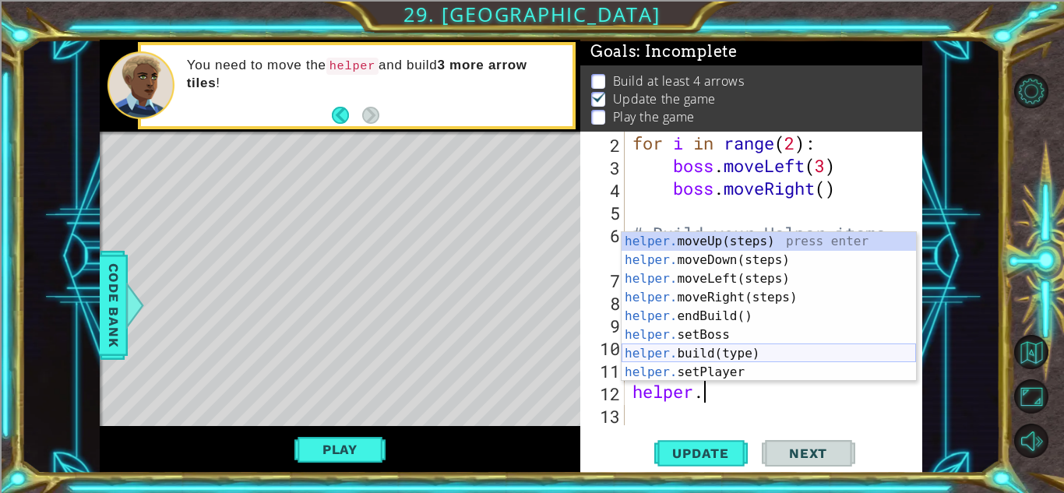
click at [732, 351] on div "helper. moveUp(steps) press enter helper. moveDown(steps) press enter helper. m…" at bounding box center [769, 325] width 295 height 187
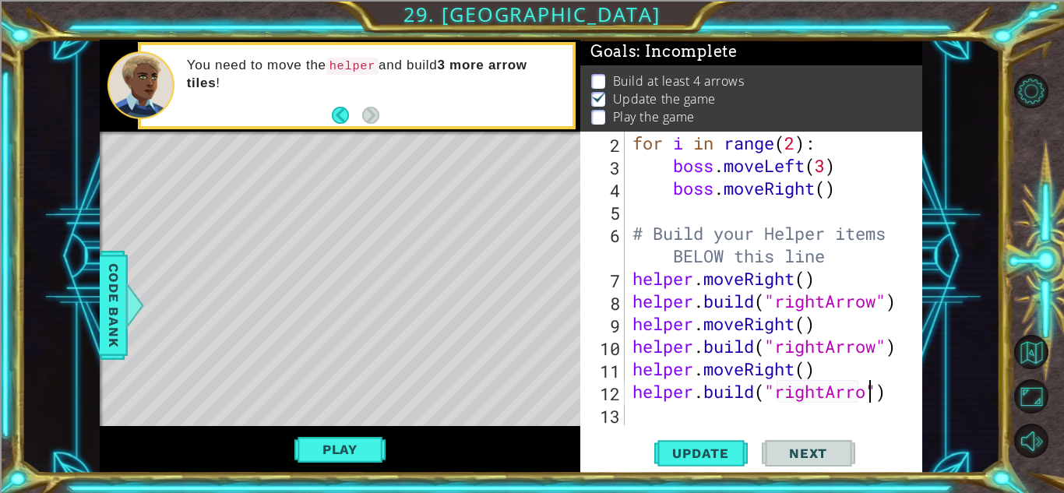
scroll to position [0, 11]
type textarea "[DOMAIN_NAME]("rightArrow")"
click at [731, 450] on span "Update" at bounding box center [701, 454] width 88 height 16
click at [731, 421] on div "for i in range ( 2 ) : boss . moveLeft ( 3 ) boss . moveRight ( ) # Build your …" at bounding box center [778, 301] width 297 height 339
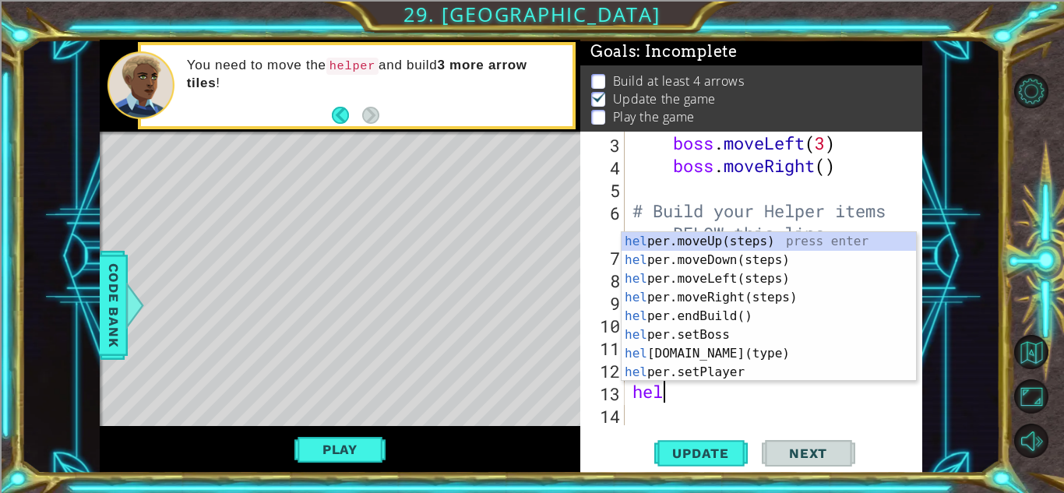
scroll to position [0, 2]
type textarea "helper"
click at [779, 298] on div "helper .moveUp(steps) press enter helper .moveDown(steps) press enter helper .m…" at bounding box center [769, 325] width 295 height 187
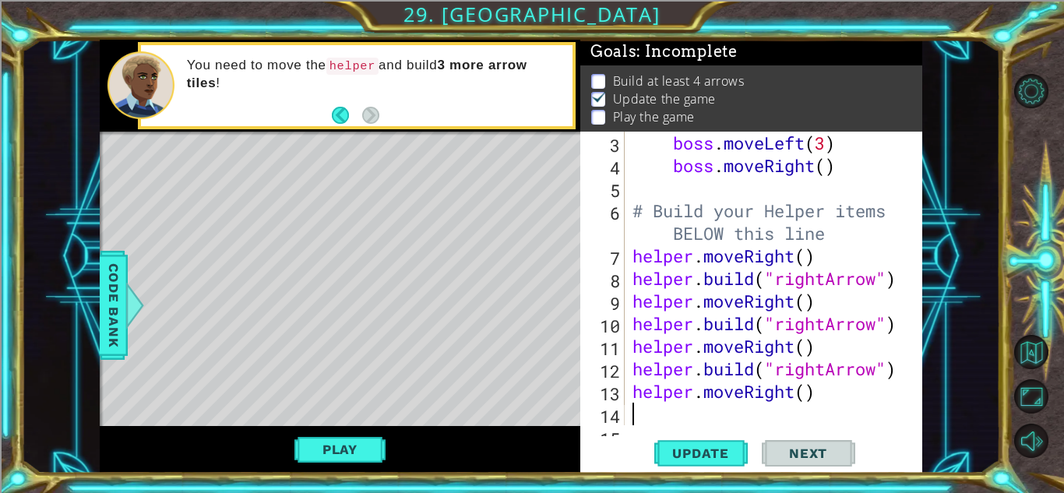
scroll to position [113, 0]
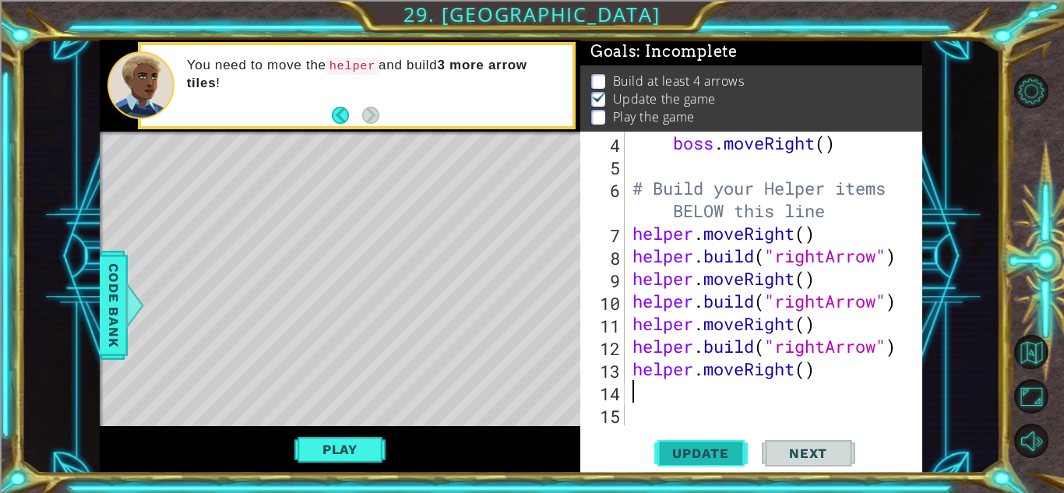
click at [681, 457] on span "Update" at bounding box center [701, 454] width 88 height 16
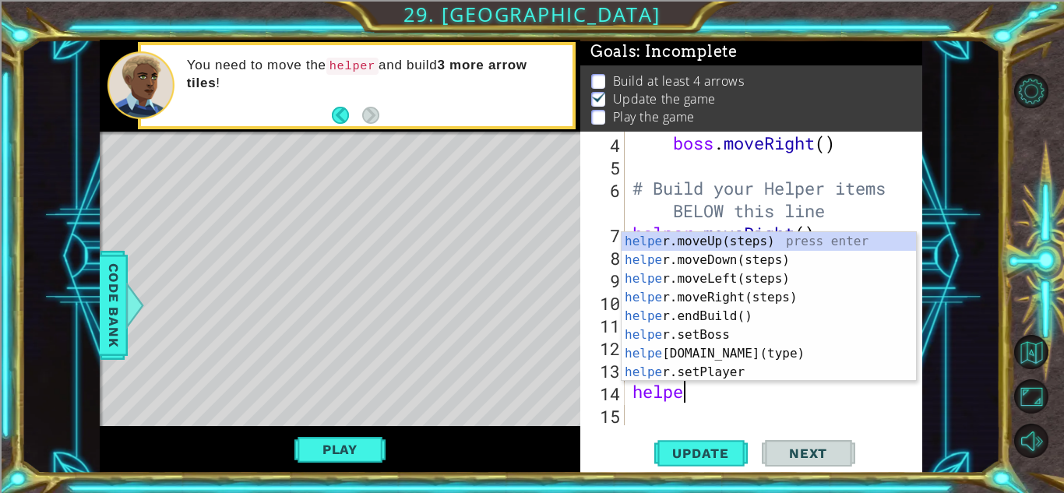
scroll to position [0, 2]
click at [768, 356] on div "helper .moveUp(steps) press enter helper .moveDown(steps) press enter helper .m…" at bounding box center [769, 325] width 295 height 187
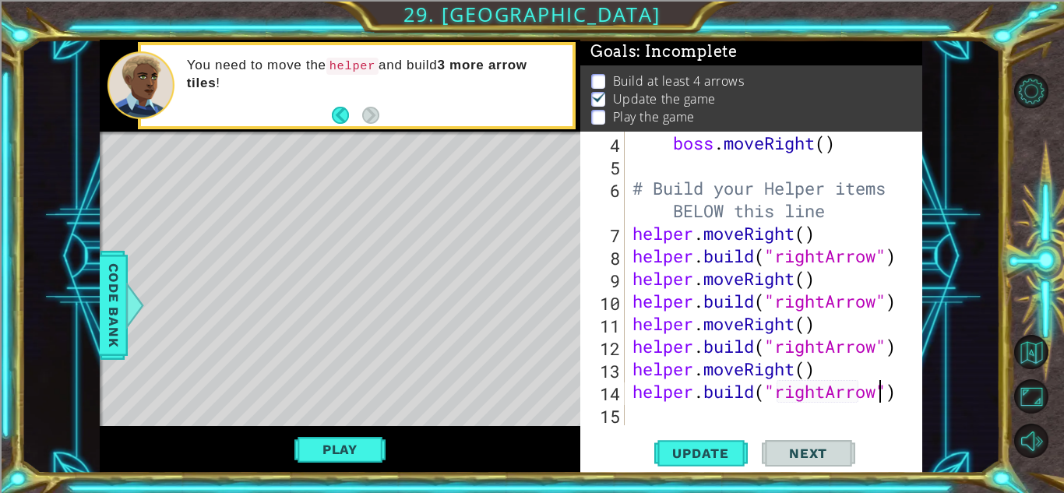
scroll to position [0, 11]
type textarea "[DOMAIN_NAME]("rightArrow")"
click at [730, 458] on span "Update" at bounding box center [701, 454] width 88 height 16
click at [753, 422] on div "boss . moveRight ( ) # Build your Helper items BELOW this line helper . moveRig…" at bounding box center [778, 301] width 297 height 339
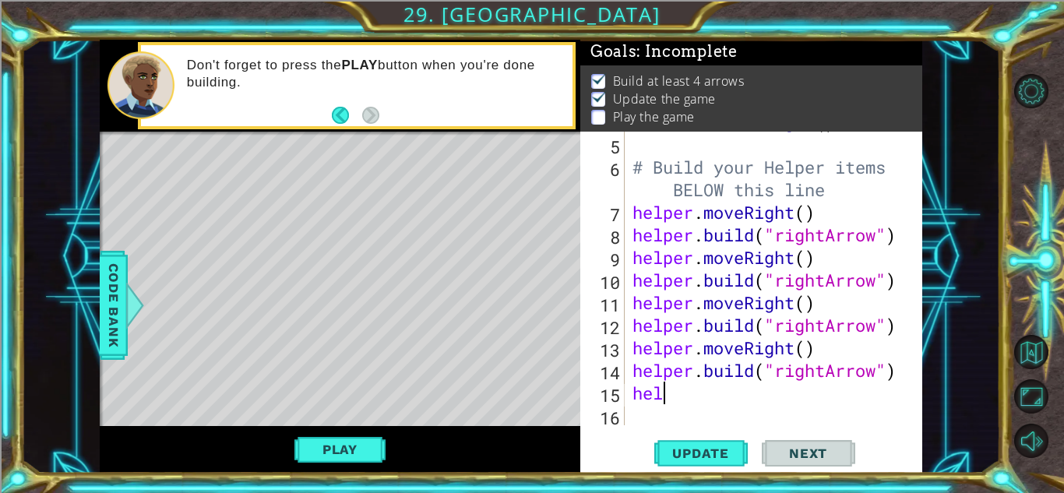
scroll to position [136, 0]
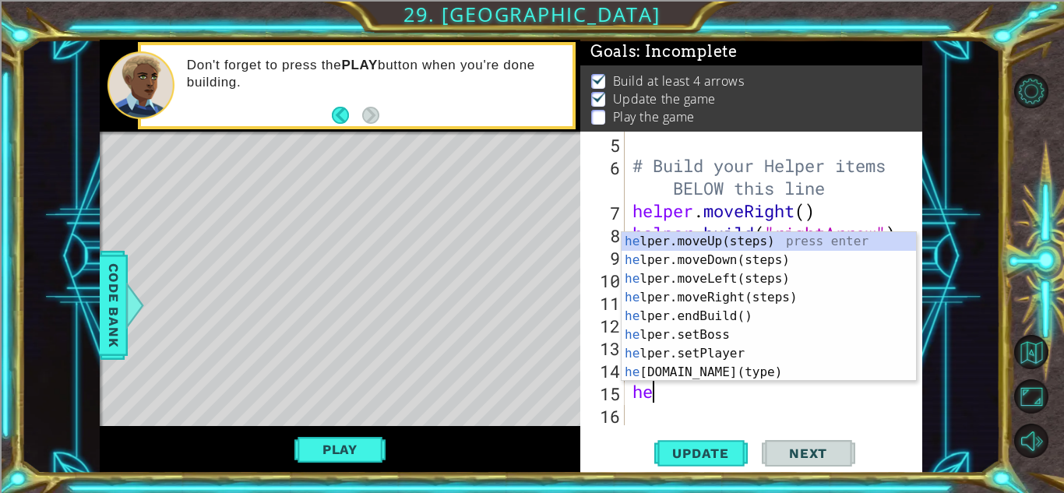
type textarea "h"
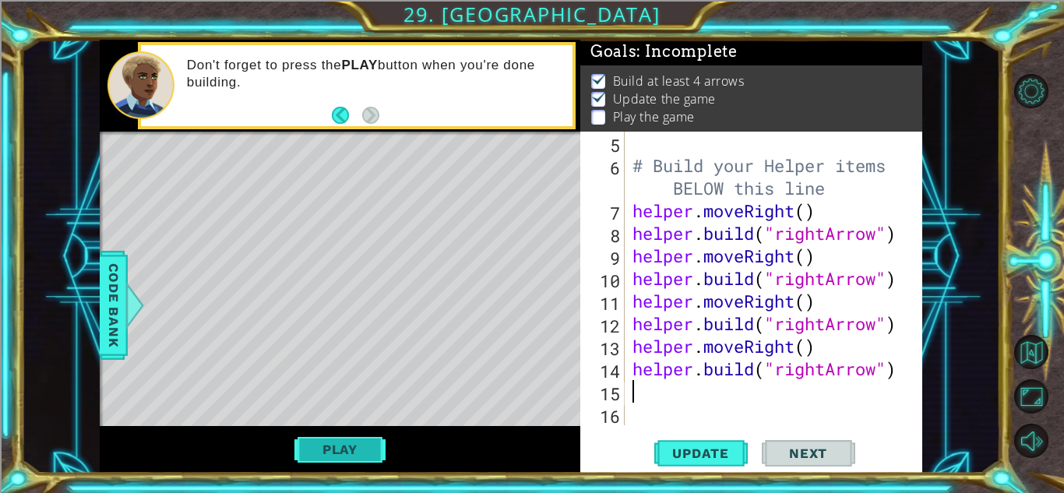
click at [380, 444] on button "Play" at bounding box center [340, 450] width 91 height 30
click at [801, 449] on span "Next" at bounding box center [808, 457] width 69 height 16
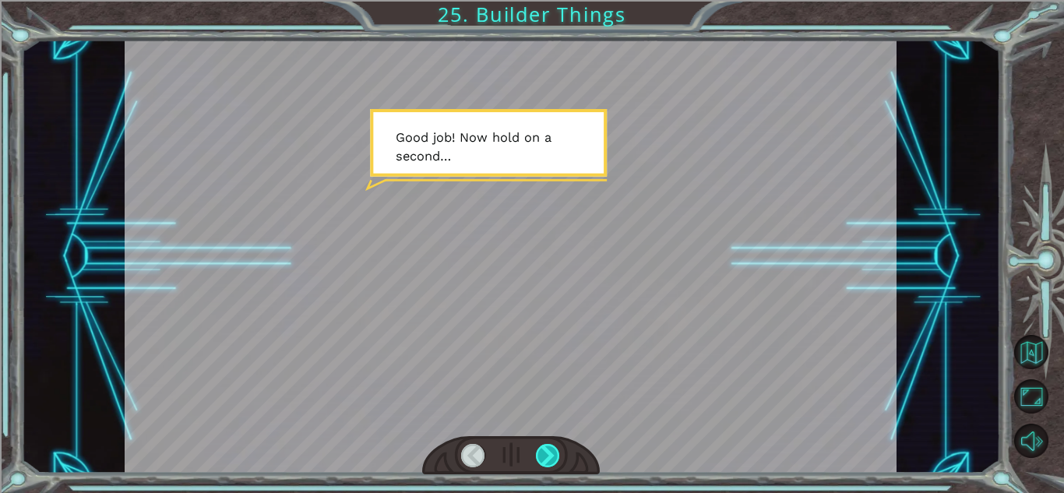
click at [547, 447] on div at bounding box center [548, 455] width 24 height 23
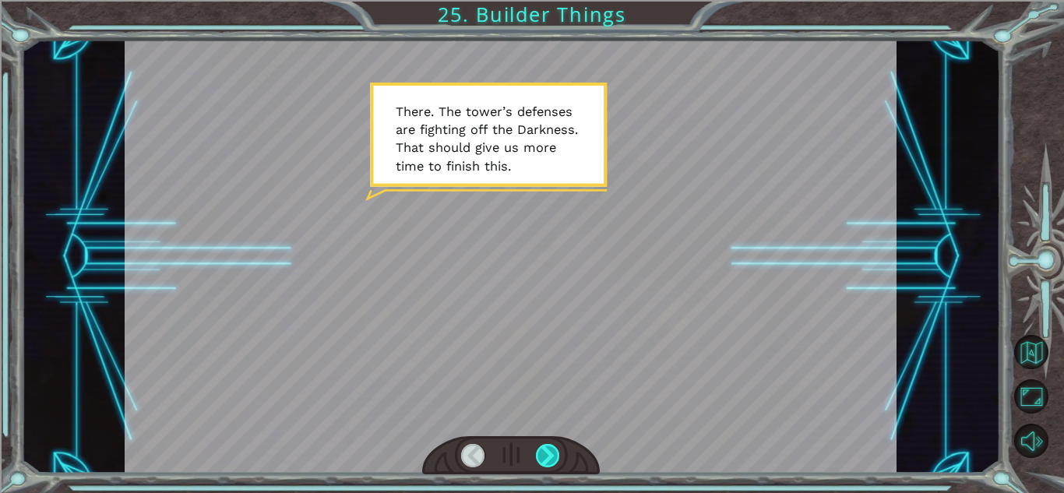
click at [547, 450] on div at bounding box center [548, 455] width 24 height 23
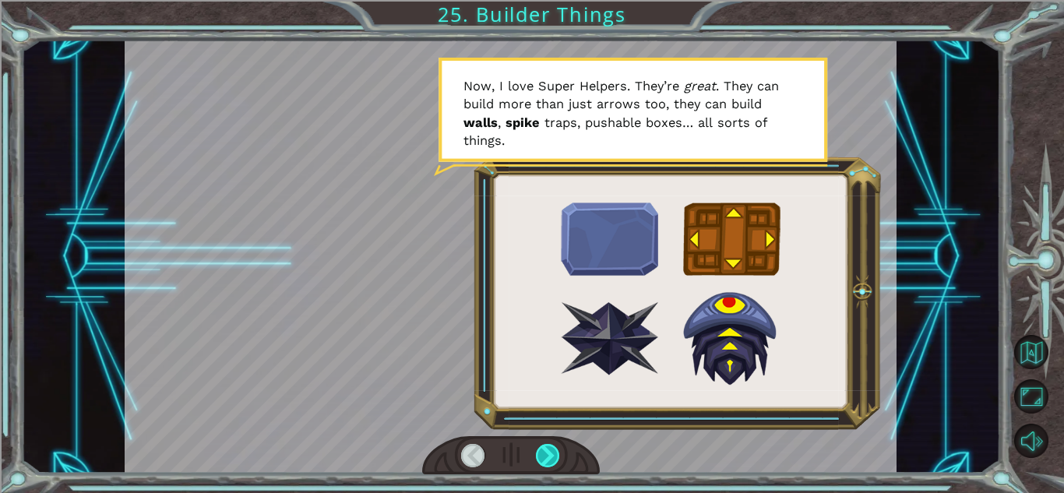
click at [547, 450] on div at bounding box center [548, 455] width 24 height 23
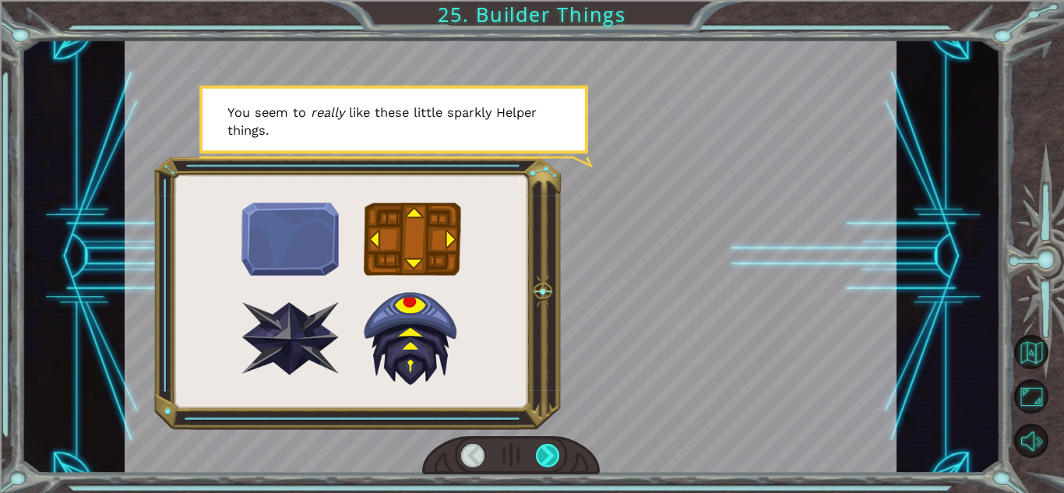
click at [547, 450] on div at bounding box center [548, 455] width 24 height 23
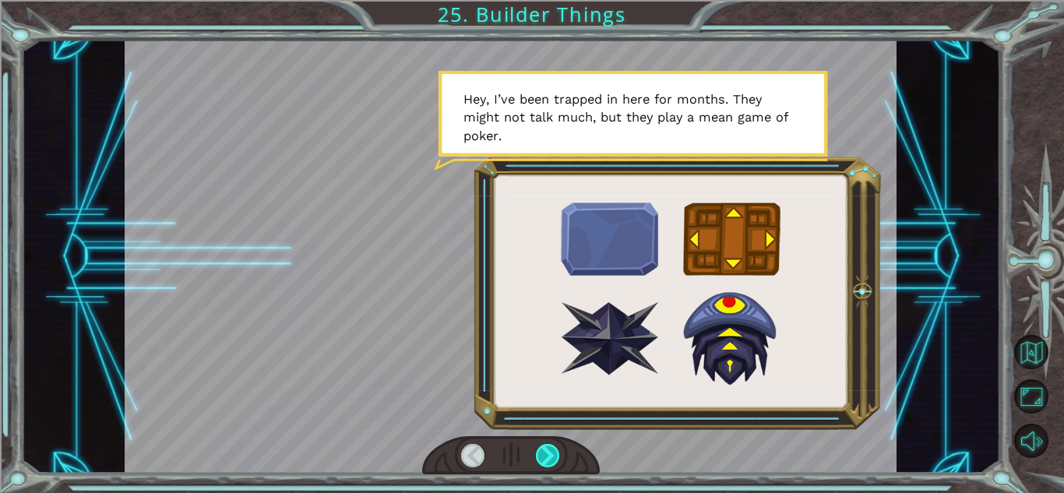
click at [547, 450] on div at bounding box center [548, 455] width 24 height 23
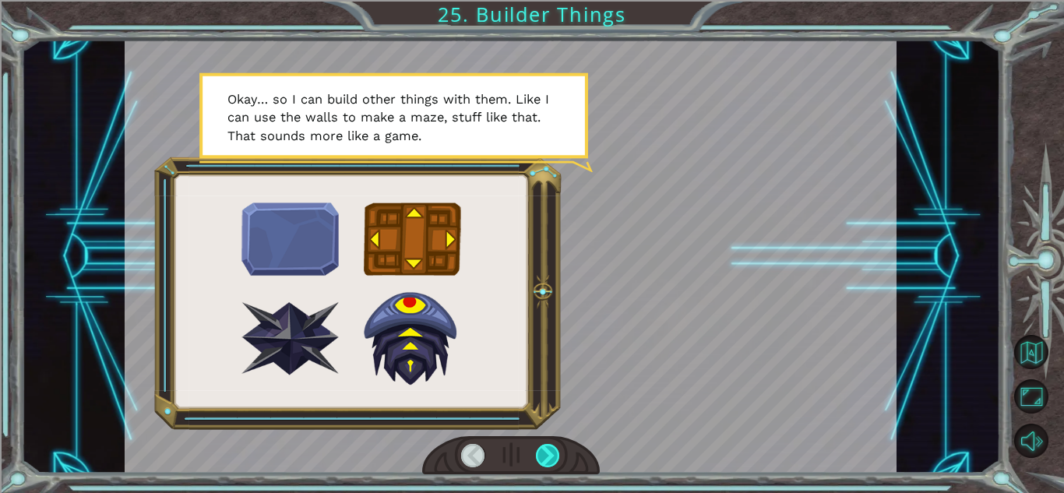
click at [547, 450] on div at bounding box center [548, 455] width 24 height 23
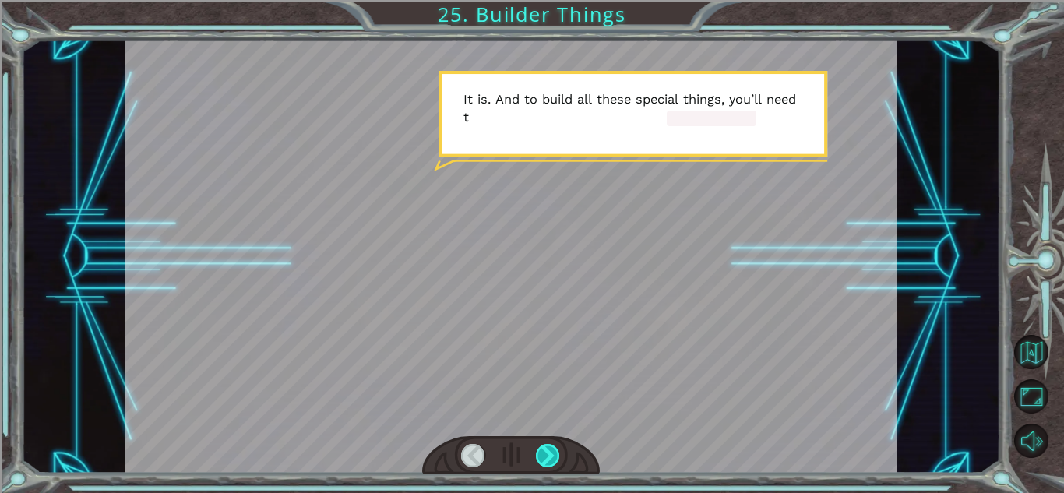
click at [547, 450] on div at bounding box center [548, 455] width 24 height 23
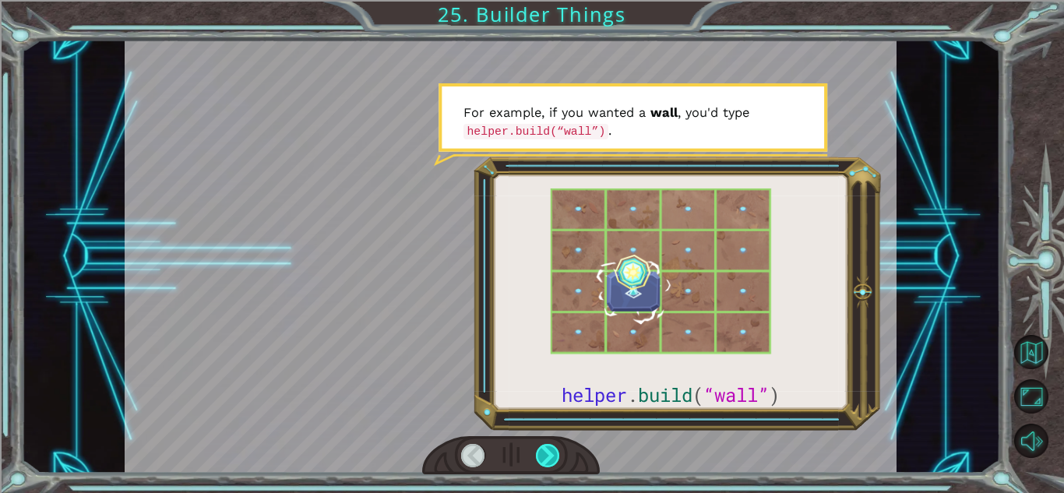
click at [547, 450] on div at bounding box center [548, 455] width 24 height 23
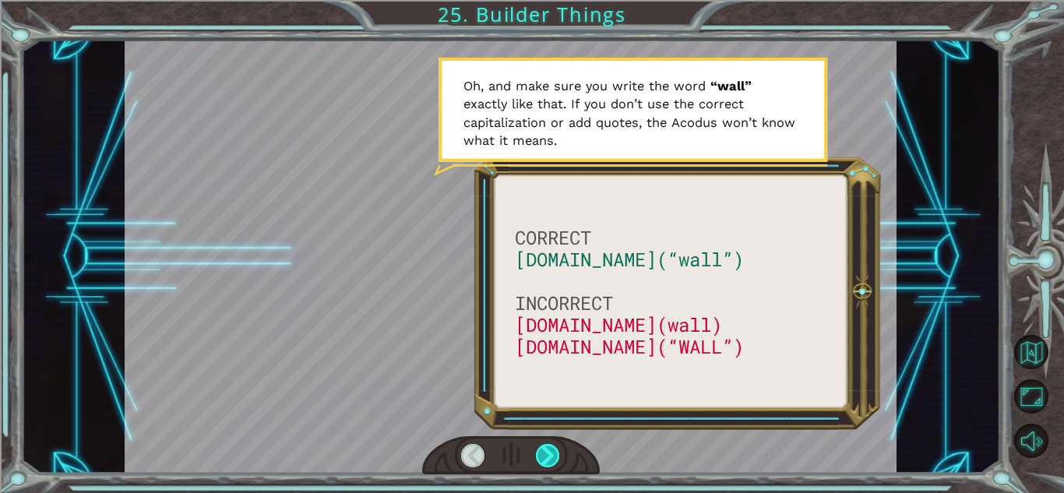
click at [547, 450] on div at bounding box center [548, 455] width 24 height 23
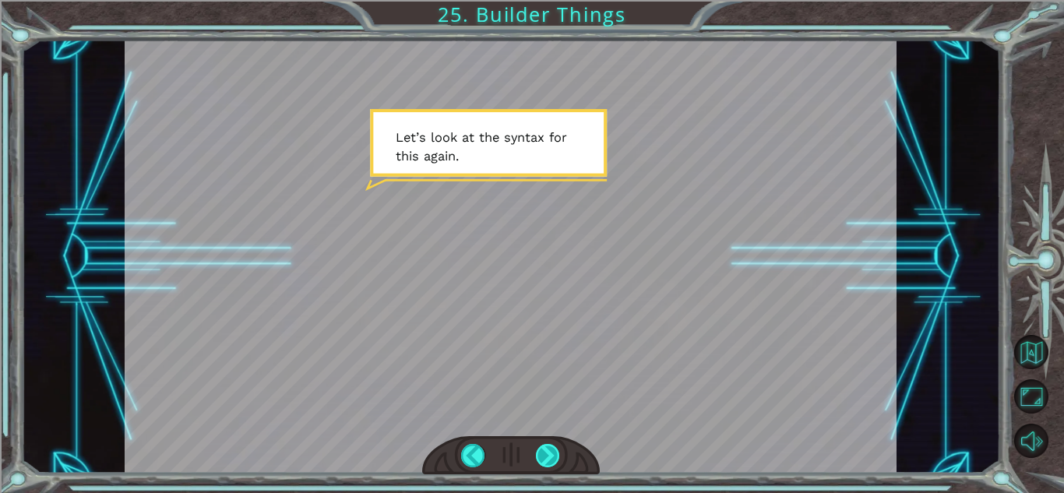
click at [547, 450] on div at bounding box center [548, 455] width 24 height 23
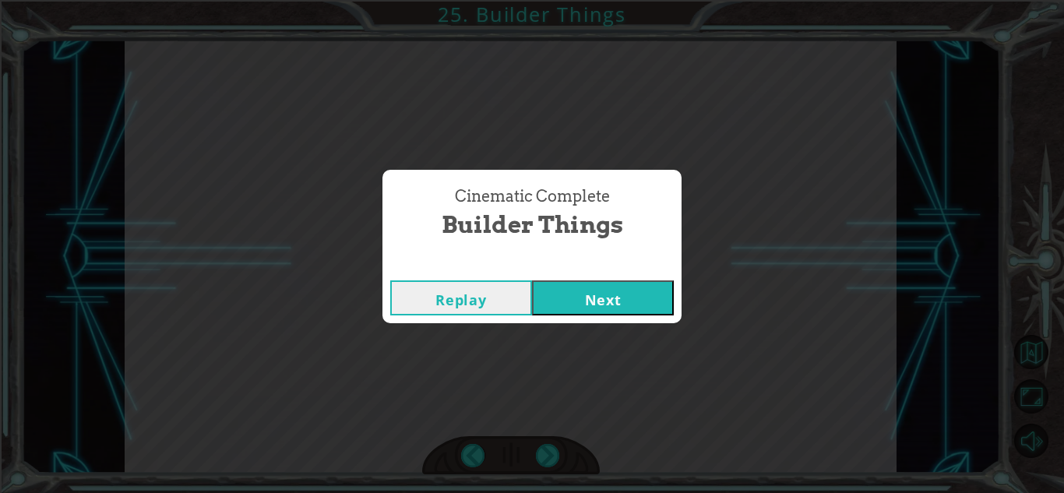
click at [568, 305] on button "Next" at bounding box center [603, 298] width 142 height 35
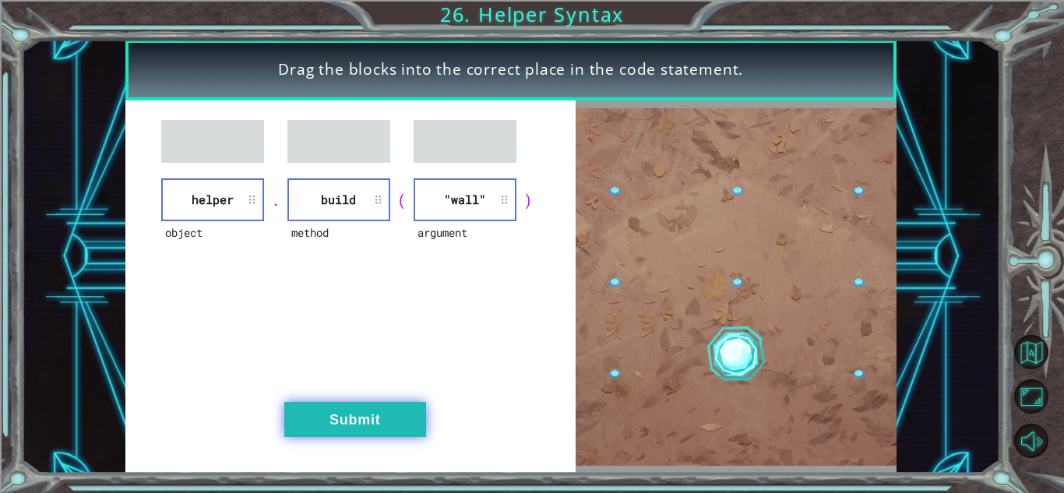
click at [391, 435] on button "Submit" at bounding box center [355, 419] width 142 height 35
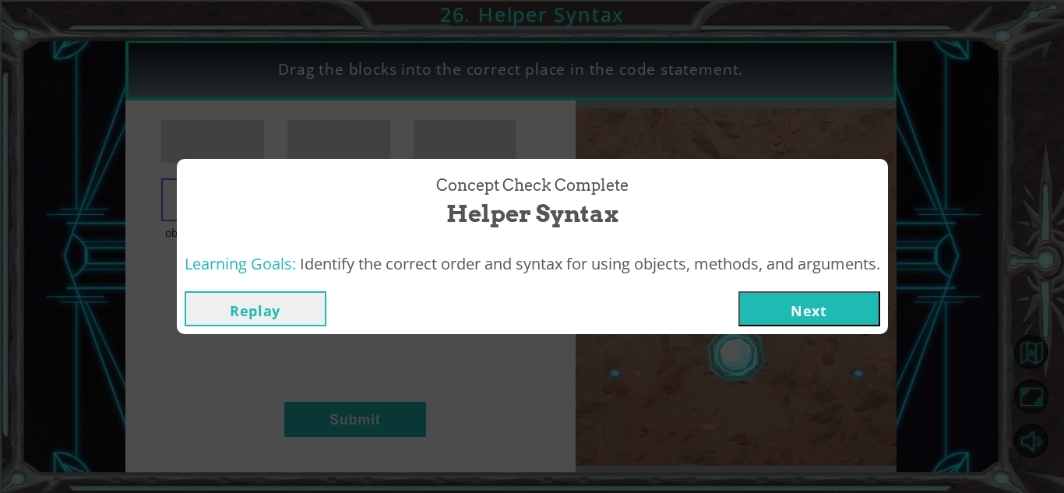
click at [798, 295] on button "Next" at bounding box center [810, 308] width 142 height 35
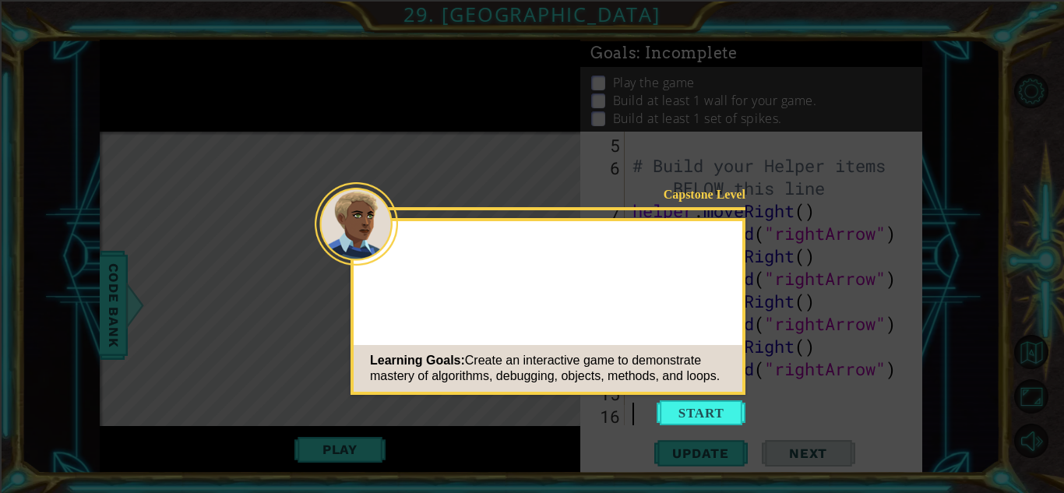
scroll to position [136, 0]
click at [701, 415] on button "Start" at bounding box center [701, 413] width 89 height 25
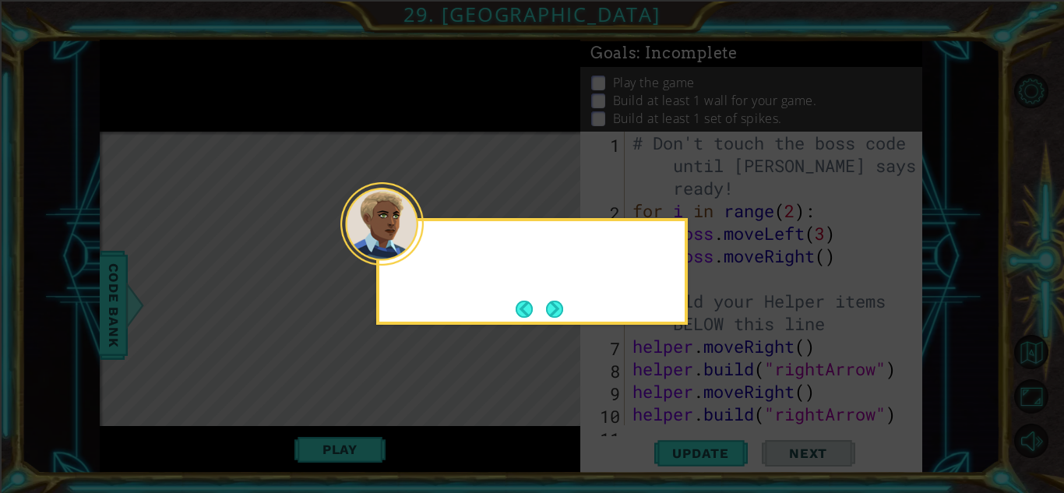
scroll to position [0, 0]
click at [546, 305] on button "Next" at bounding box center [554, 309] width 19 height 19
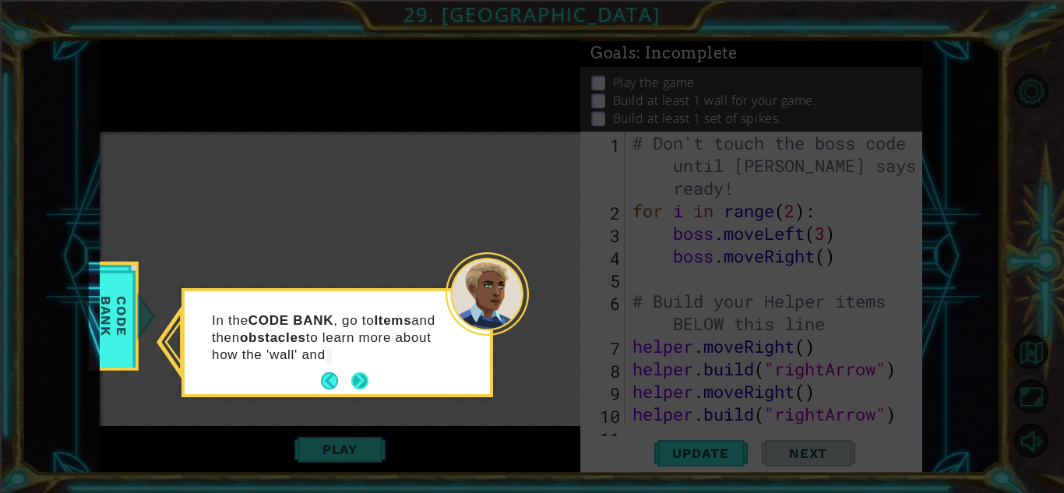
click at [356, 371] on footer at bounding box center [345, 380] width 48 height 23
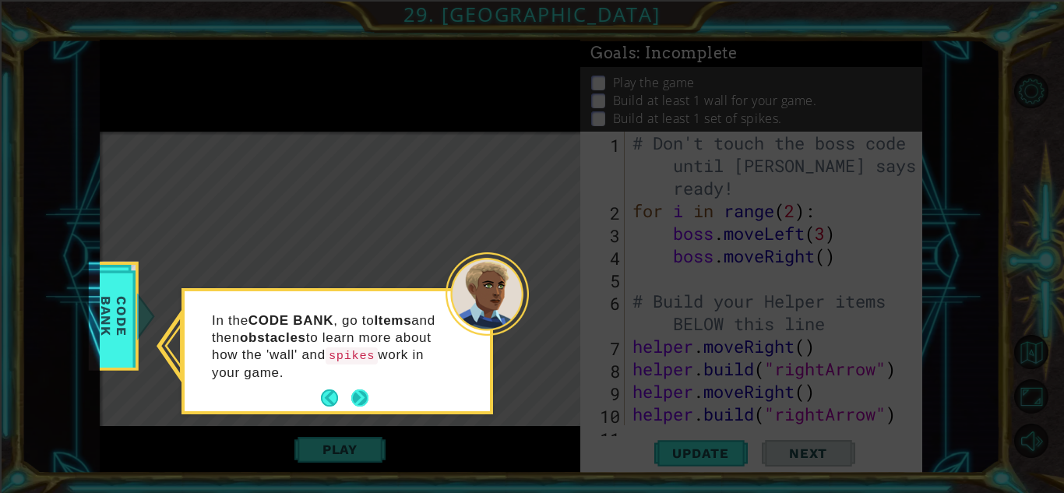
click at [358, 389] on button "Next" at bounding box center [360, 398] width 19 height 19
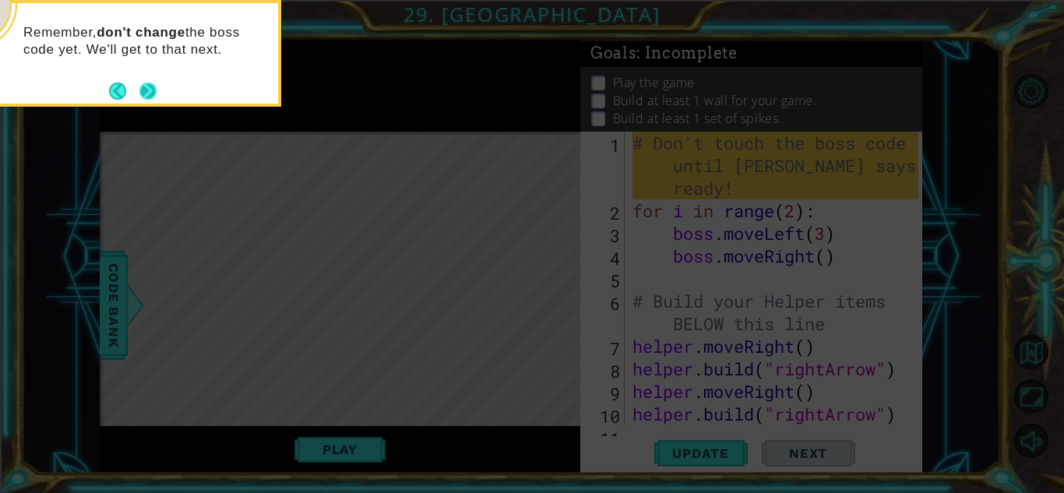
click at [139, 86] on button "Next" at bounding box center [148, 90] width 19 height 19
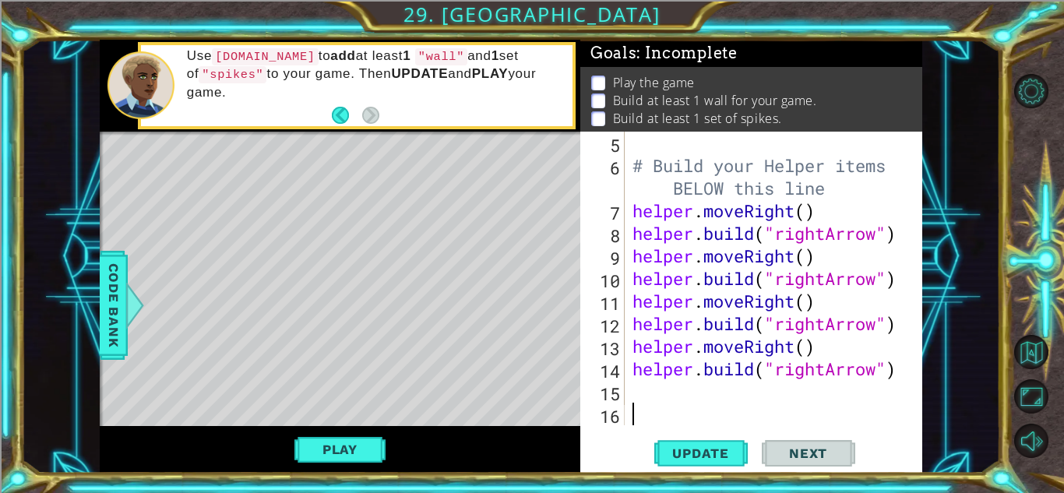
scroll to position [158, 0]
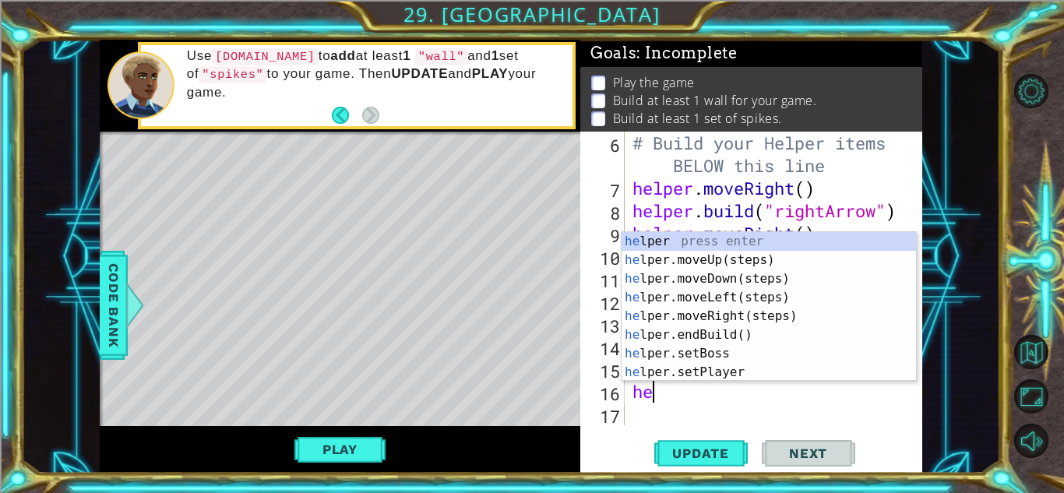
type textarea "hel"
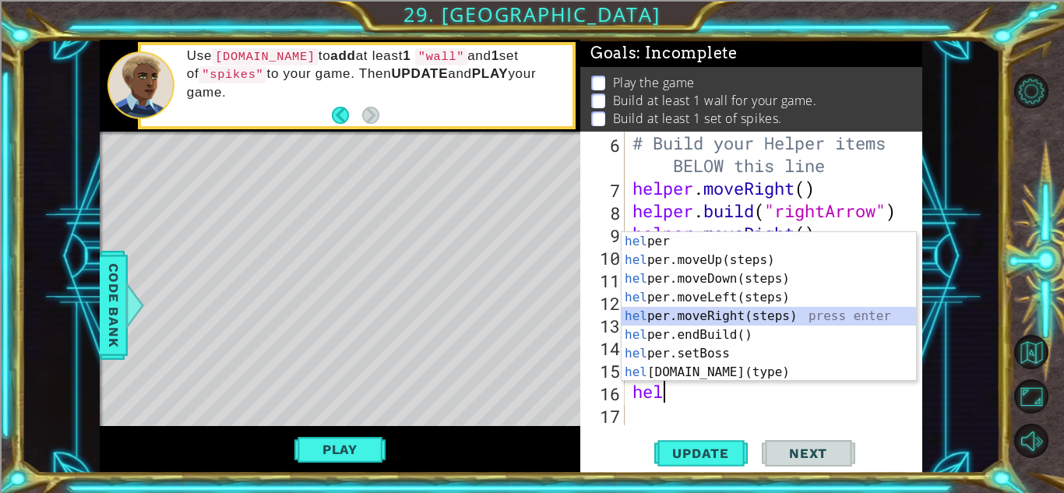
click at [751, 315] on div "hel per press enter hel per.moveUp(steps) press enter hel per.moveDown(steps) p…" at bounding box center [769, 325] width 295 height 187
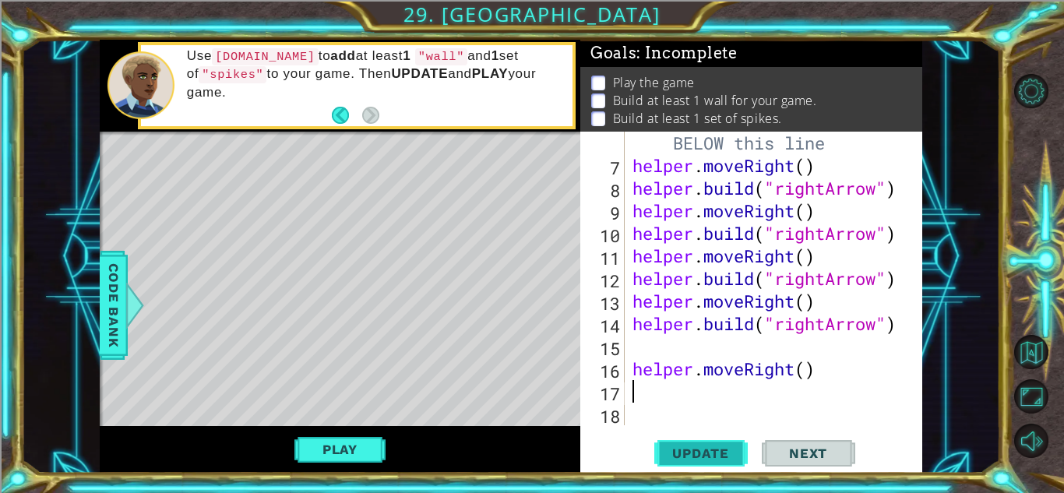
click at [722, 443] on button "Update" at bounding box center [702, 453] width 94 height 34
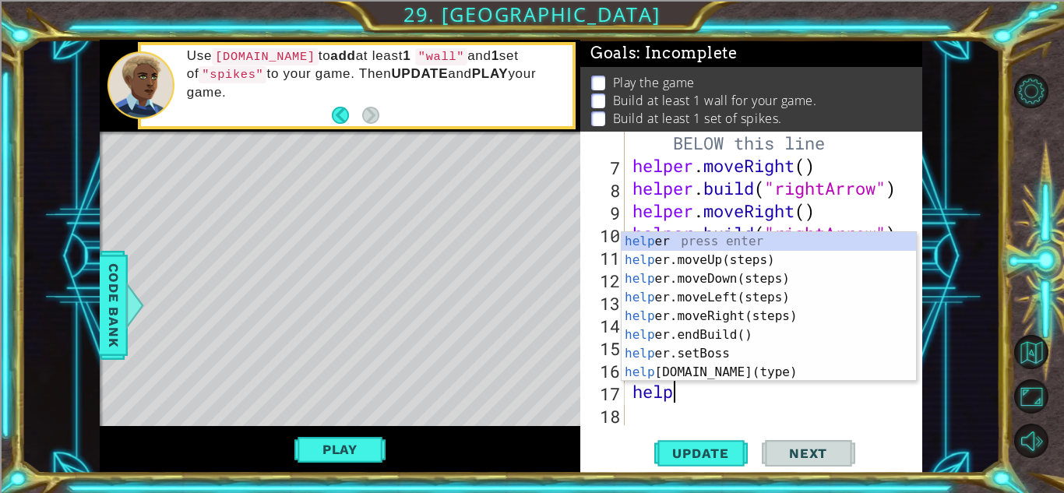
scroll to position [0, 2]
click at [765, 373] on div "helper press enter helper .moveUp(steps) press enter helper .moveDown(steps) pr…" at bounding box center [769, 325] width 295 height 187
type textarea "[DOMAIN_NAME]("wall")"
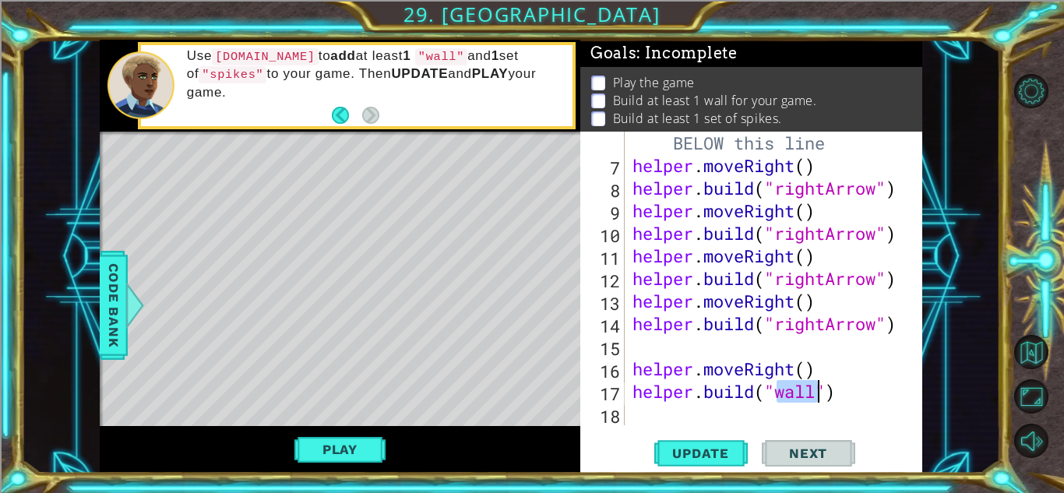
click at [712, 412] on div "# Build your Helper items BELOW this line helper . moveRight ( ) helper . build…" at bounding box center [778, 290] width 297 height 362
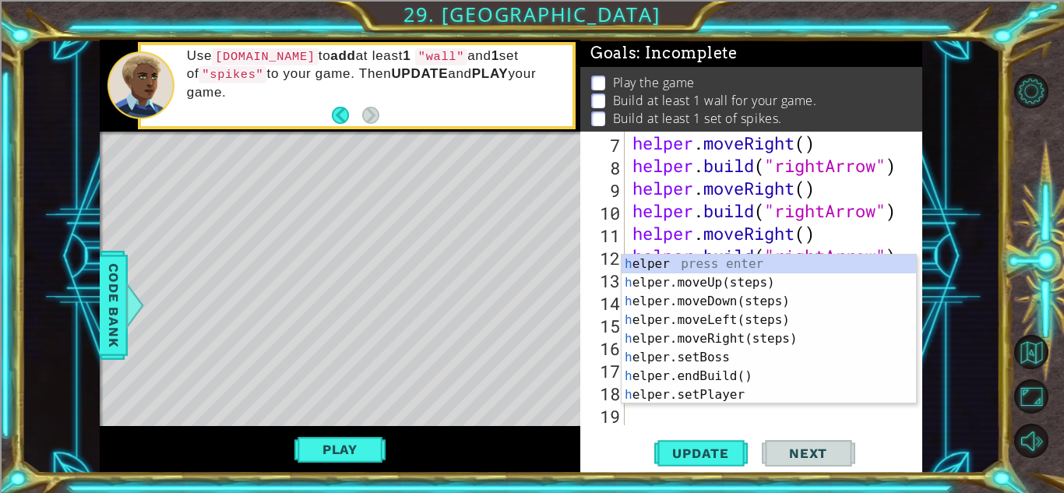
scroll to position [203, 0]
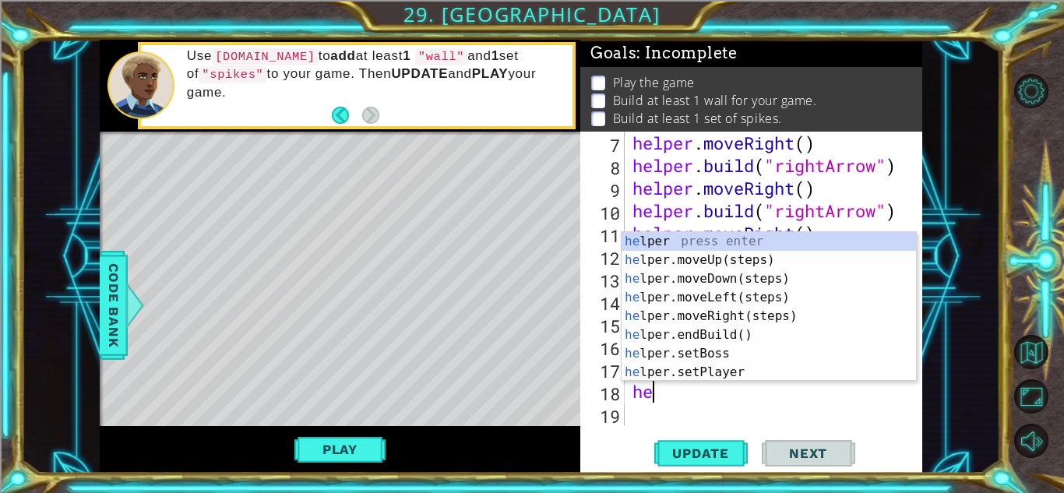
type textarea "hel"
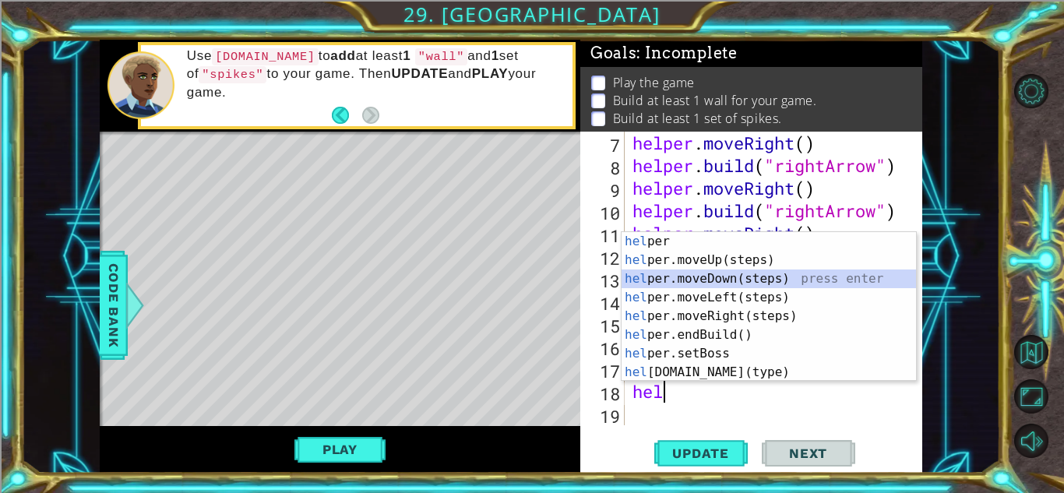
click at [771, 274] on div "hel per press enter hel per.moveUp(steps) press enter hel per.moveDown(steps) p…" at bounding box center [769, 325] width 295 height 187
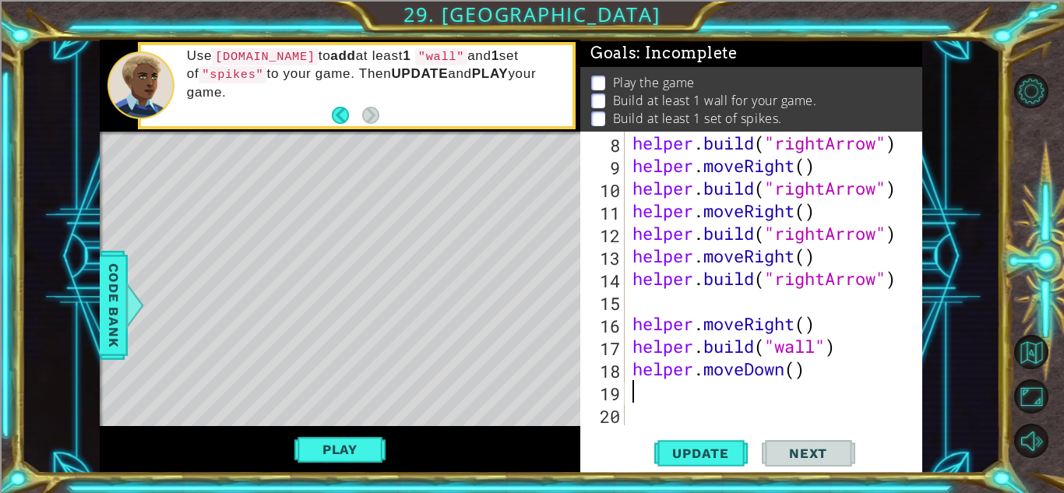
scroll to position [226, 0]
click at [733, 446] on span "Update" at bounding box center [701, 454] width 88 height 16
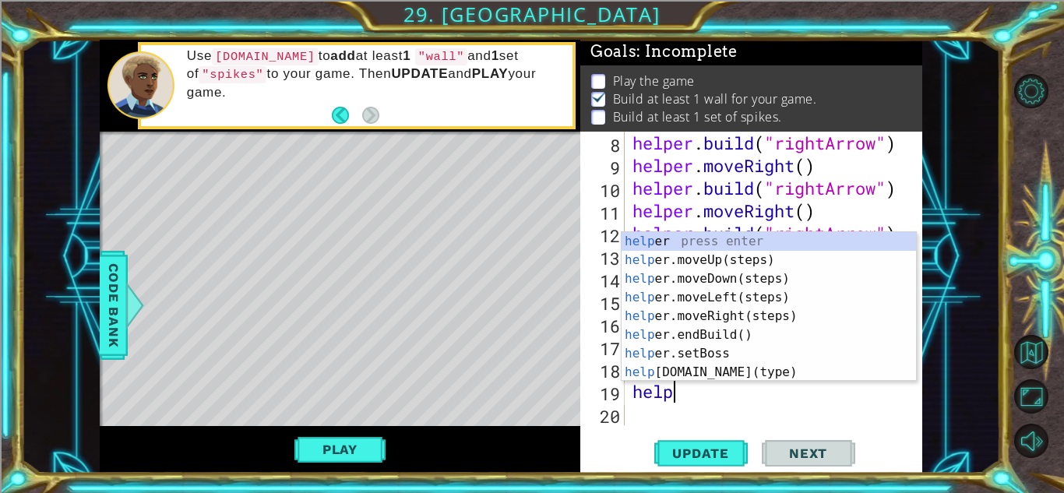
scroll to position [0, 2]
click at [764, 375] on div "helper press enter helper .moveUp(steps) press enter helper .moveDown(steps) pr…" at bounding box center [769, 325] width 295 height 187
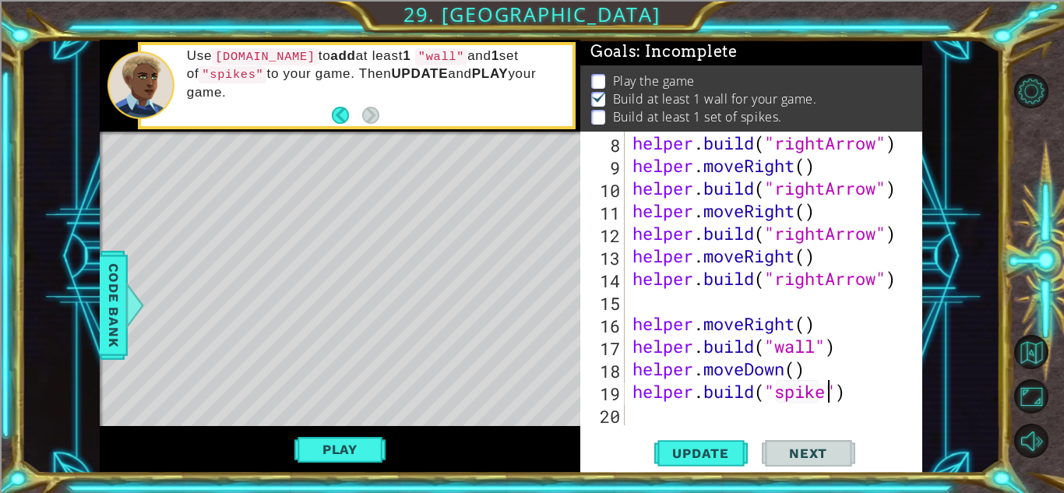
scroll to position [0, 9]
click at [722, 457] on span "Update" at bounding box center [701, 454] width 88 height 16
click at [806, 455] on span "Next" at bounding box center [808, 454] width 69 height 16
click at [354, 446] on button "Play" at bounding box center [340, 450] width 91 height 30
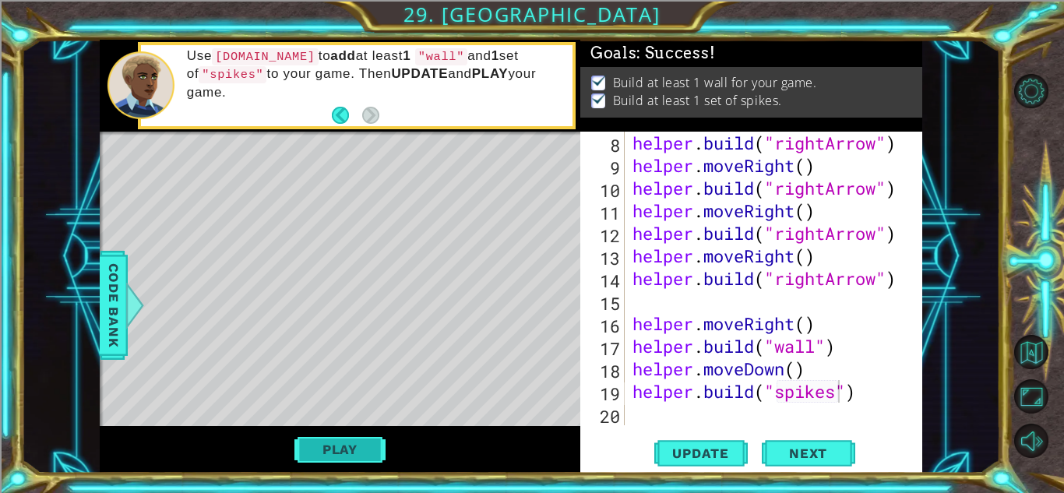
scroll to position [0, 0]
click at [820, 453] on span "Next" at bounding box center [808, 454] width 69 height 16
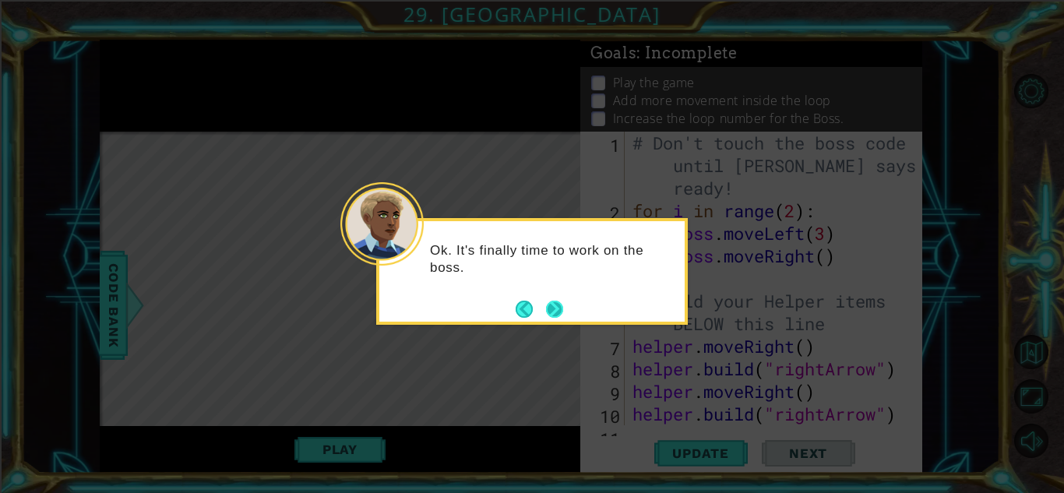
click at [549, 306] on button "Next" at bounding box center [554, 309] width 19 height 19
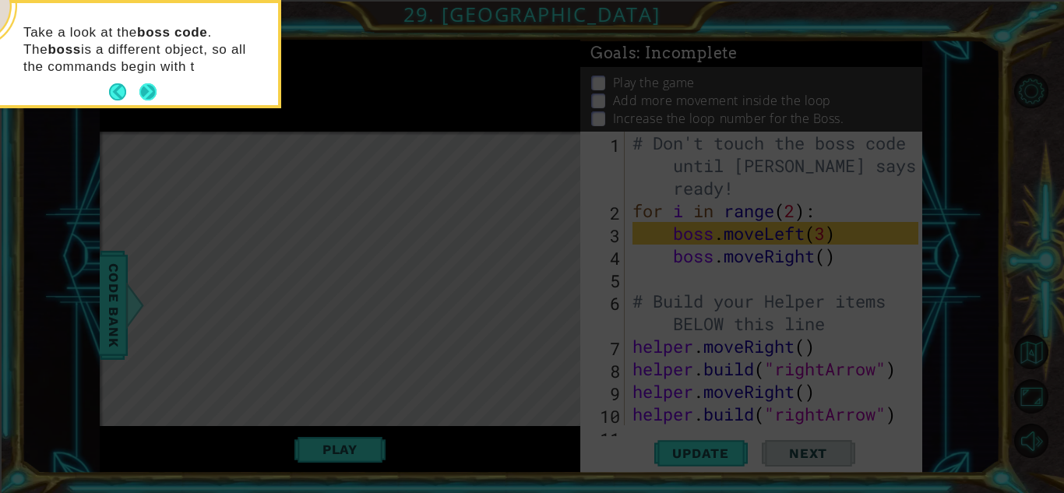
click at [139, 83] on button "Next" at bounding box center [147, 91] width 17 height 17
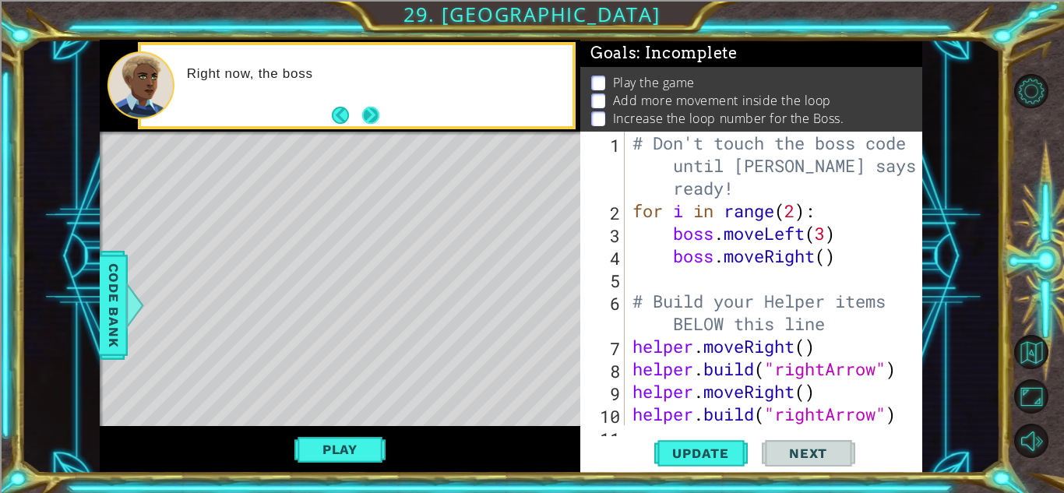
click at [368, 115] on button "Next" at bounding box center [371, 115] width 19 height 19
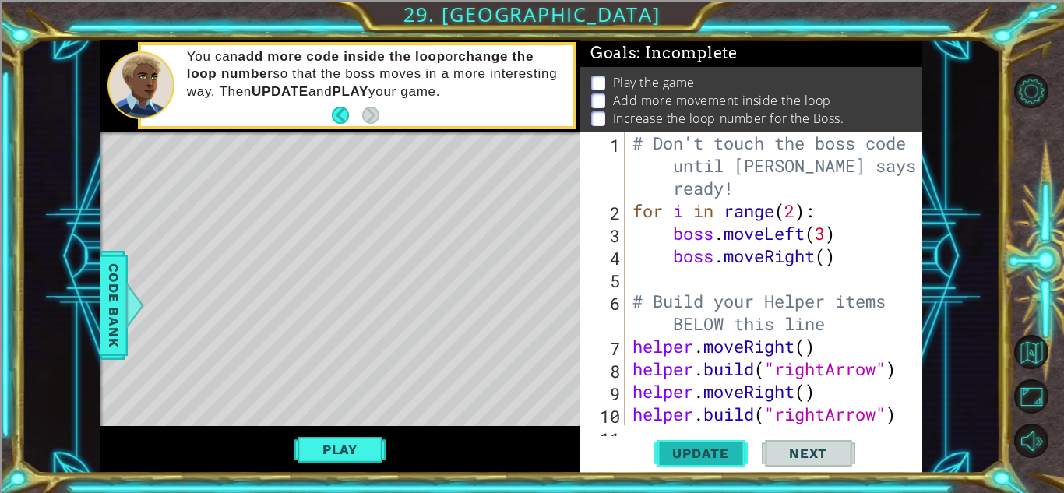
click at [706, 455] on span "Update" at bounding box center [701, 454] width 88 height 16
click at [358, 443] on button "Play" at bounding box center [340, 450] width 91 height 30
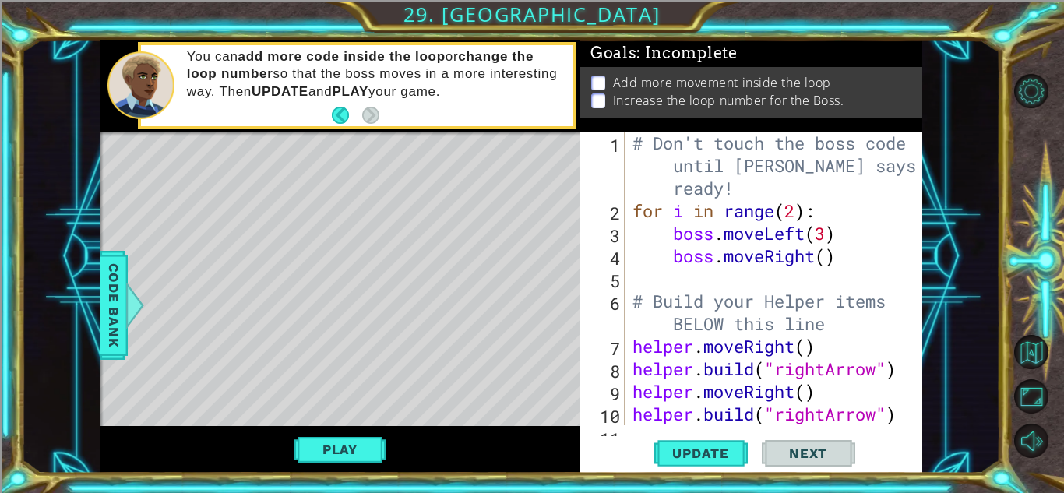
click at [831, 258] on div "# Don't touch the boss code until [PERSON_NAME] says you're ready! for i in ran…" at bounding box center [778, 324] width 297 height 384
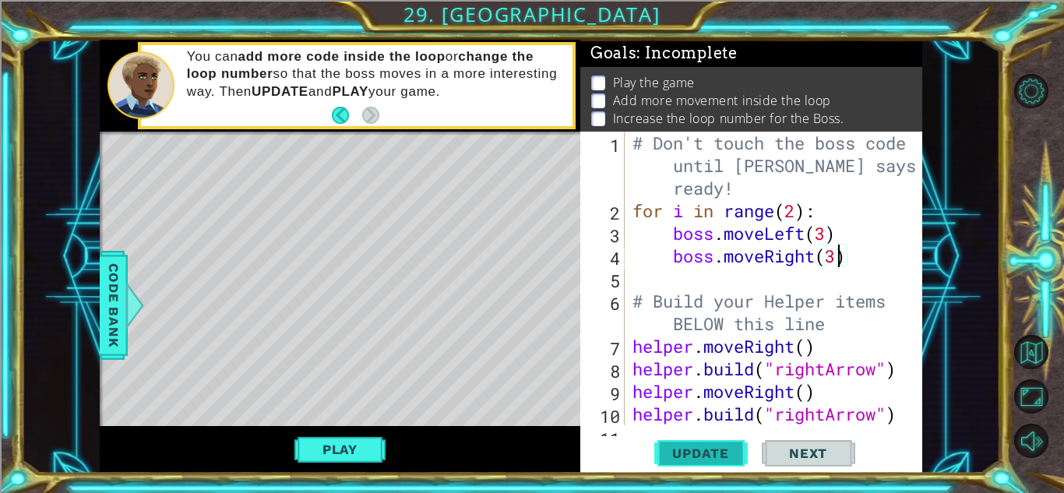
type textarea "boss.moveRight(3)"
click at [734, 447] on span "Update" at bounding box center [701, 454] width 88 height 16
click at [319, 442] on button "Play" at bounding box center [340, 450] width 91 height 30
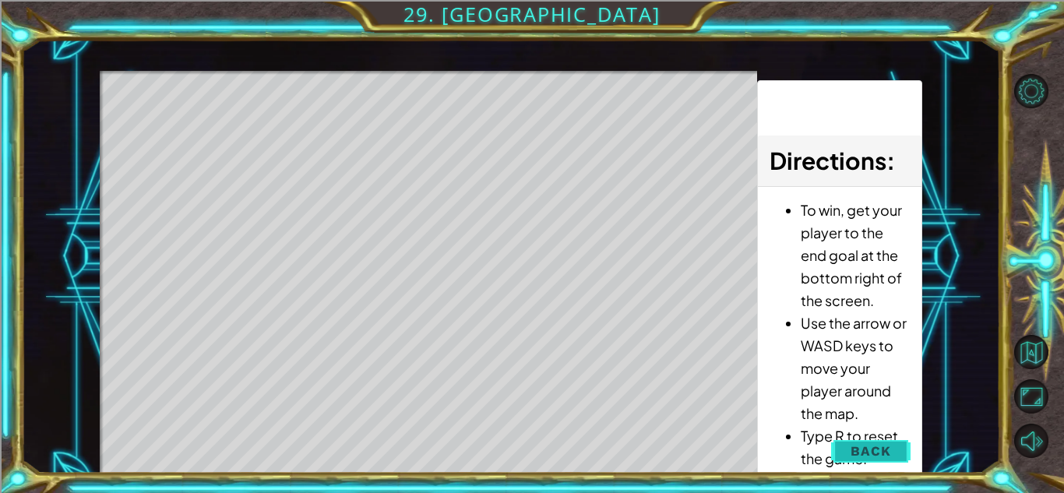
click at [852, 442] on button "Back" at bounding box center [870, 451] width 79 height 31
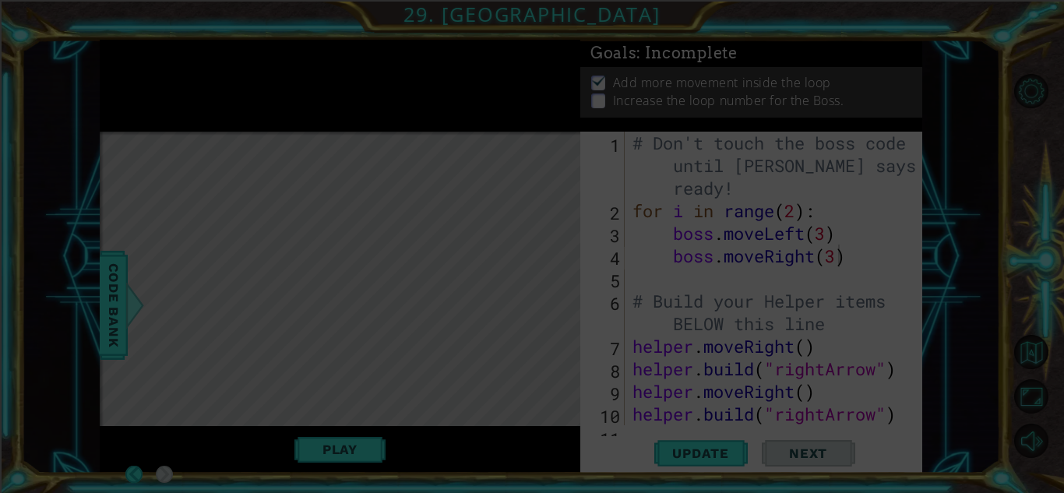
scroll to position [0, 0]
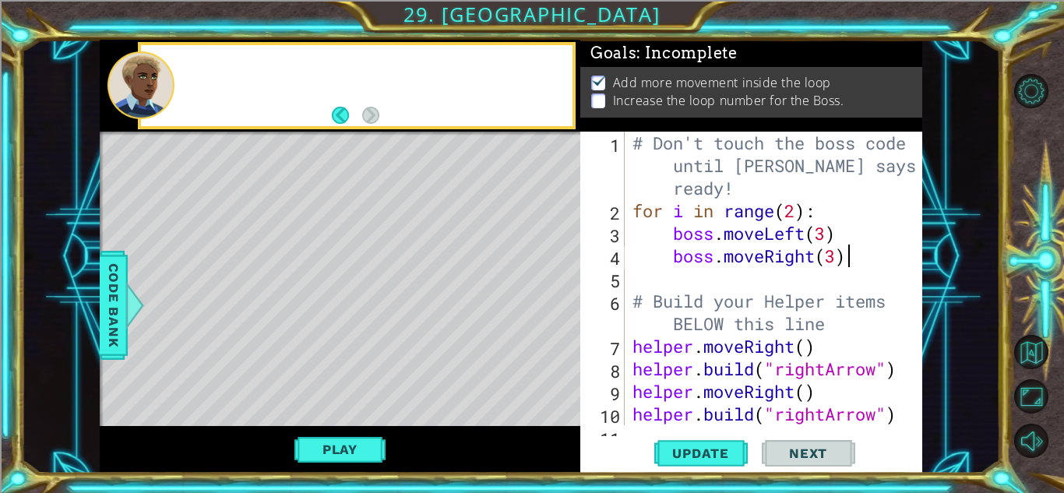
click at [858, 261] on div "# Don't touch the boss code until [PERSON_NAME] says you're ready! for i in ran…" at bounding box center [778, 324] width 297 height 384
click at [730, 276] on div "# Don't touch the boss code until [PERSON_NAME] says you're ready! for i in ran…" at bounding box center [778, 324] width 297 height 384
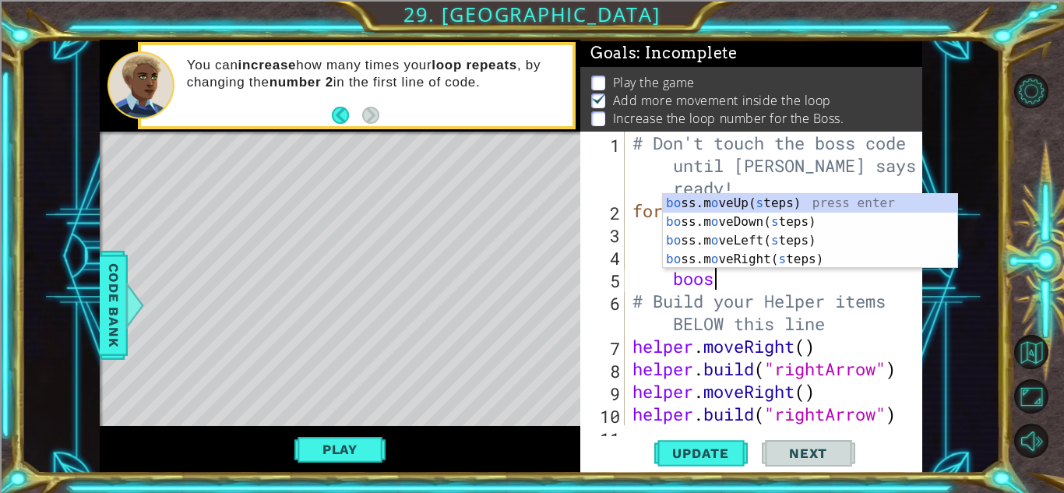
scroll to position [0, 3]
type textarea "boo"
click at [792, 242] on div "bo ss.m o veUp(steps) press enter bo ss.m o veDown(steps) press enter bo ss.m o…" at bounding box center [810, 250] width 295 height 112
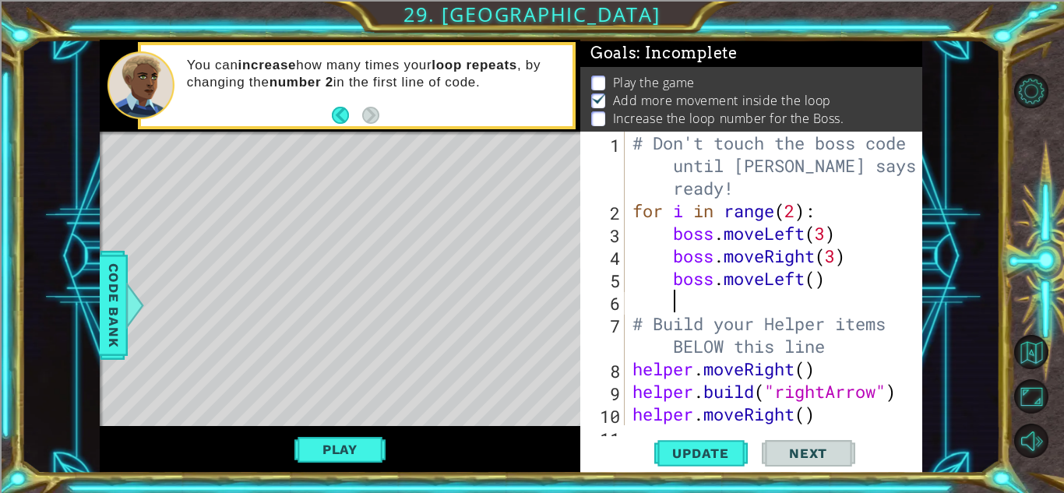
click at [820, 283] on div "# Don't touch the boss code until [PERSON_NAME] says you're ready! for i in ran…" at bounding box center [778, 324] width 297 height 384
click at [728, 449] on span "Update" at bounding box center [701, 454] width 88 height 16
click at [364, 453] on button "Play" at bounding box center [340, 450] width 91 height 30
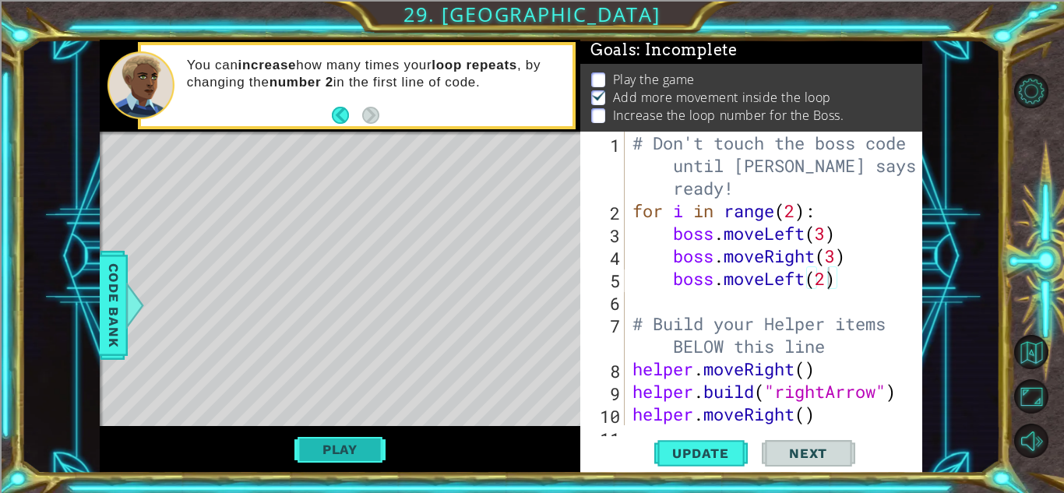
click at [322, 447] on button "Play" at bounding box center [340, 450] width 91 height 30
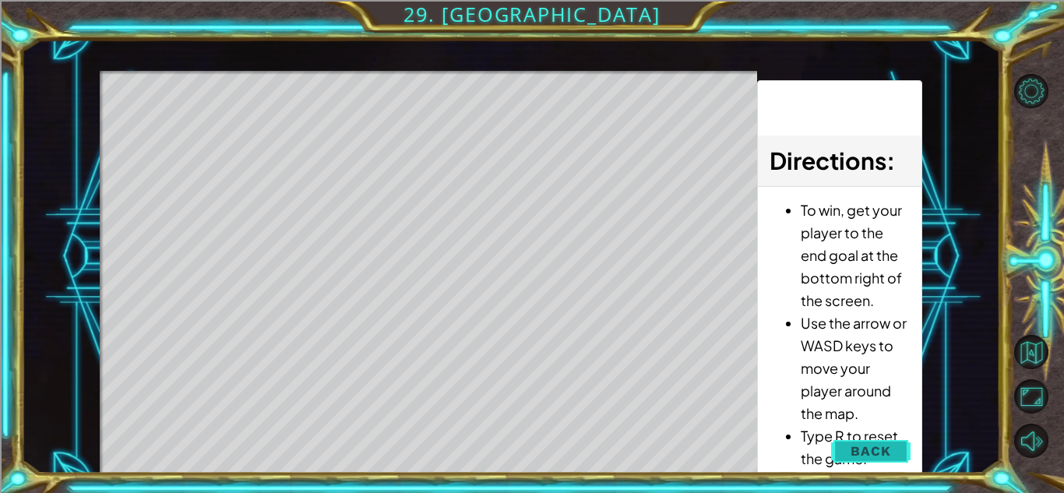
click at [873, 457] on span "Back" at bounding box center [871, 451] width 40 height 16
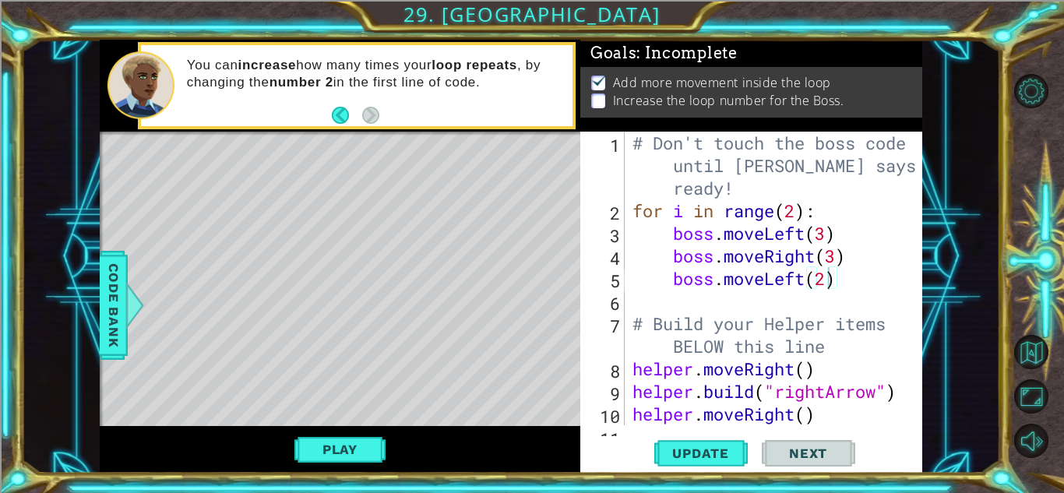
scroll to position [0, 0]
click at [728, 462] on button "Update" at bounding box center [702, 453] width 94 height 34
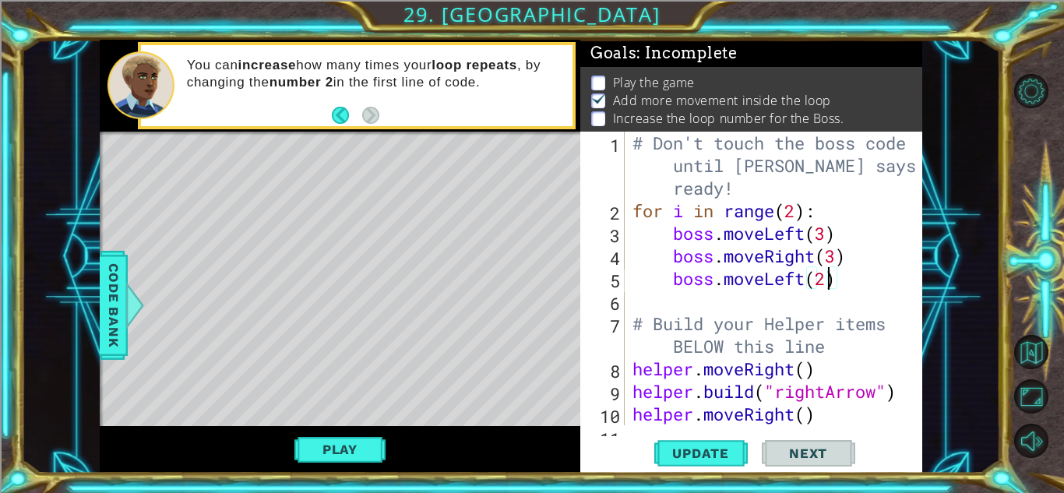
click at [828, 235] on div "# Don't touch the boss code until [PERSON_NAME] says you're ready! for i in ran…" at bounding box center [778, 324] width 297 height 384
type textarea "boss.moveLeft(4)"
click at [739, 446] on span "Update" at bounding box center [701, 454] width 88 height 16
